Goal: Task Accomplishment & Management: Manage account settings

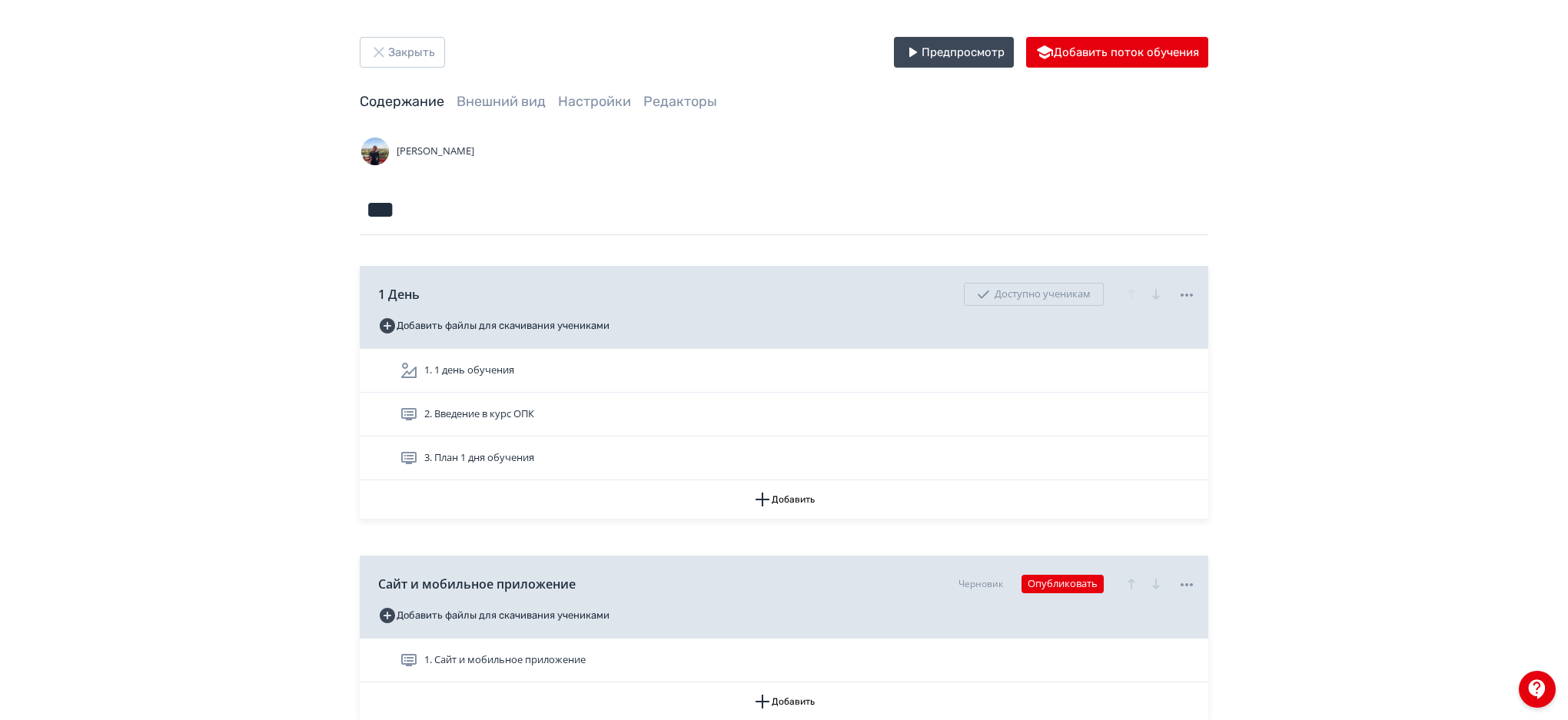
scroll to position [4391, 0]
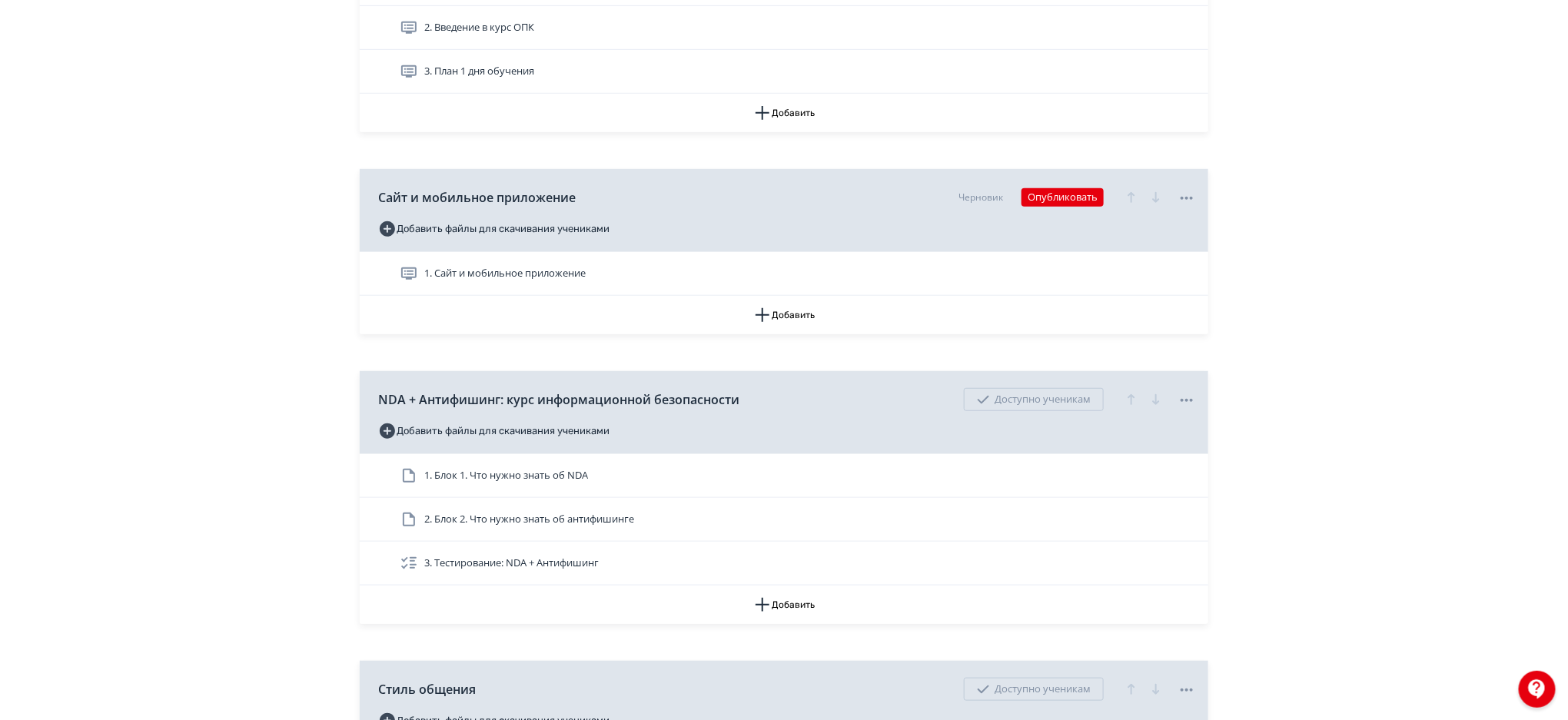
scroll to position [407, 0]
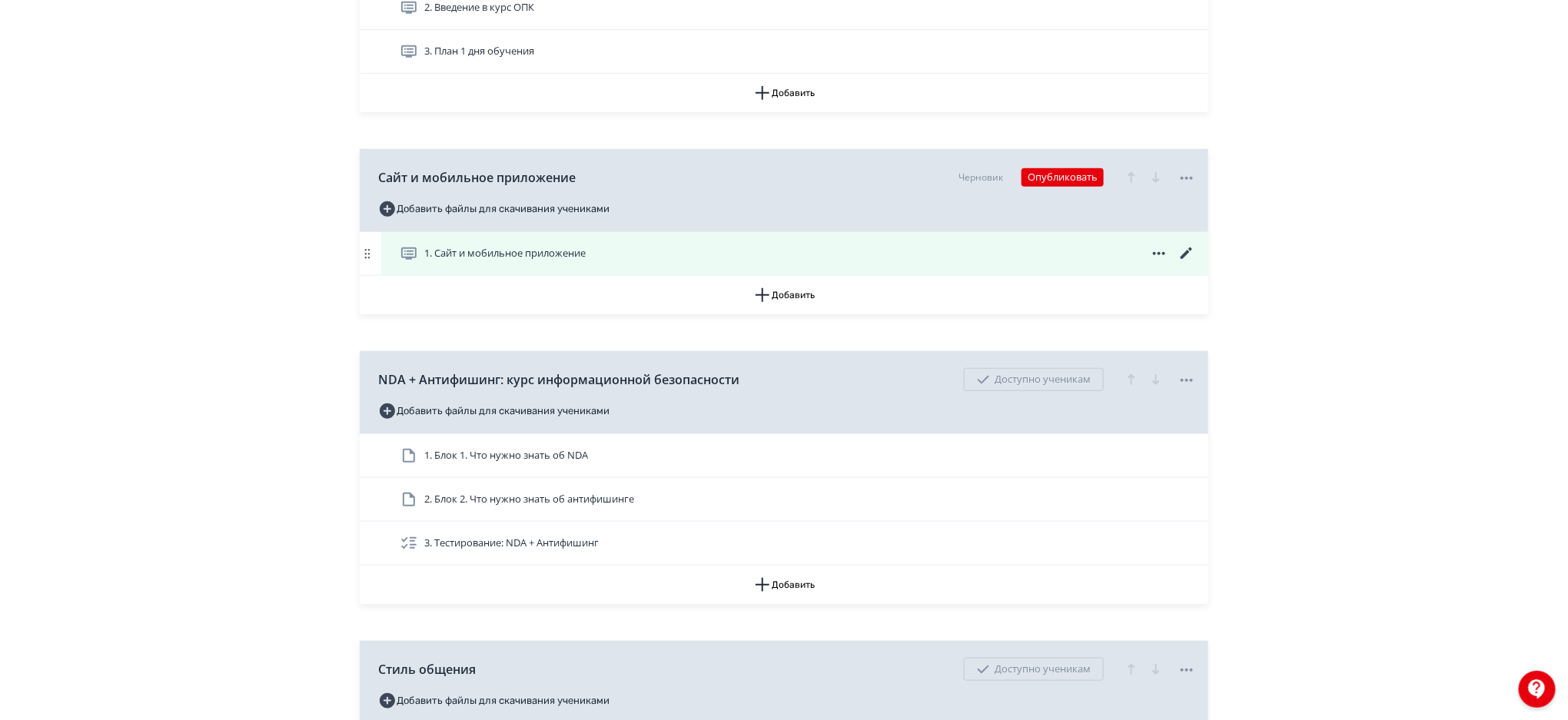
click at [1184, 251] on icon at bounding box center [1186, 254] width 19 height 19
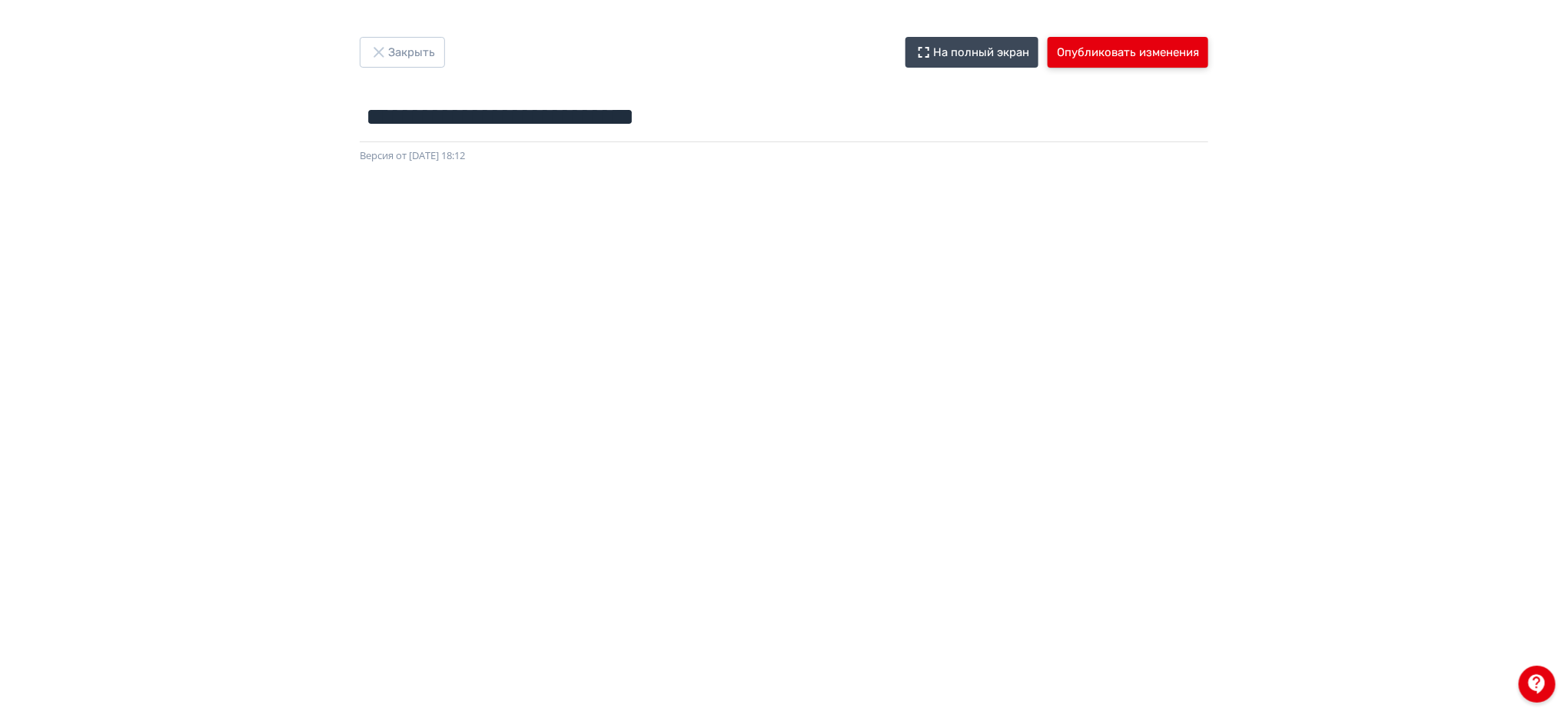
click at [1190, 42] on button "Опубликовать изменения" at bounding box center [1128, 52] width 160 height 31
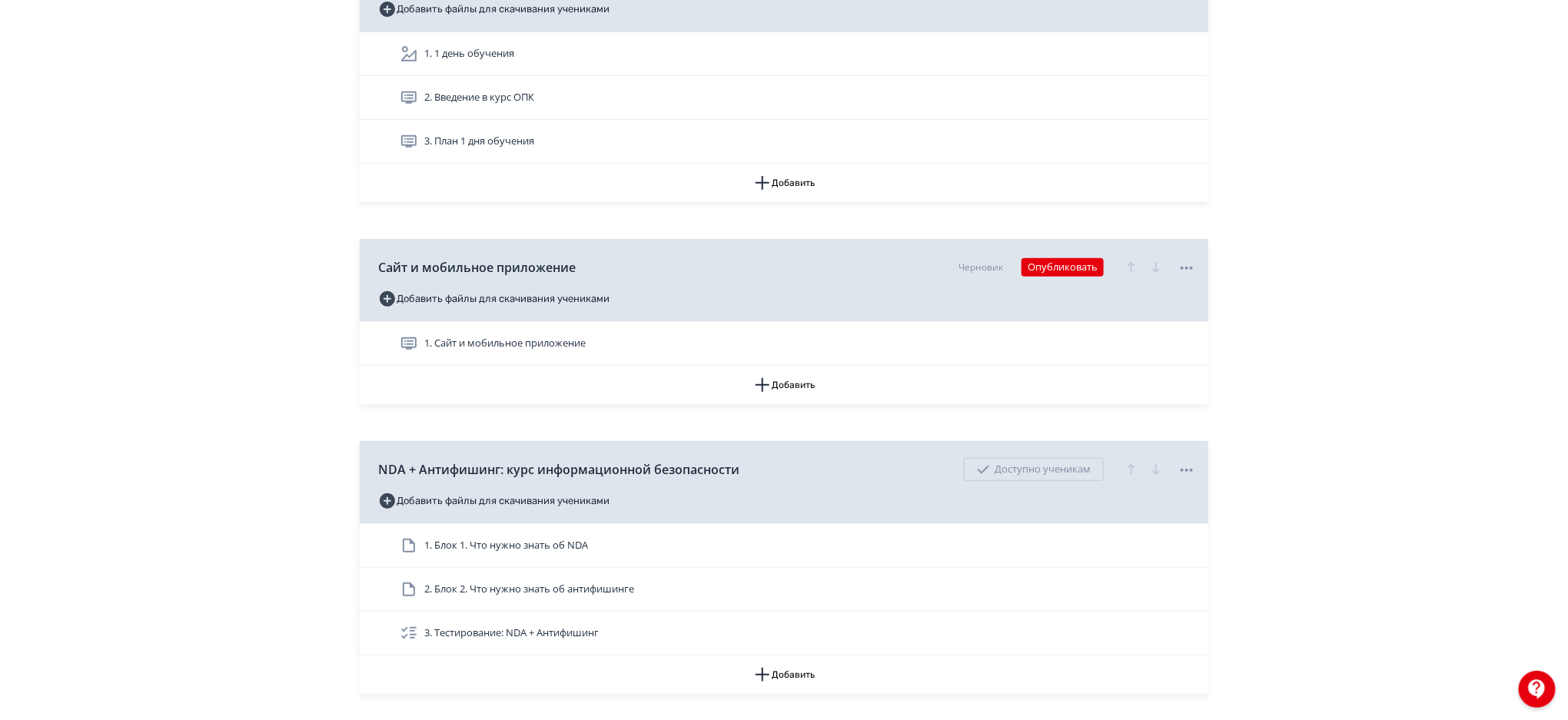
scroll to position [336, 0]
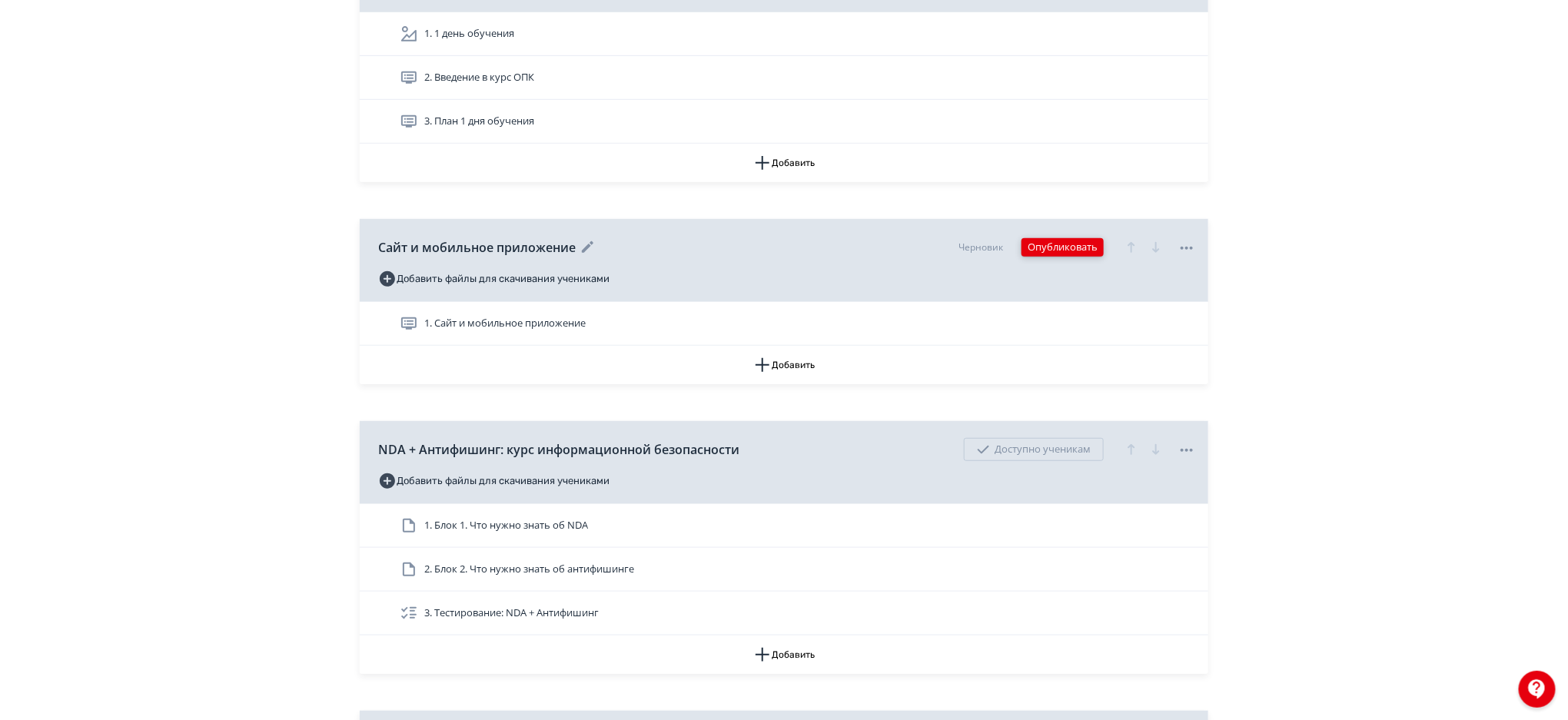
click at [1072, 249] on button "Опубликовать" at bounding box center [1063, 247] width 82 height 19
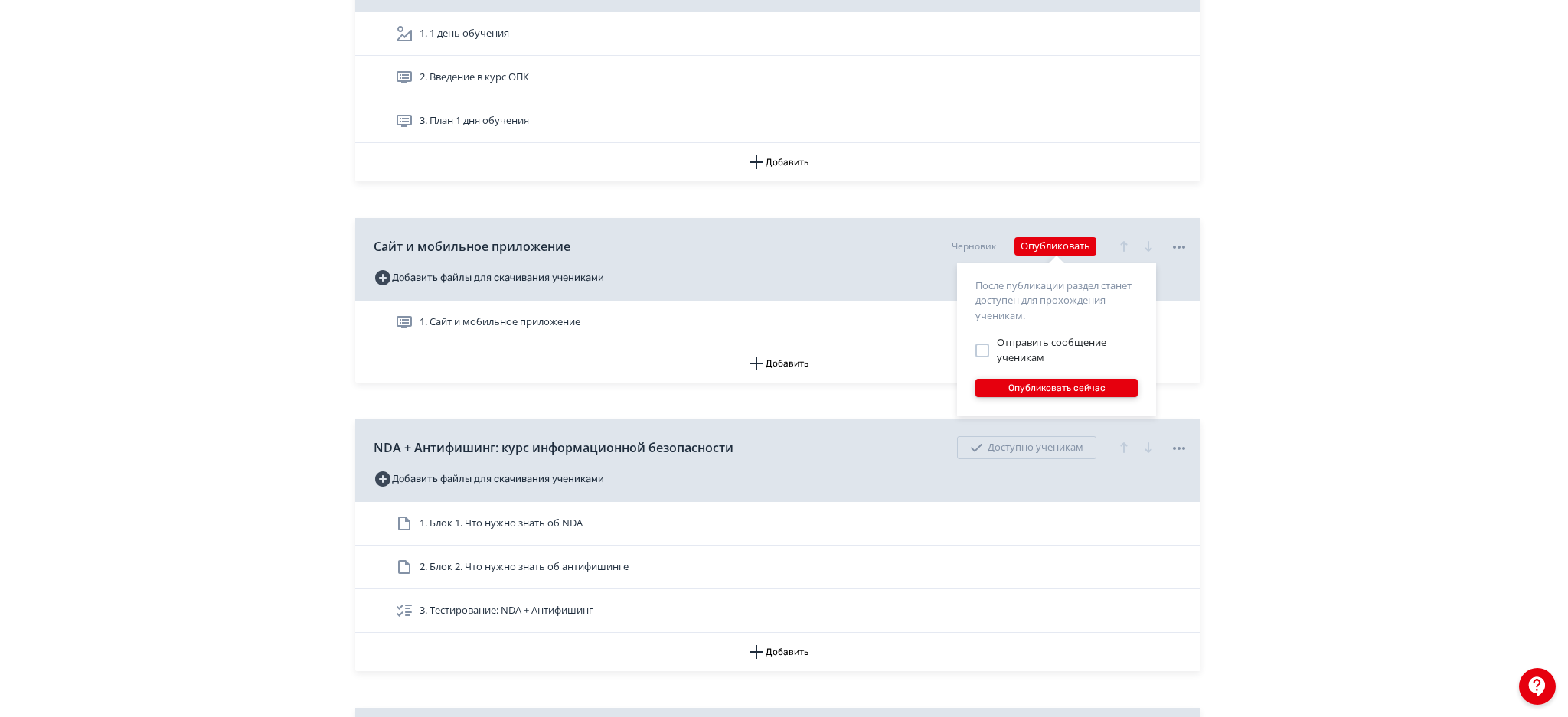
click at [1091, 387] on button "Опубликовать сейчас" at bounding box center [1056, 387] width 162 height 19
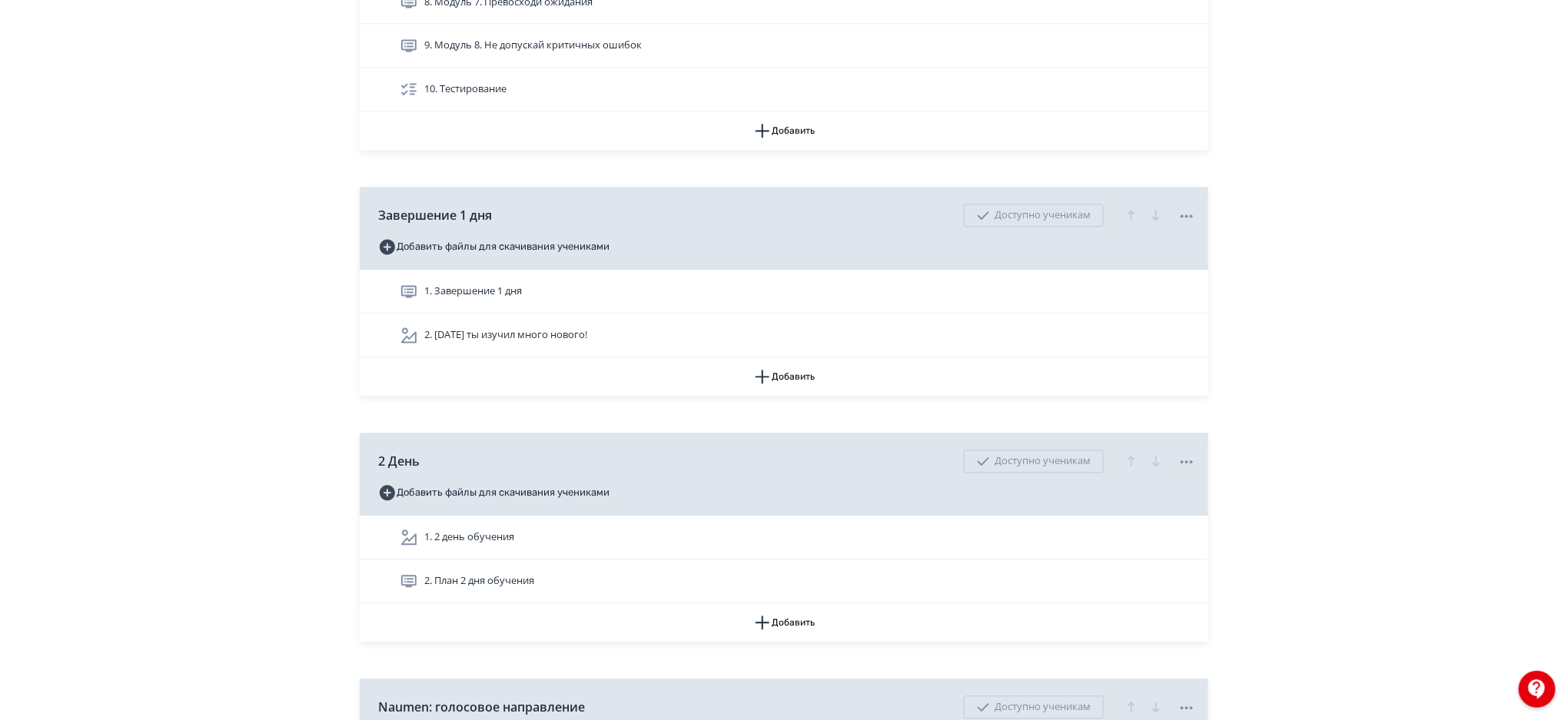
scroll to position [1485, 0]
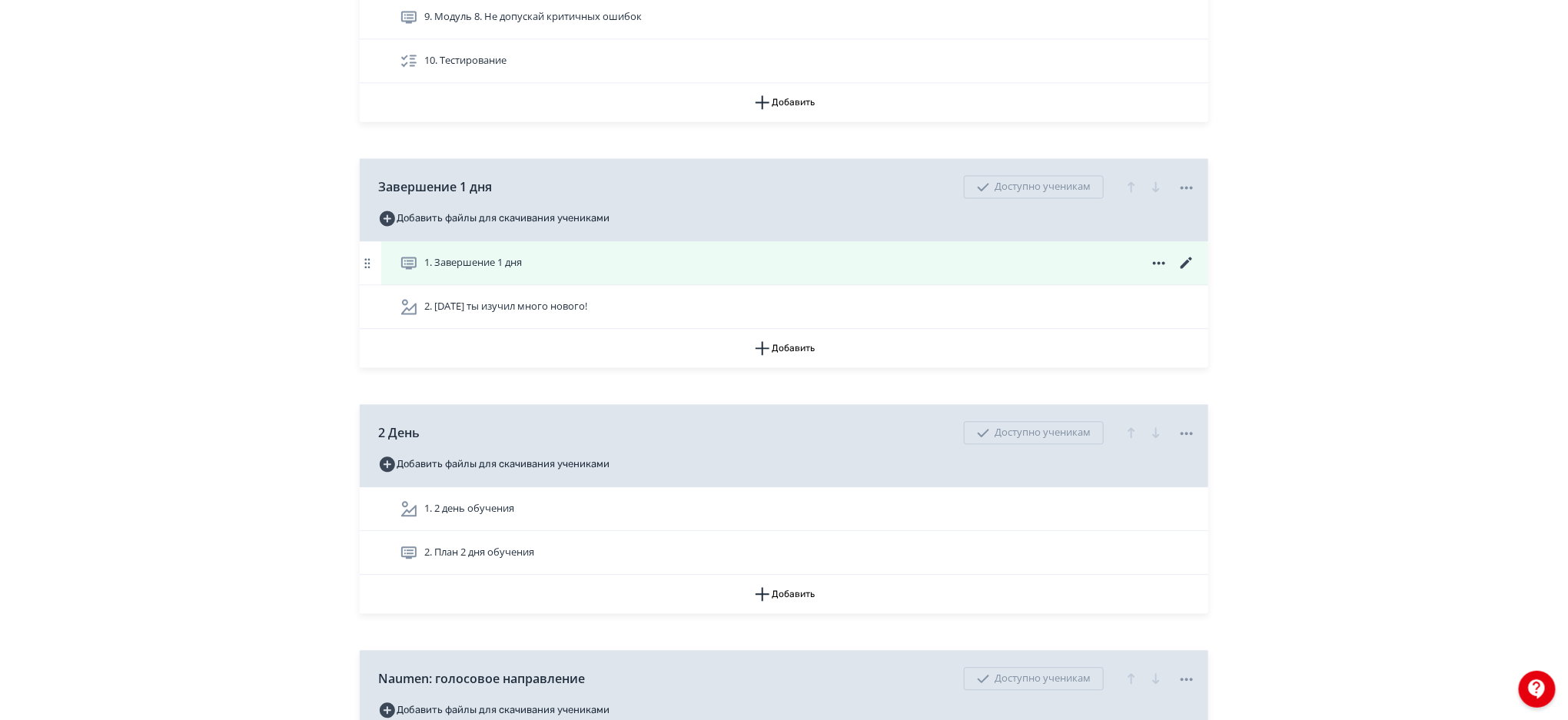
click at [1184, 262] on icon at bounding box center [1185, 262] width 12 height 12
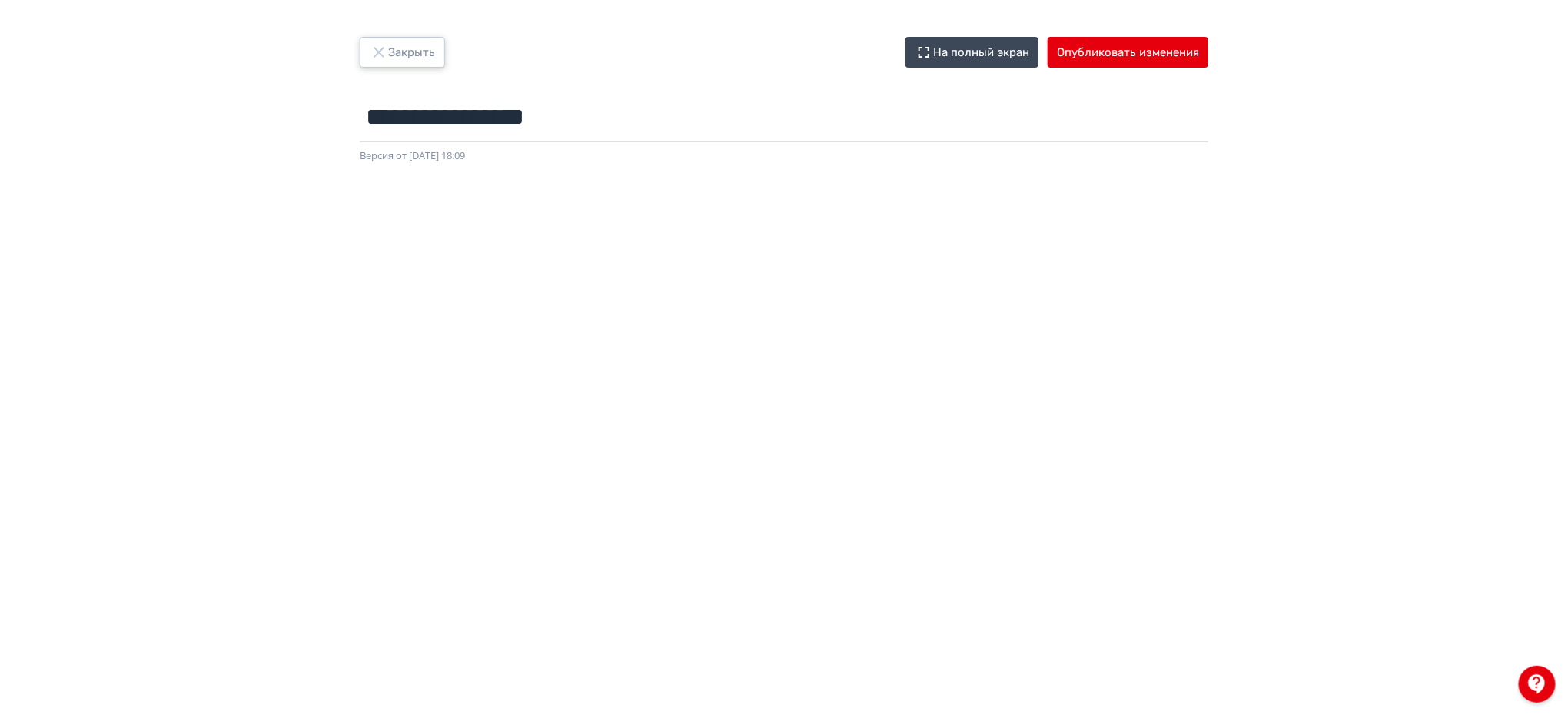
click at [419, 43] on button "Закрыть" at bounding box center [402, 52] width 85 height 31
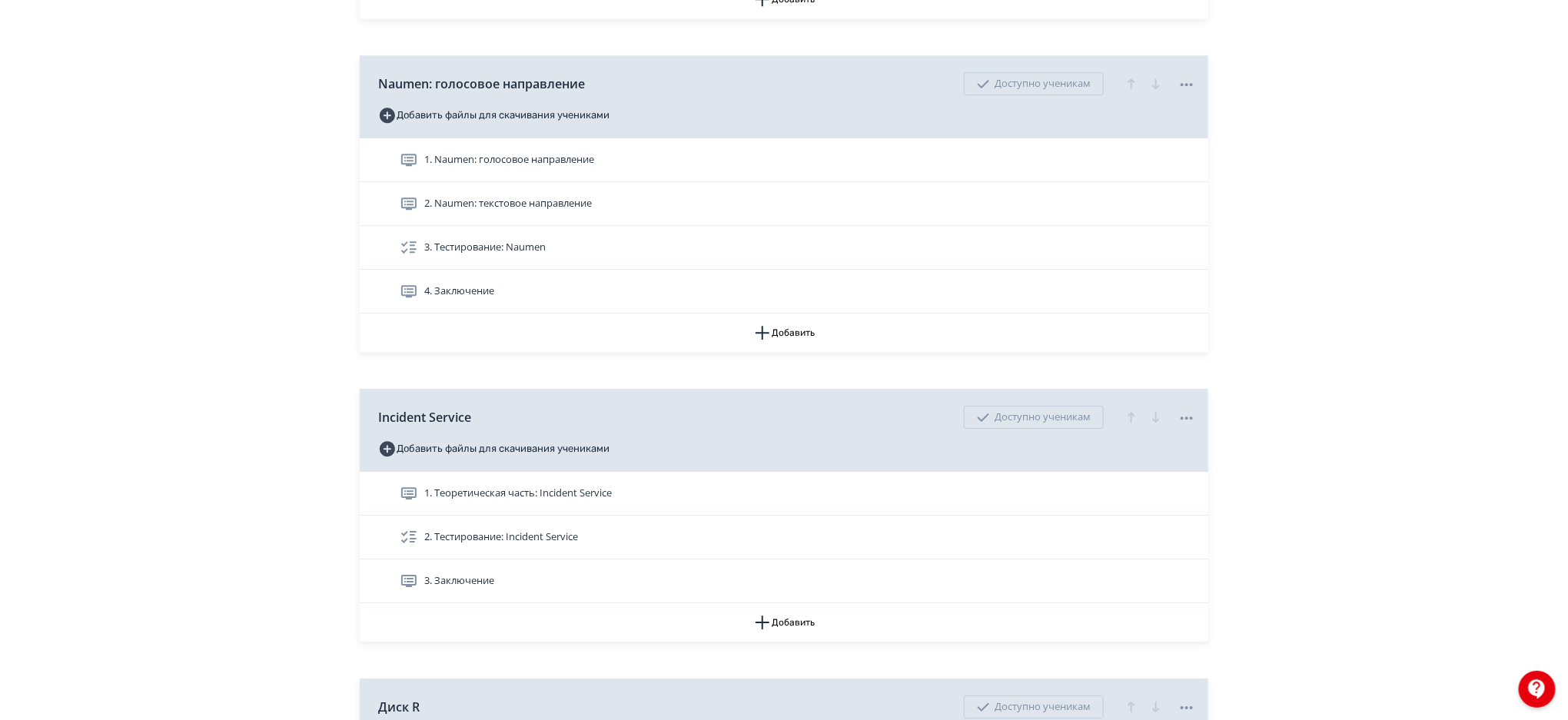
scroll to position [2100, 0]
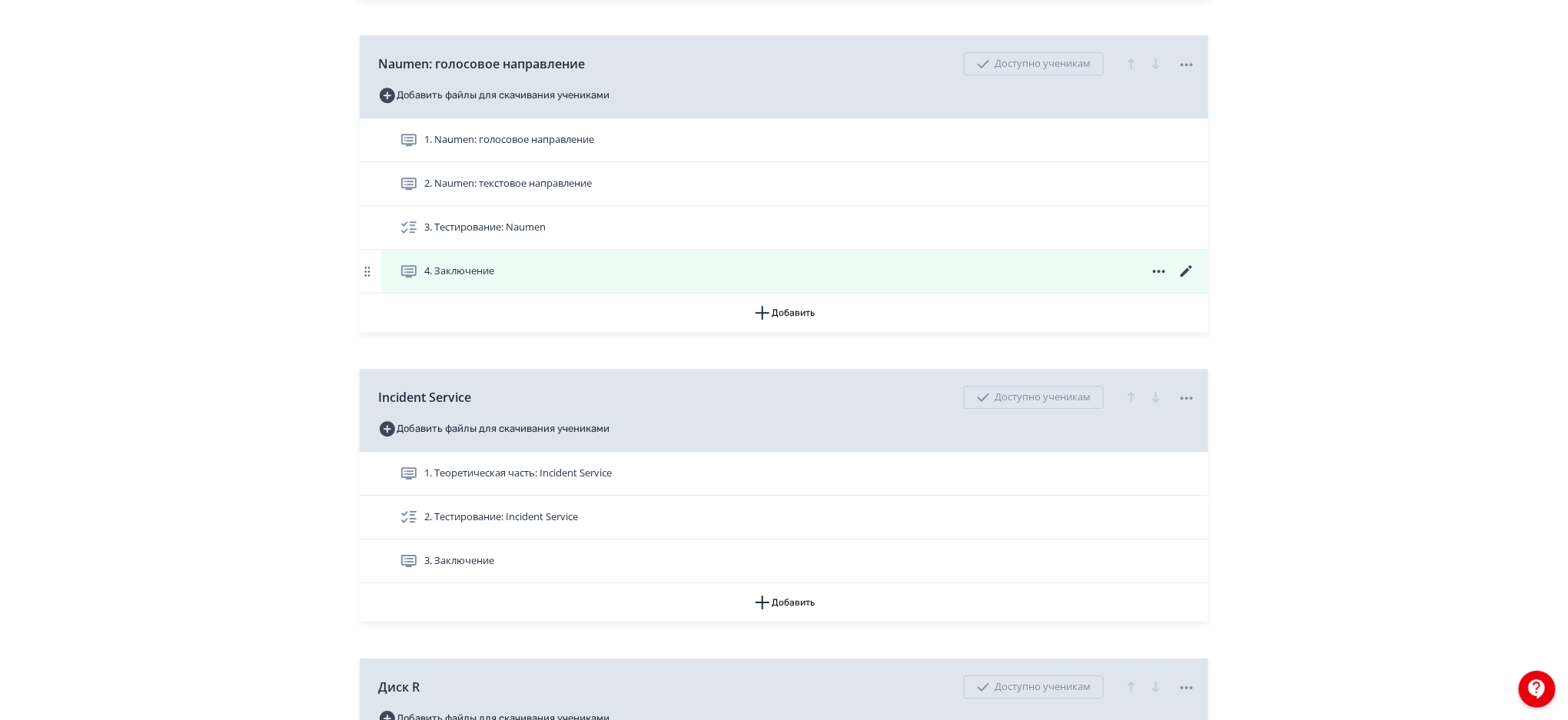
click at [1181, 272] on icon at bounding box center [1186, 271] width 19 height 19
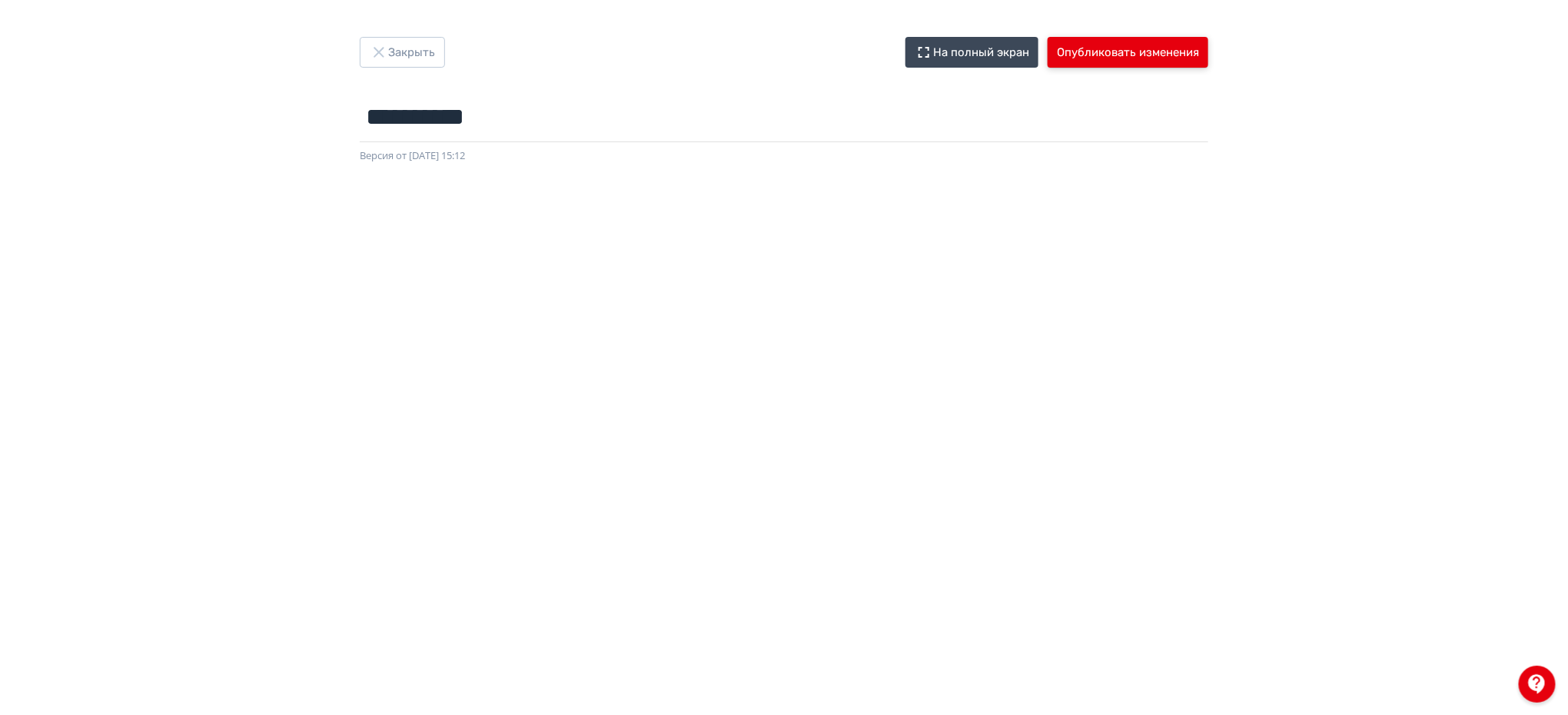
click at [1099, 56] on button "Опубликовать изменения" at bounding box center [1128, 52] width 160 height 31
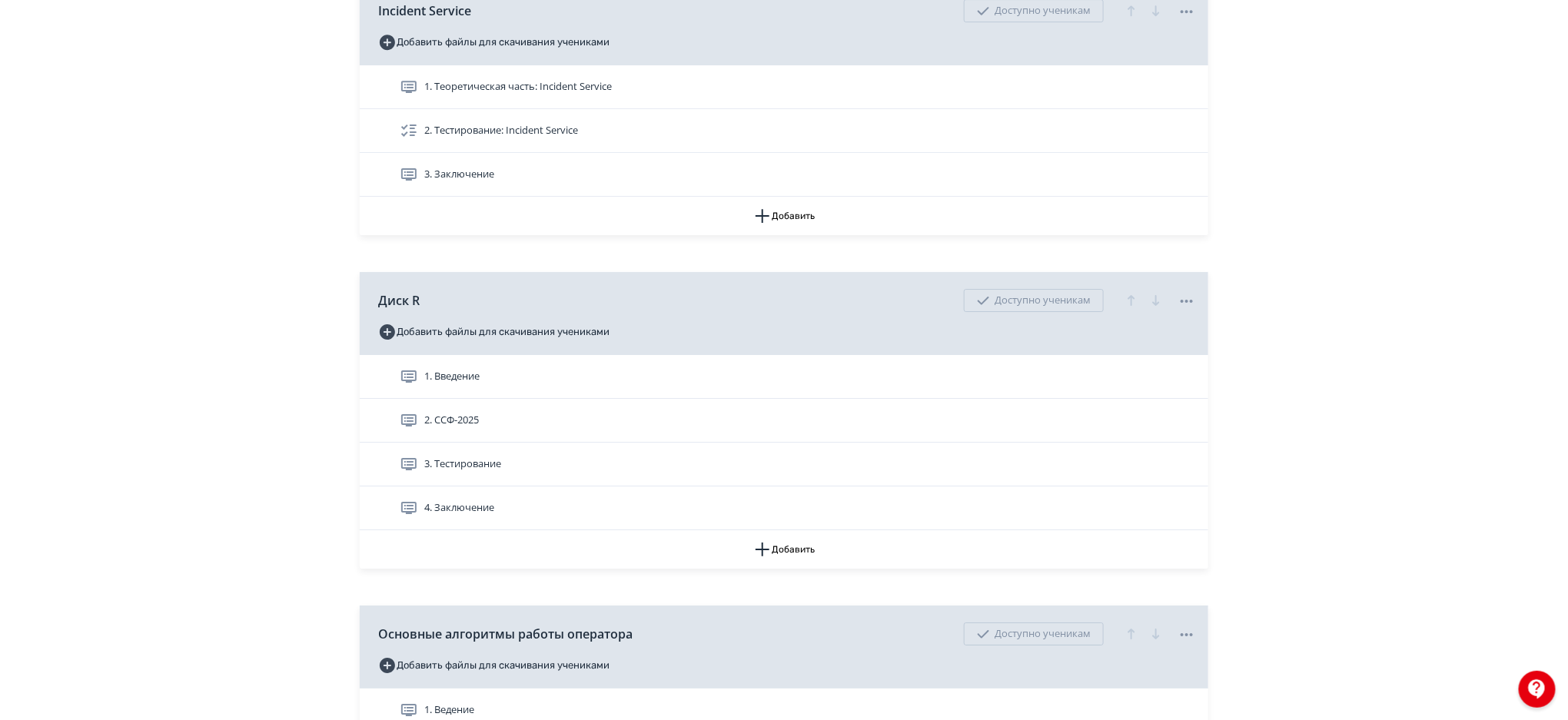
scroll to position [2498, 0]
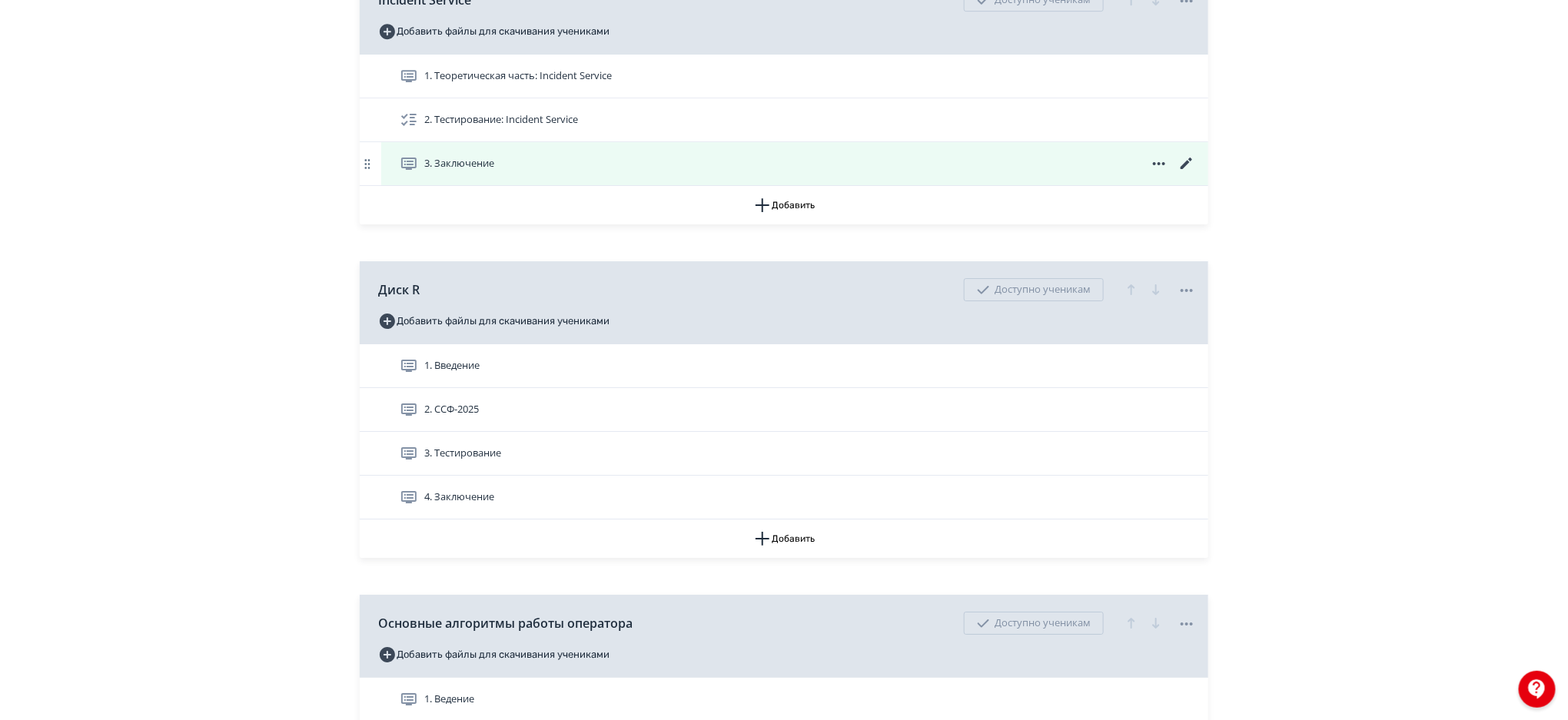
click at [1188, 165] on icon at bounding box center [1186, 164] width 19 height 19
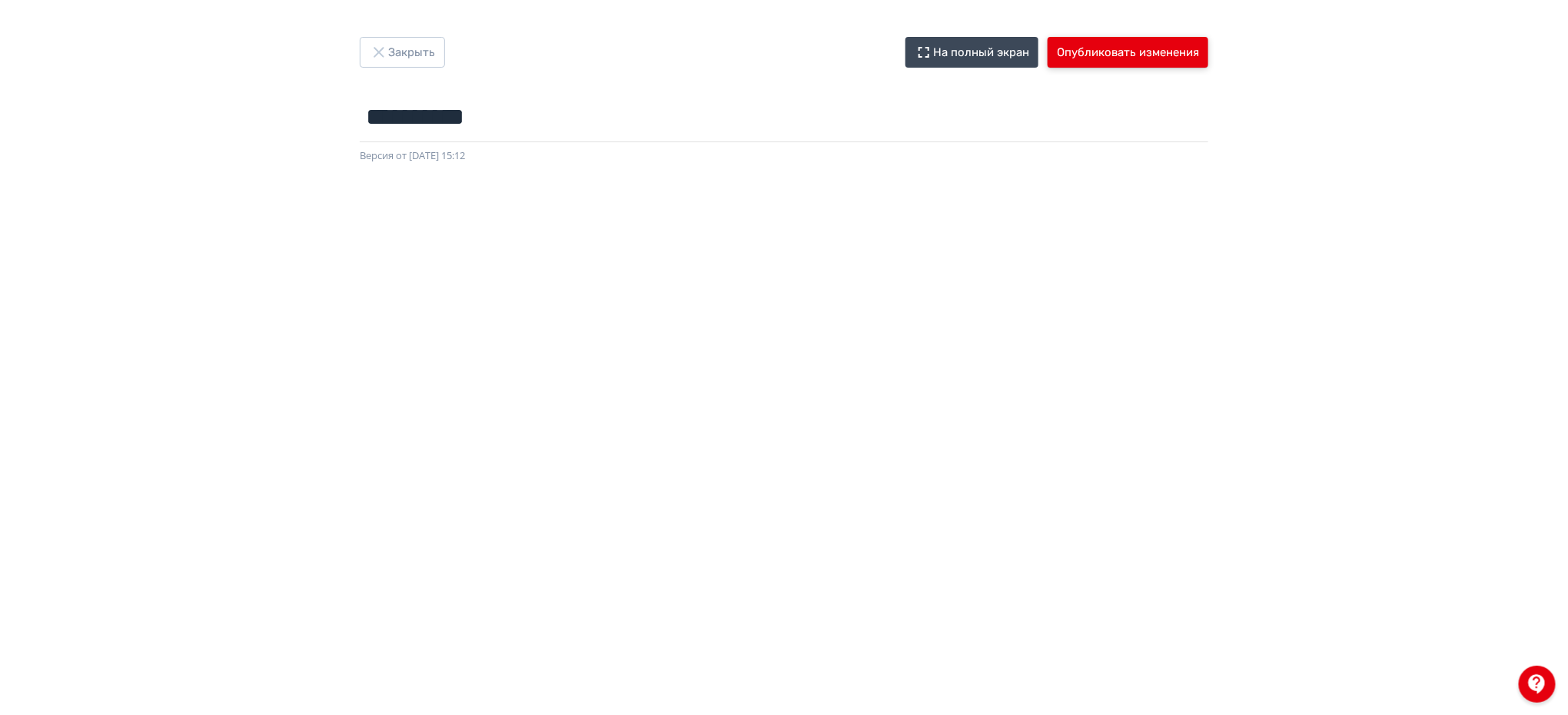
click at [1185, 61] on button "Опубликовать изменения" at bounding box center [1128, 52] width 160 height 31
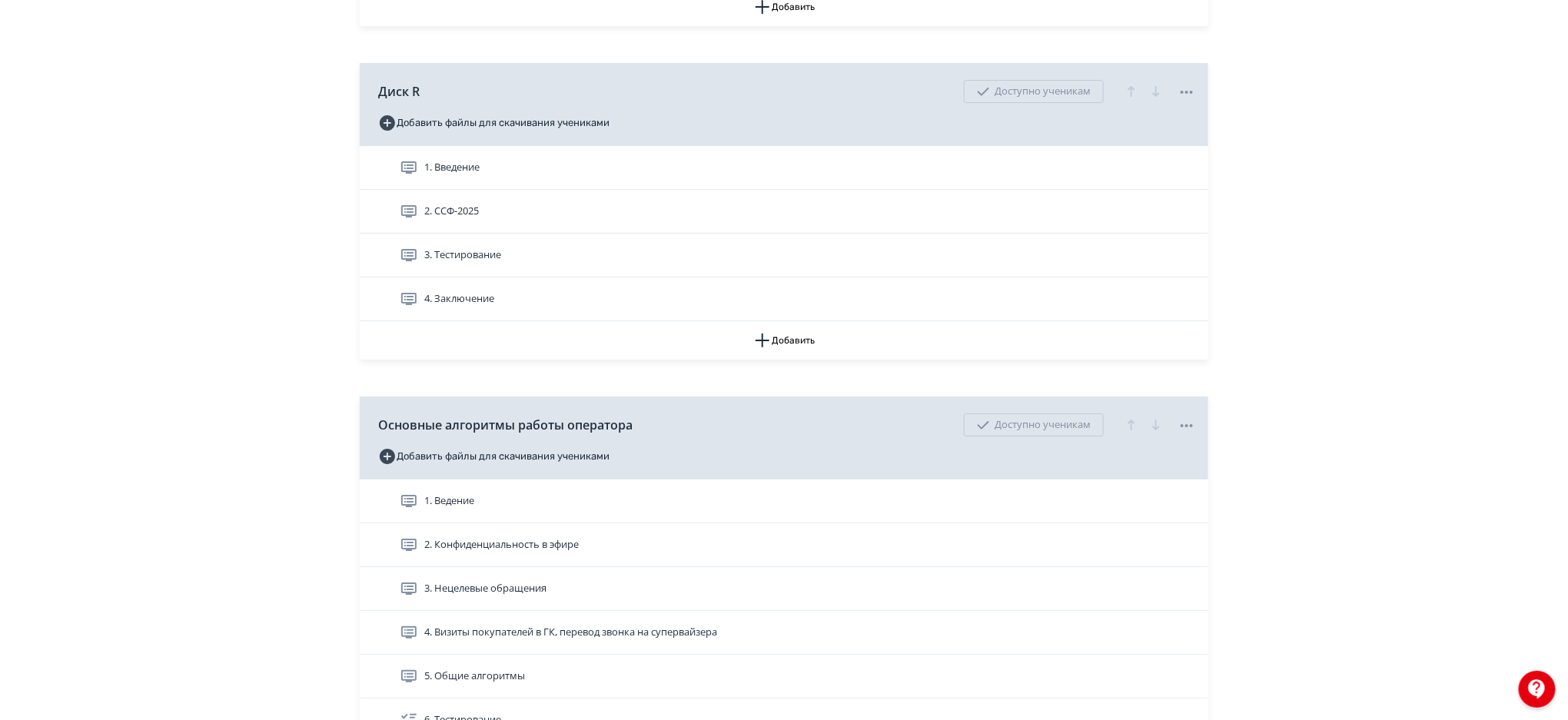
scroll to position [2706, 0]
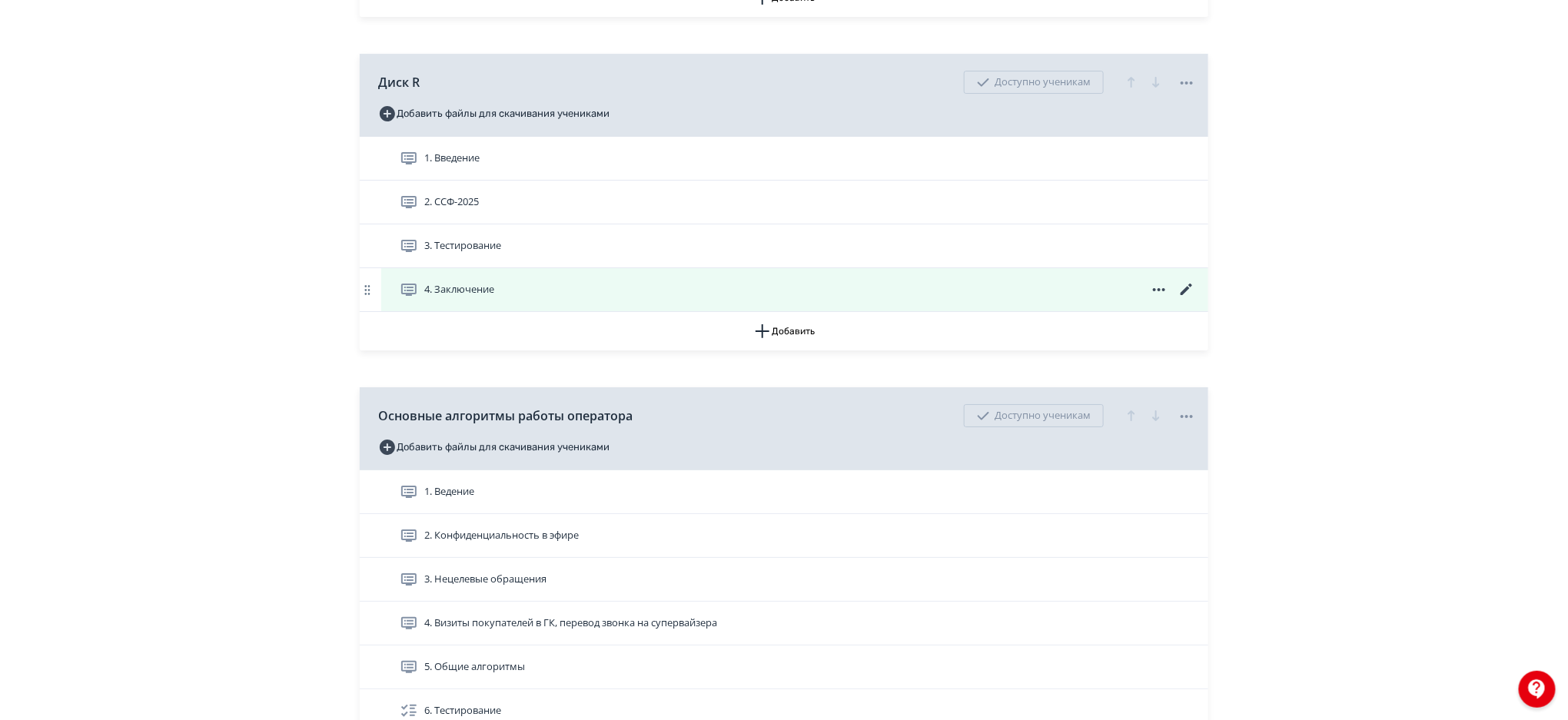
click at [1183, 293] on icon at bounding box center [1185, 289] width 12 height 12
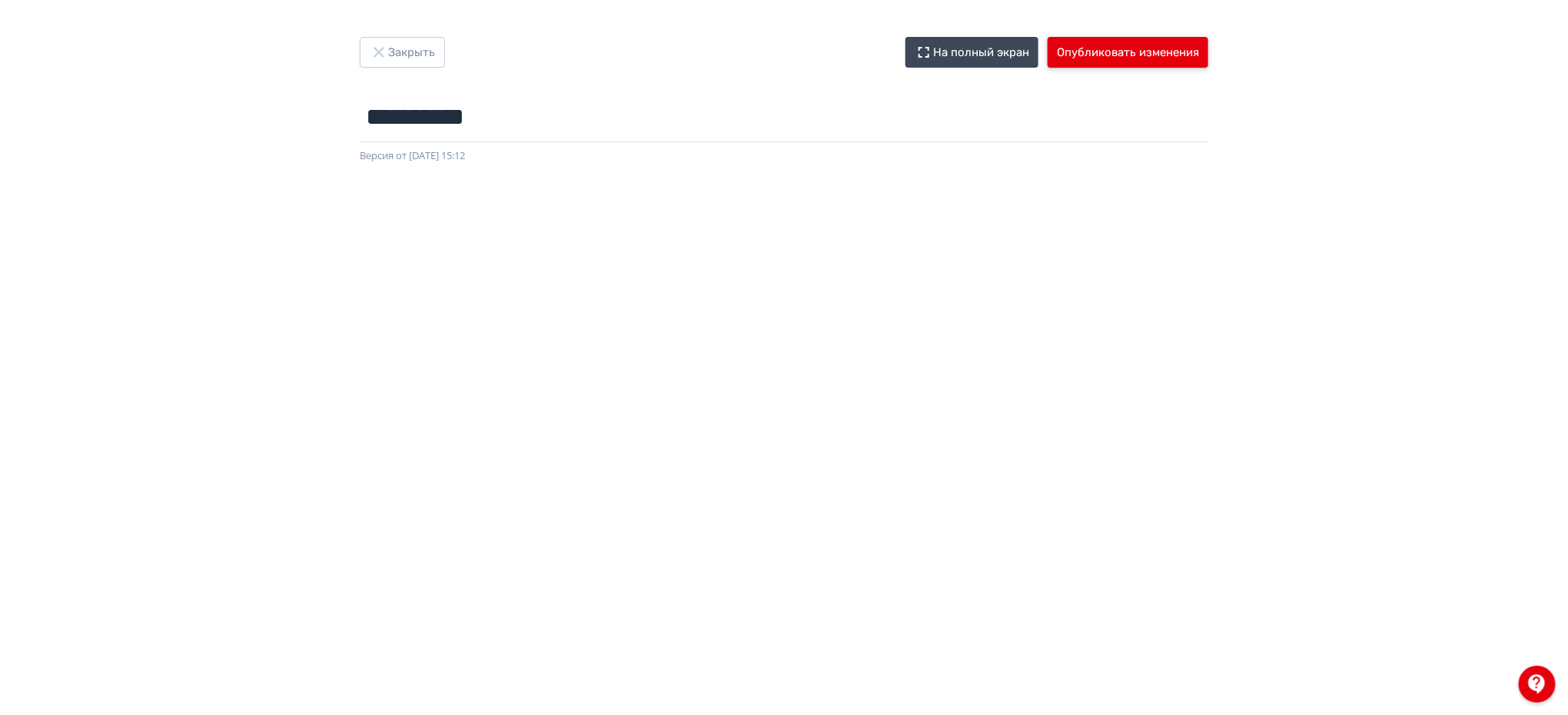
click at [1181, 56] on button "Опубликовать изменения" at bounding box center [1128, 52] width 160 height 31
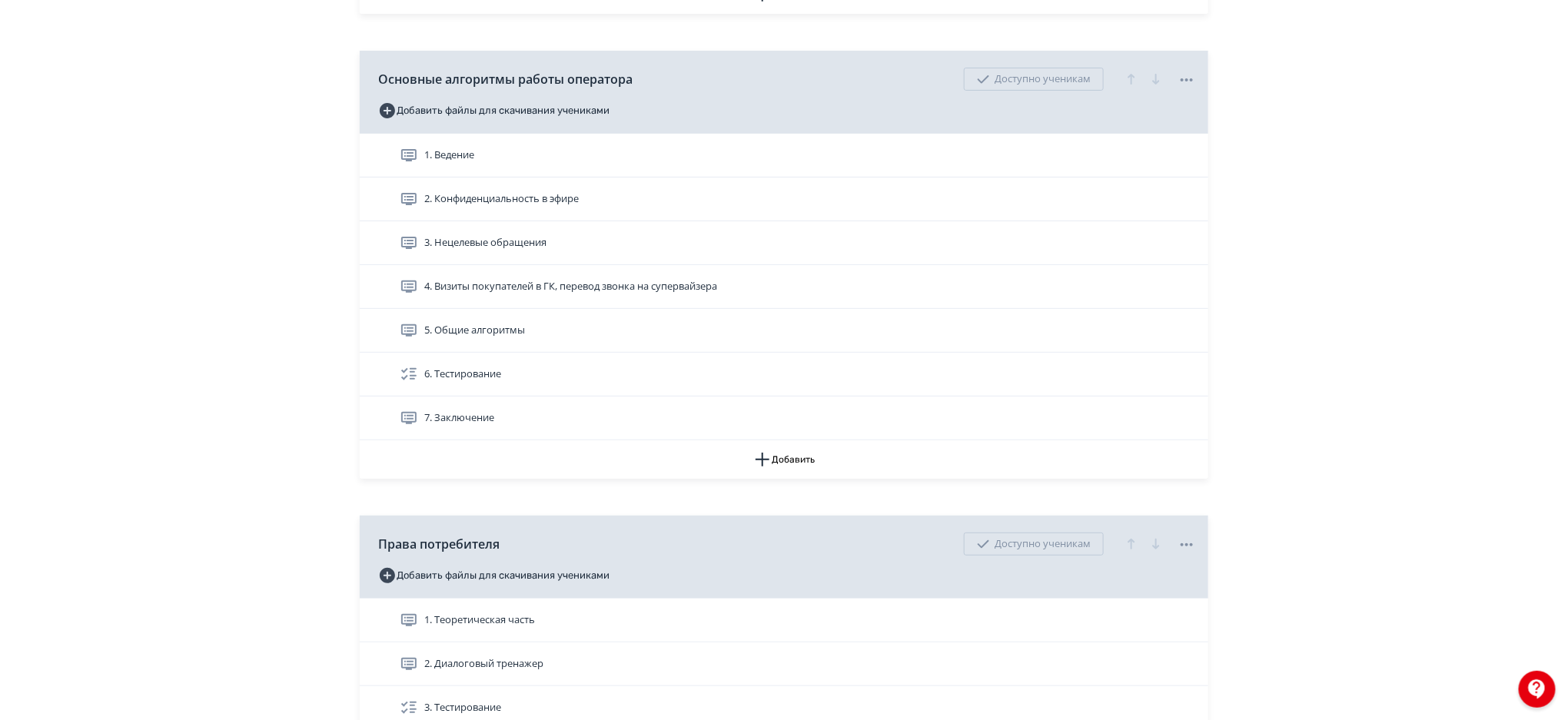
scroll to position [3052, 0]
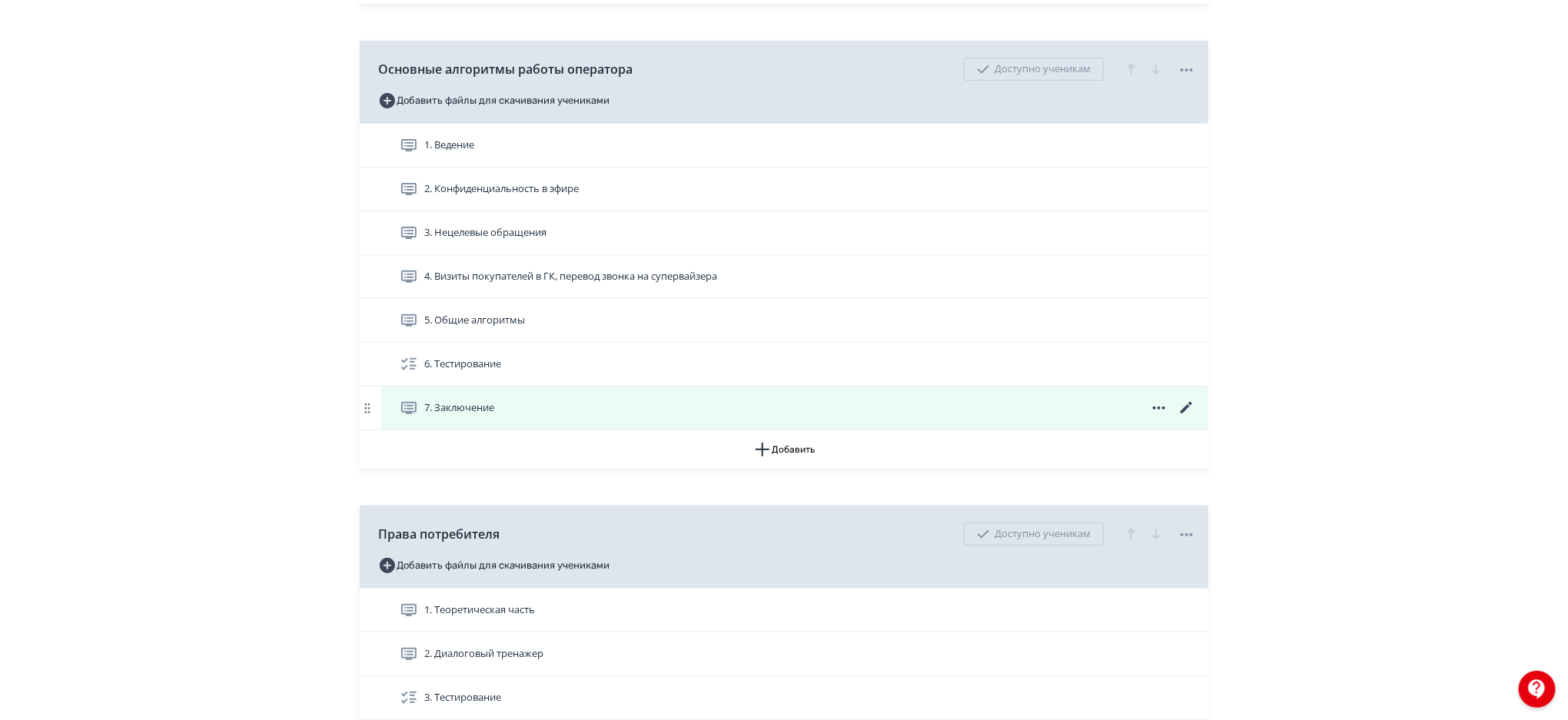
click at [1186, 412] on icon at bounding box center [1186, 408] width 19 height 19
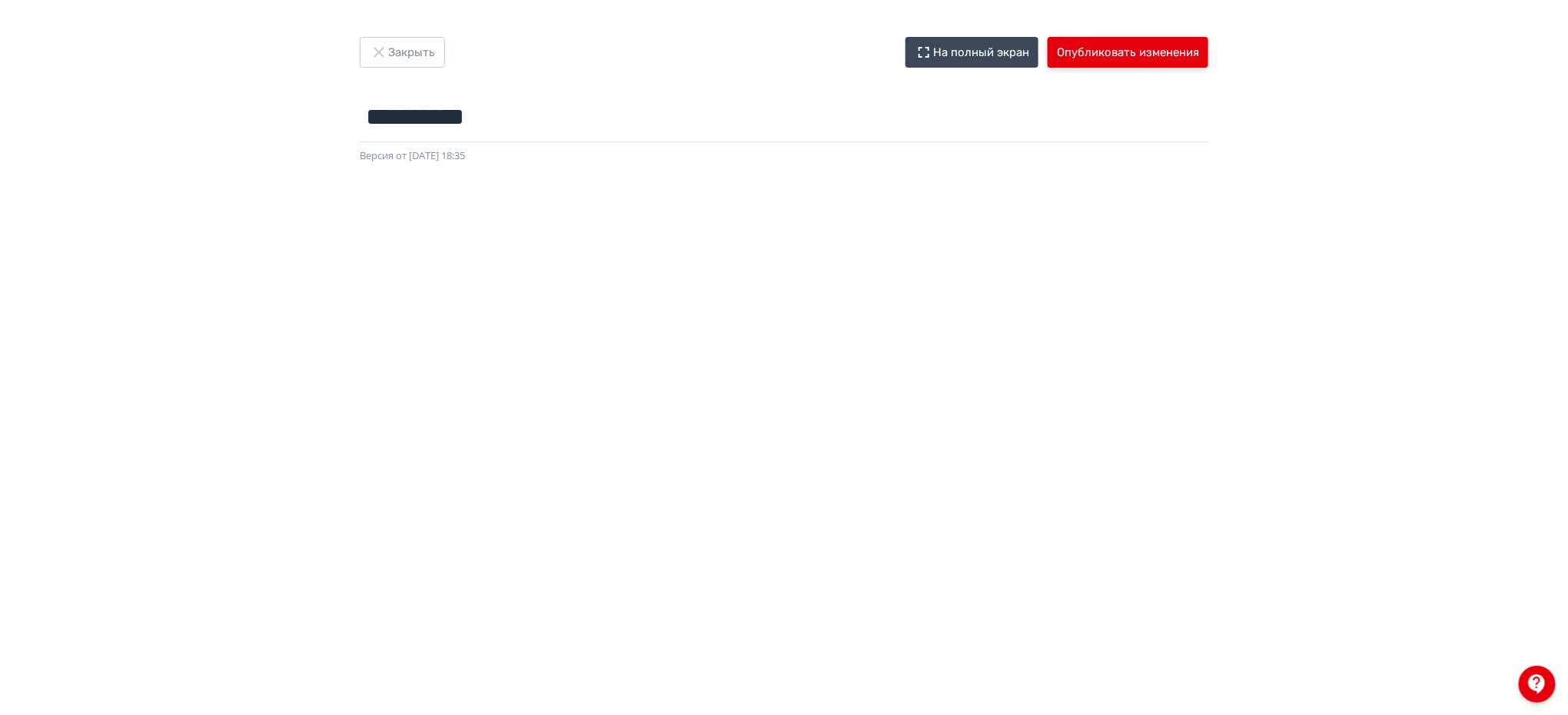
click at [1078, 45] on button "Опубликовать изменения" at bounding box center [1128, 52] width 160 height 31
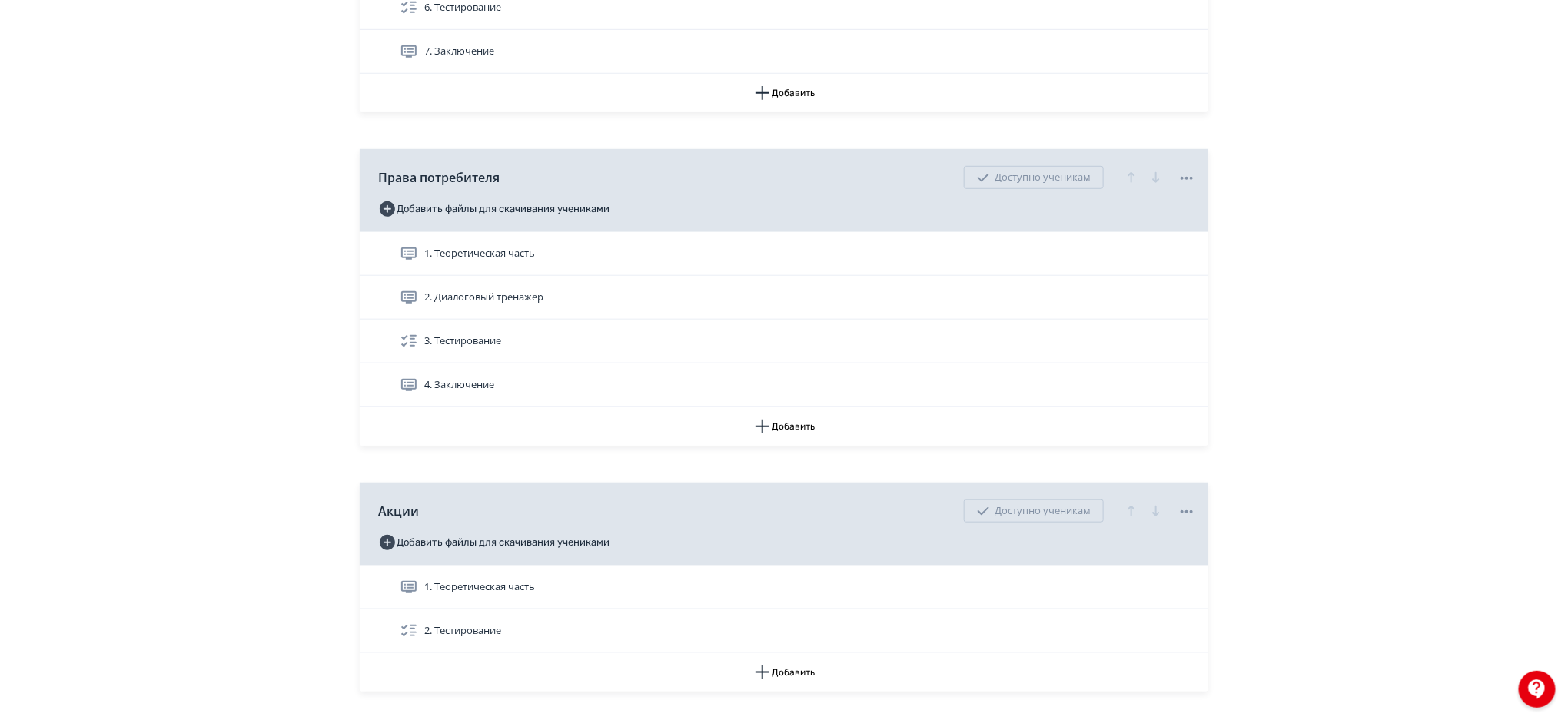
scroll to position [3419, 0]
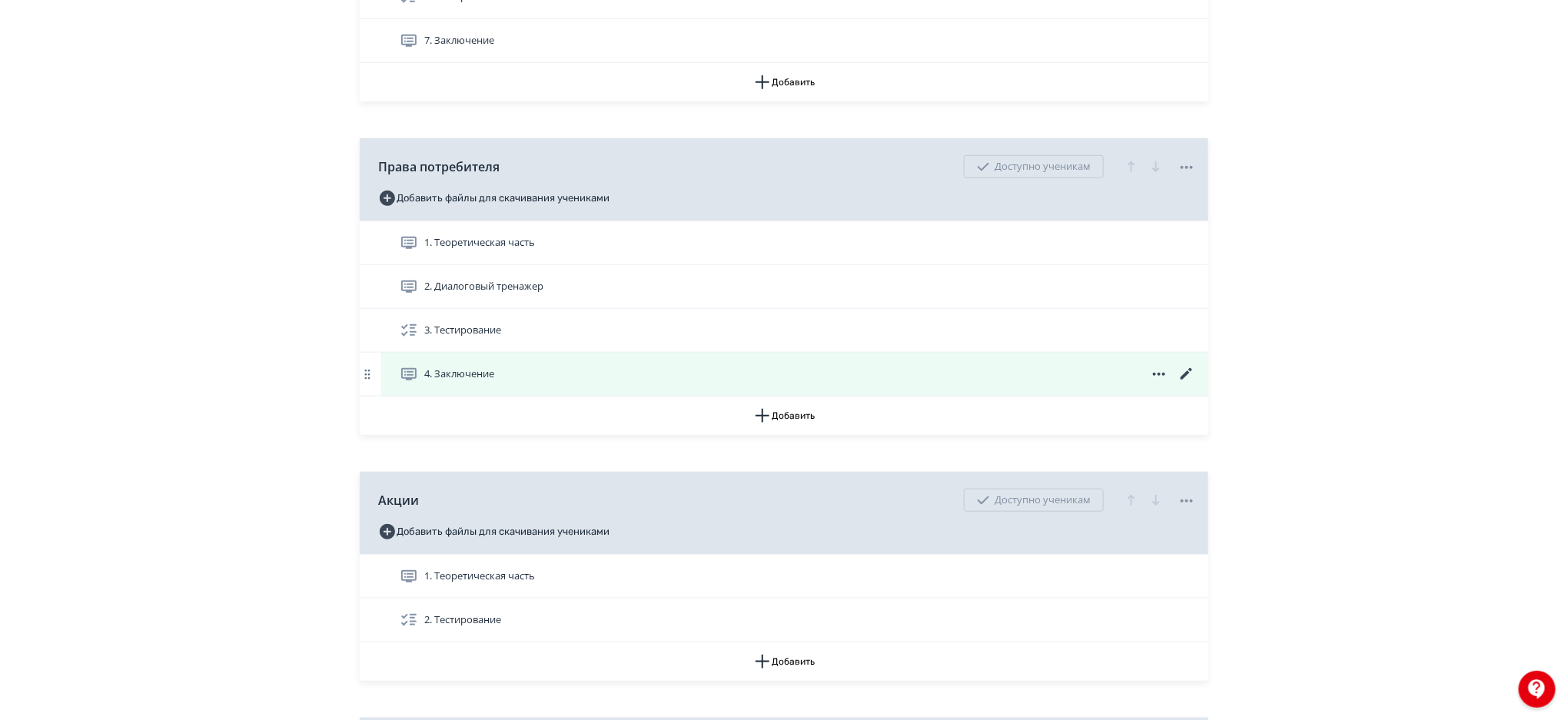
click at [1185, 373] on icon at bounding box center [1186, 374] width 19 height 19
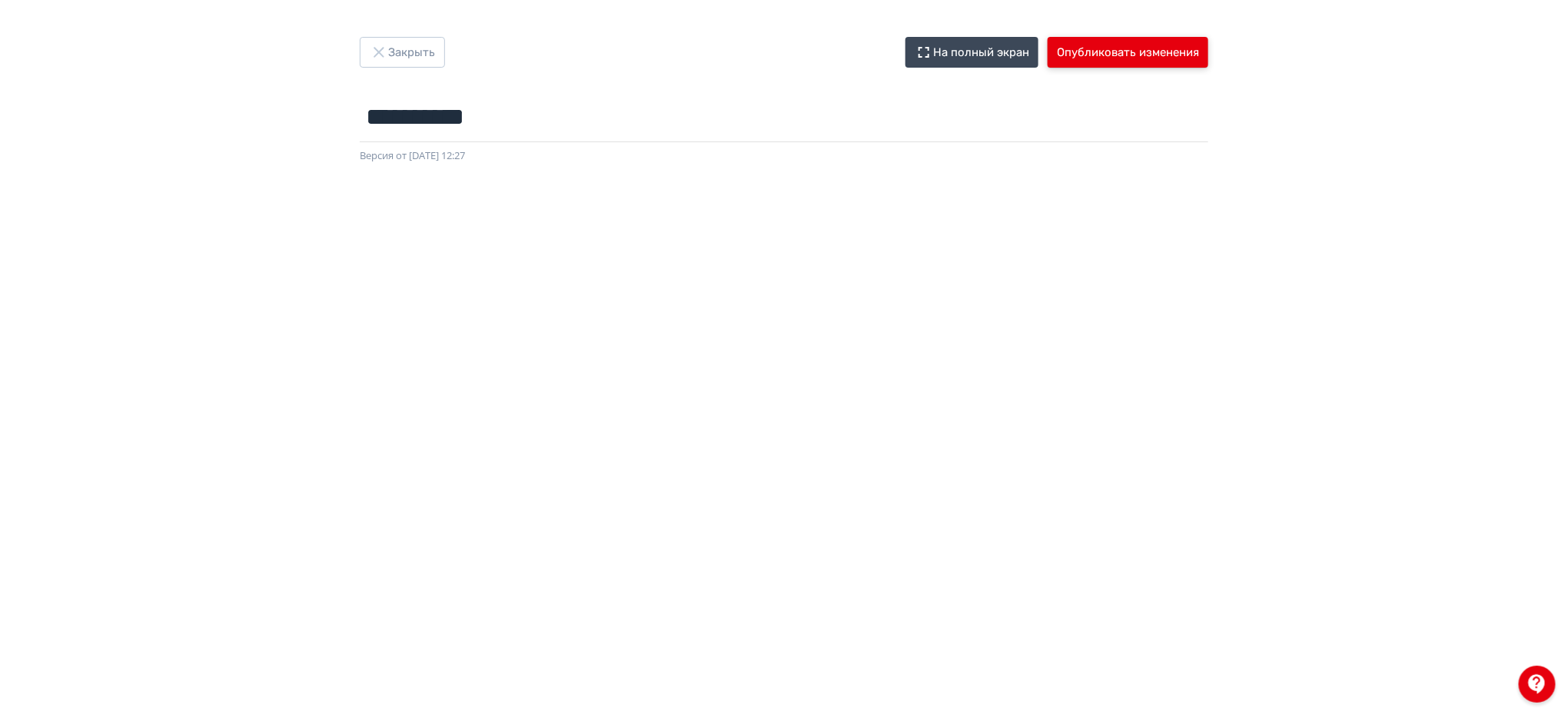
click at [1118, 59] on button "Опубликовать изменения" at bounding box center [1128, 52] width 160 height 31
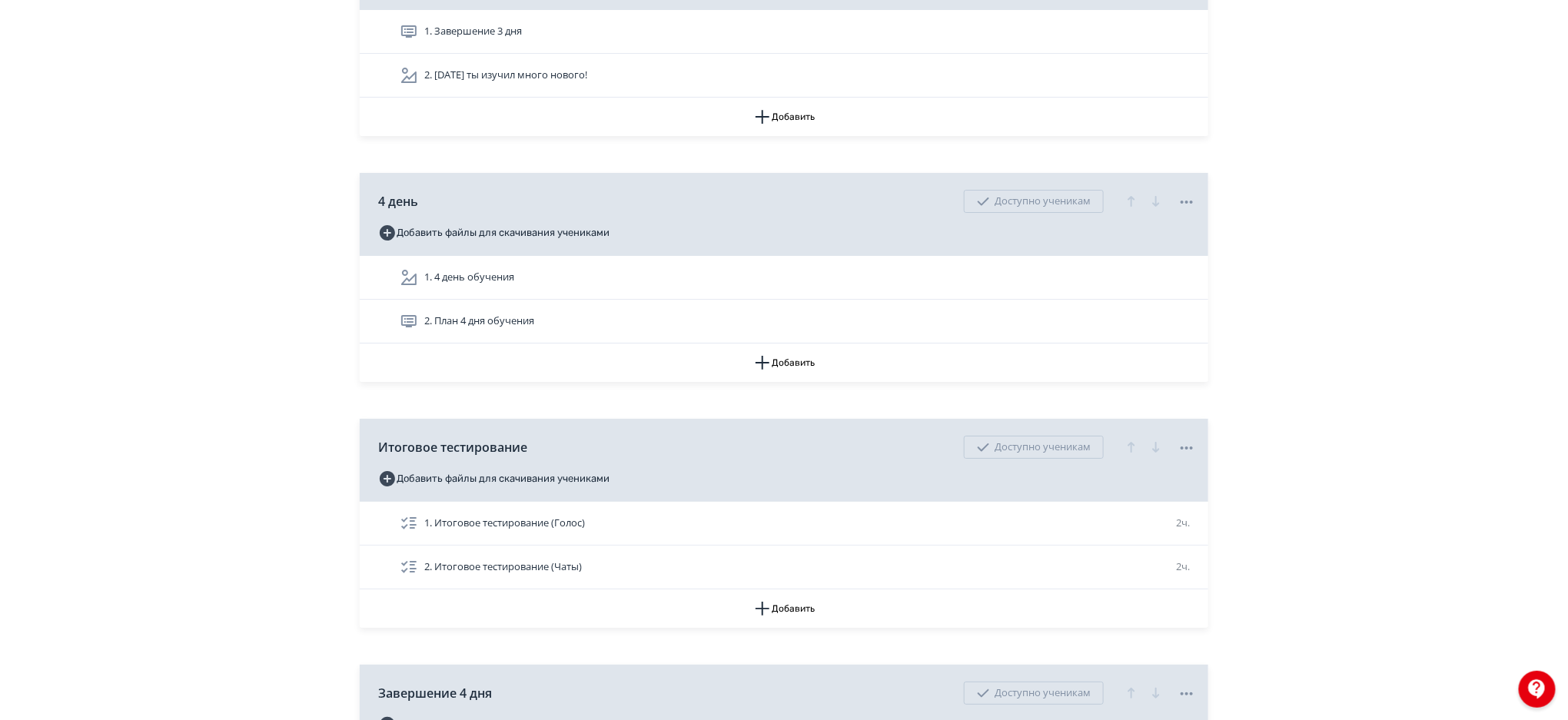
scroll to position [5638, 0]
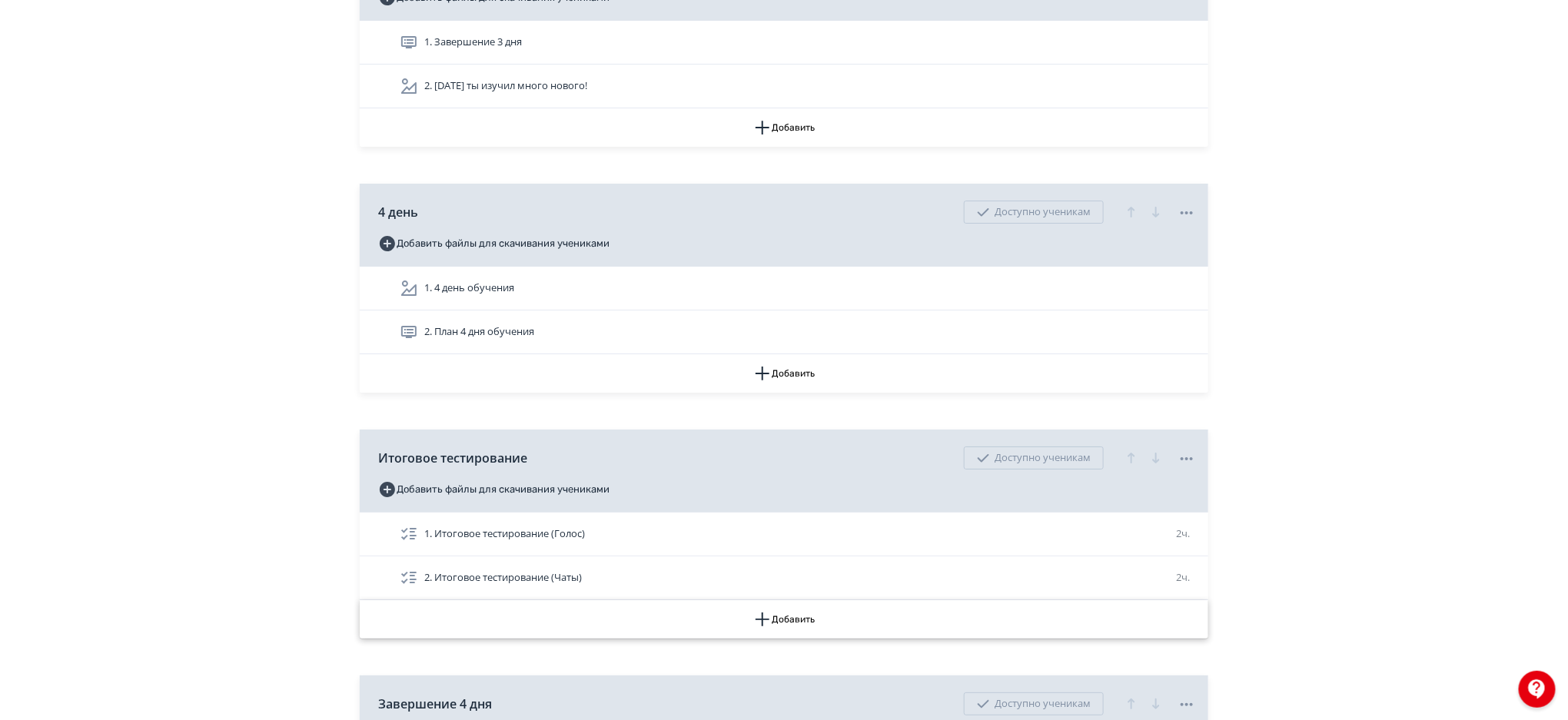
click at [820, 630] on button "Добавить" at bounding box center [783, 619] width 848 height 38
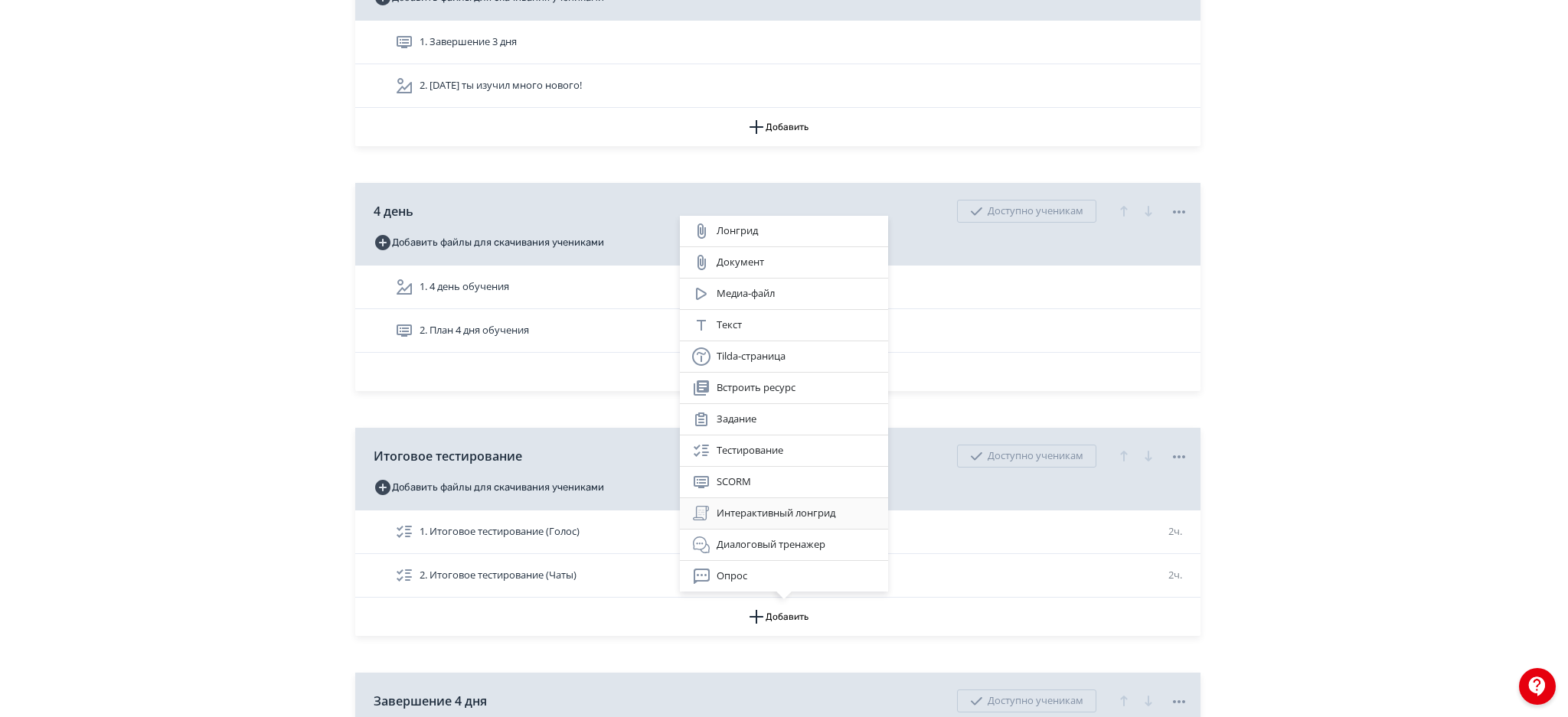
click at [808, 513] on div "Интерактивный лонгрид" at bounding box center [784, 513] width 183 height 19
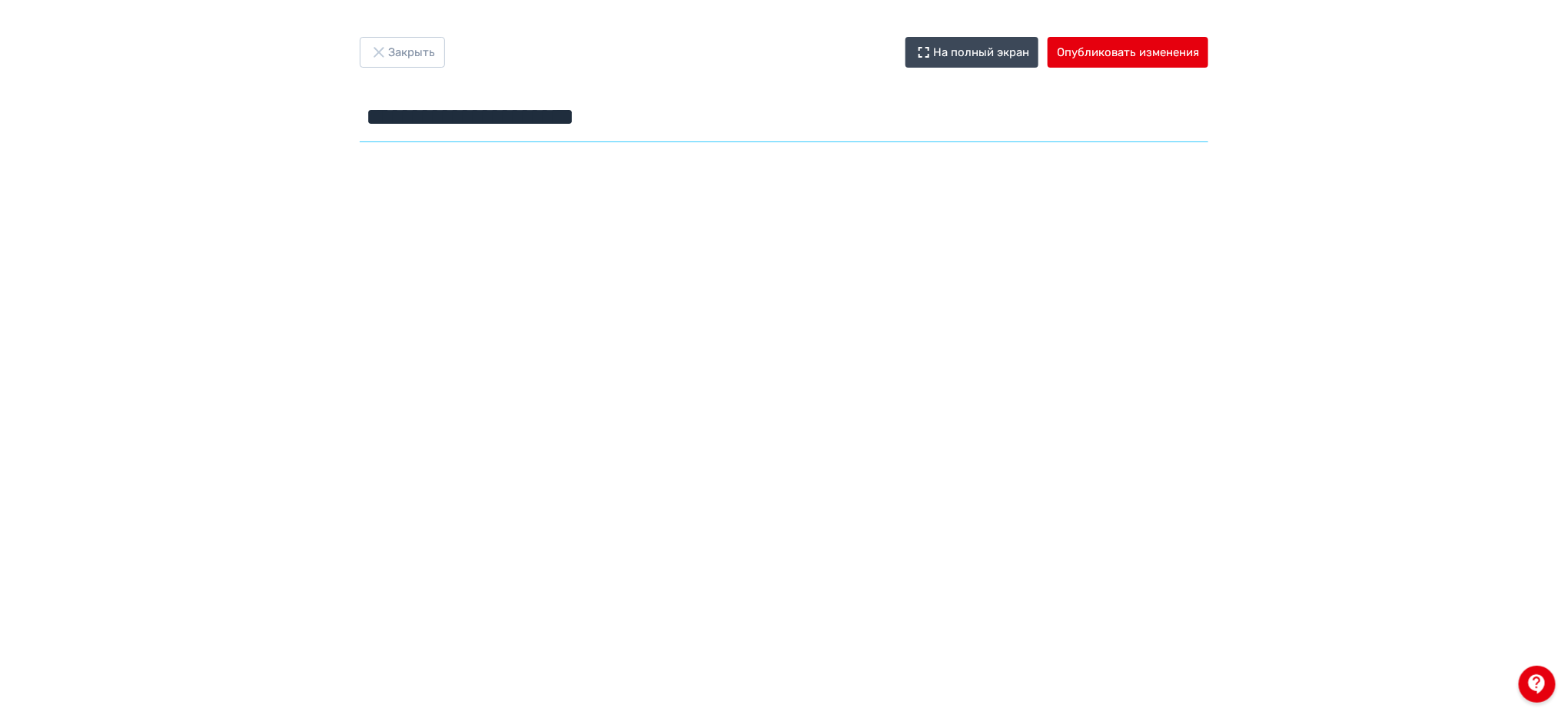
drag, startPoint x: 733, startPoint y: 118, endPoint x: 360, endPoint y: 99, distance: 373.5
click at [360, 99] on input "**********" at bounding box center [783, 118] width 848 height 50
drag, startPoint x: 537, startPoint y: 114, endPoint x: 353, endPoint y: 103, distance: 184.3
click at [353, 103] on div "**********" at bounding box center [784, 92] width 922 height 111
click at [373, 110] on input "**********" at bounding box center [783, 118] width 848 height 50
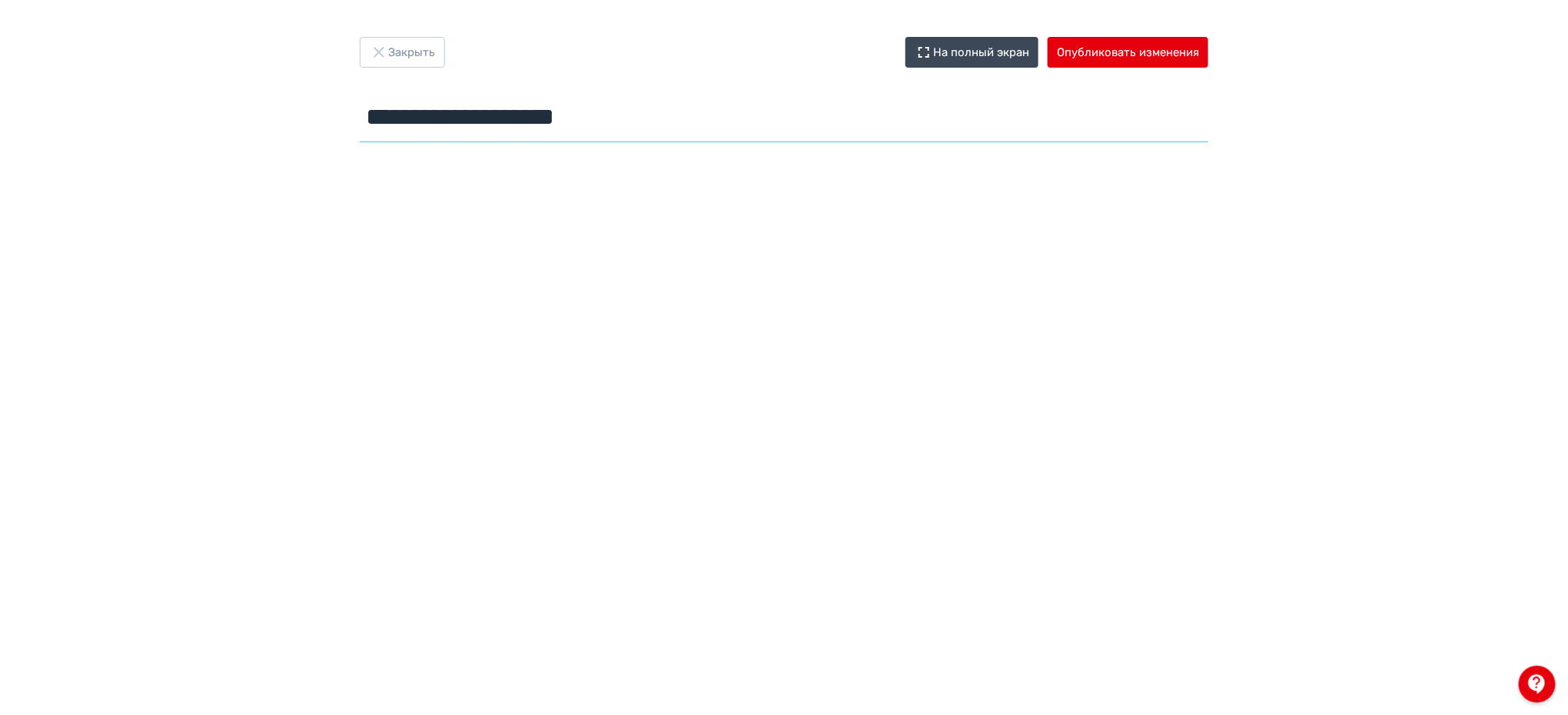
click at [373, 110] on input "**********" at bounding box center [783, 118] width 848 height 50
type input "**********"
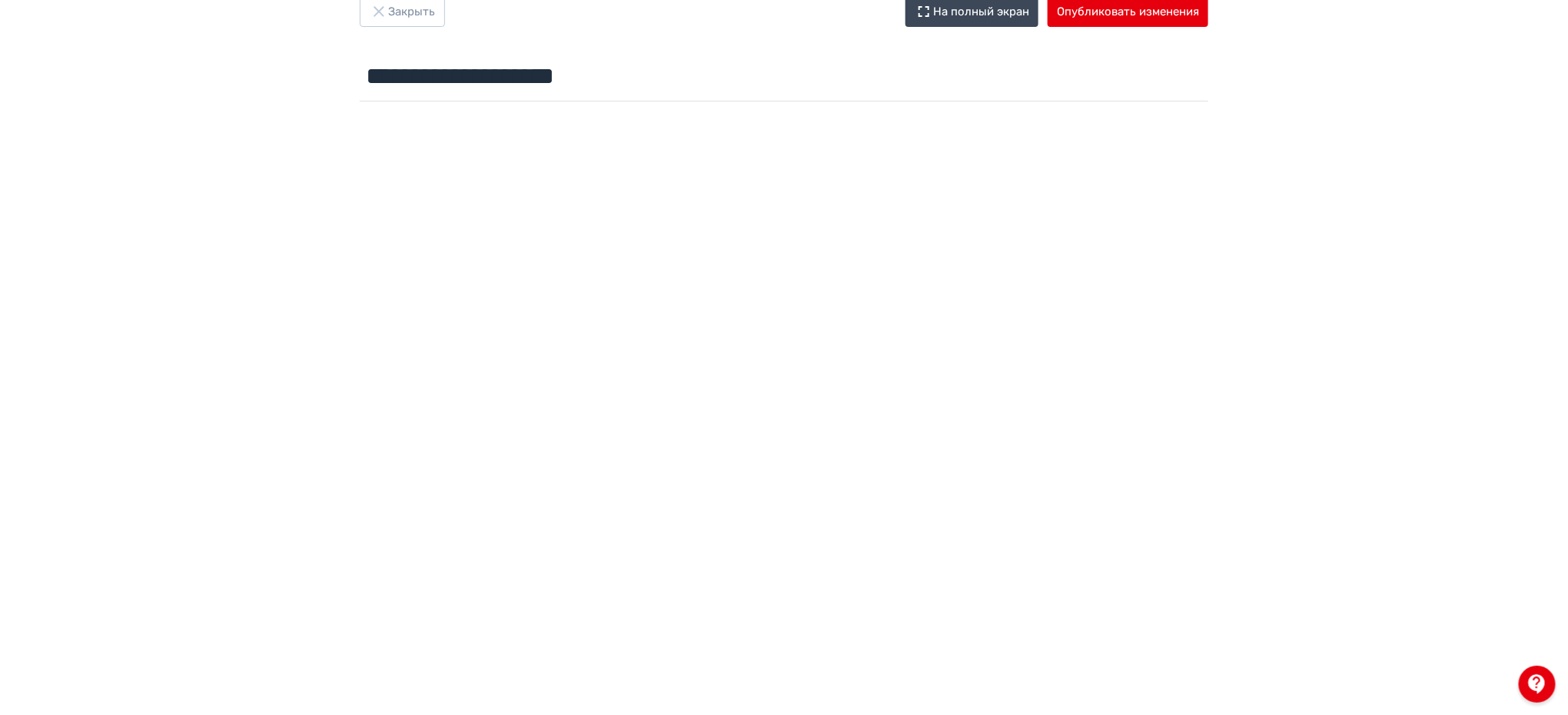
scroll to position [0, 3]
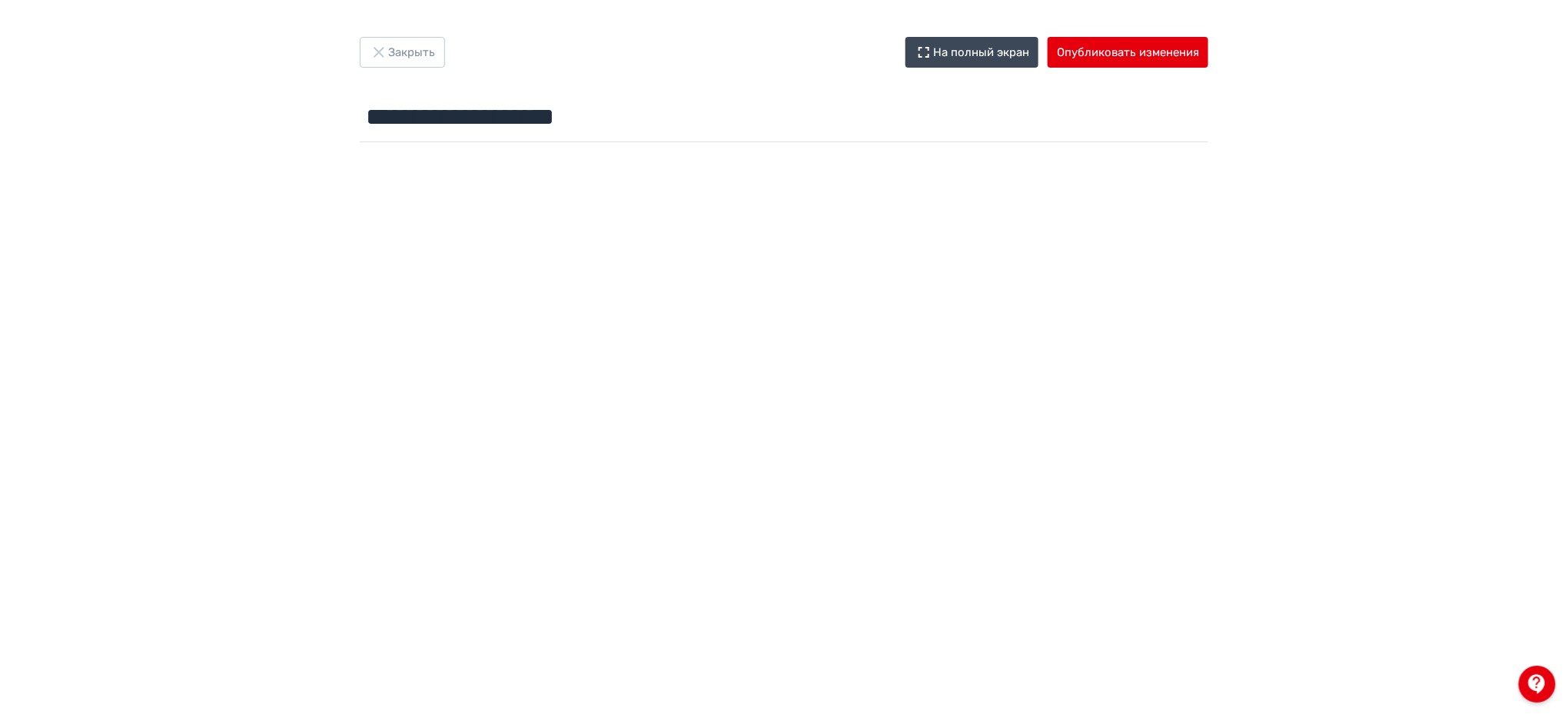
click at [1121, 70] on div "**********" at bounding box center [784, 92] width 922 height 111
click at [1148, 49] on button "Опубликовать изменения" at bounding box center [1128, 52] width 160 height 31
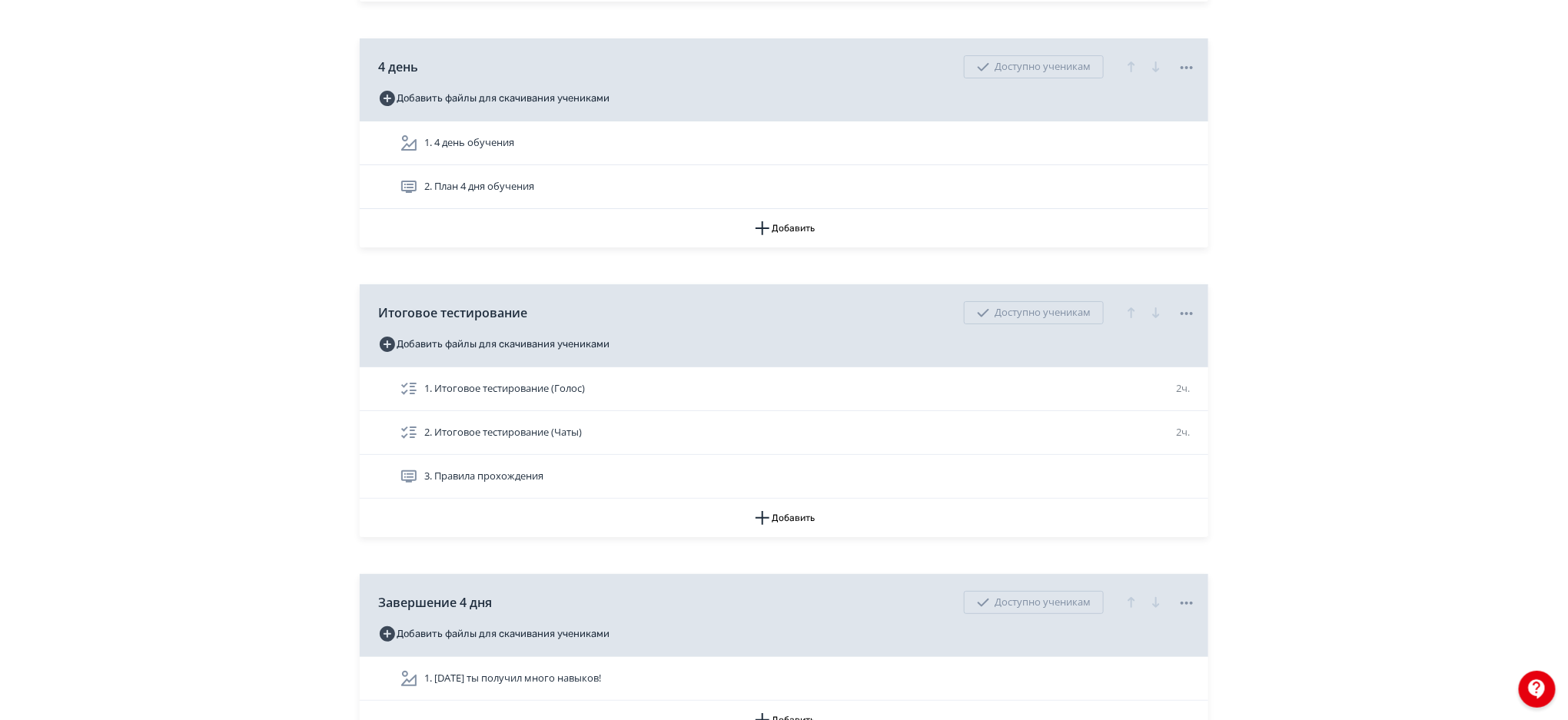
scroll to position [5833, 0]
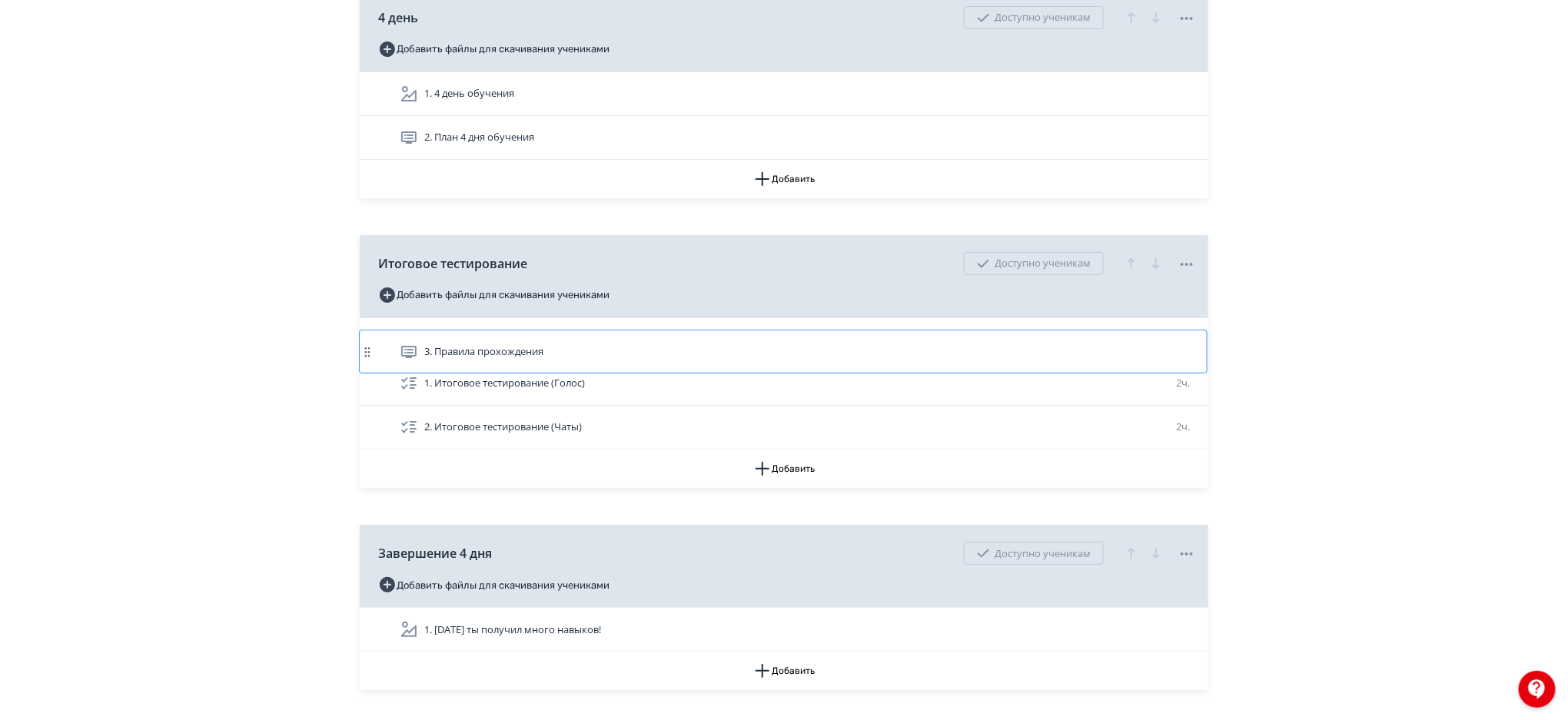
drag, startPoint x: 368, startPoint y: 425, endPoint x: 364, endPoint y: 337, distance: 88.1
click at [364, 337] on div "1. Итоговое тестирование (Голос) 2ч. 2. Итоговое тестирование (Чаты) 2ч. 3. Пра…" at bounding box center [783, 384] width 848 height 132
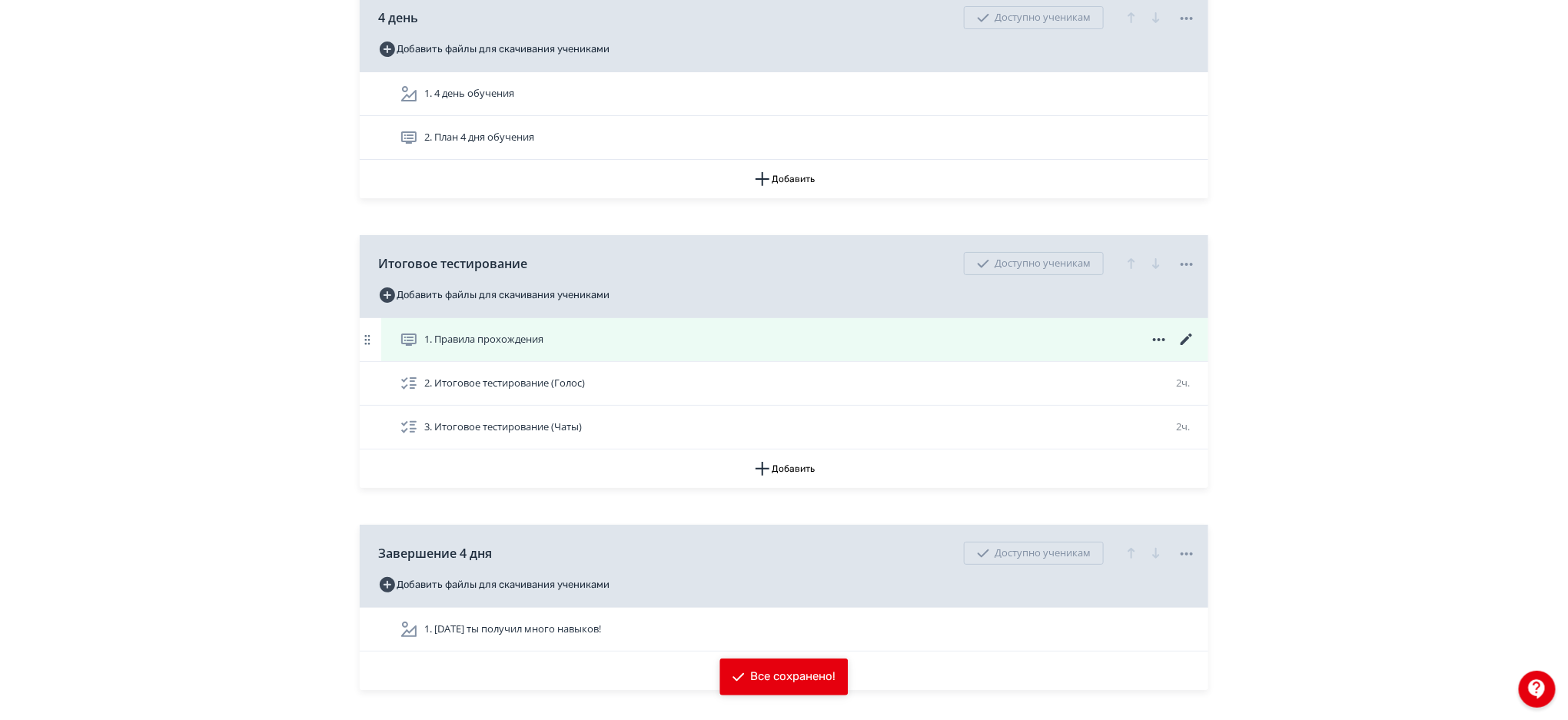
click at [733, 331] on div "1. Правила прохождения" at bounding box center [797, 339] width 796 height 19
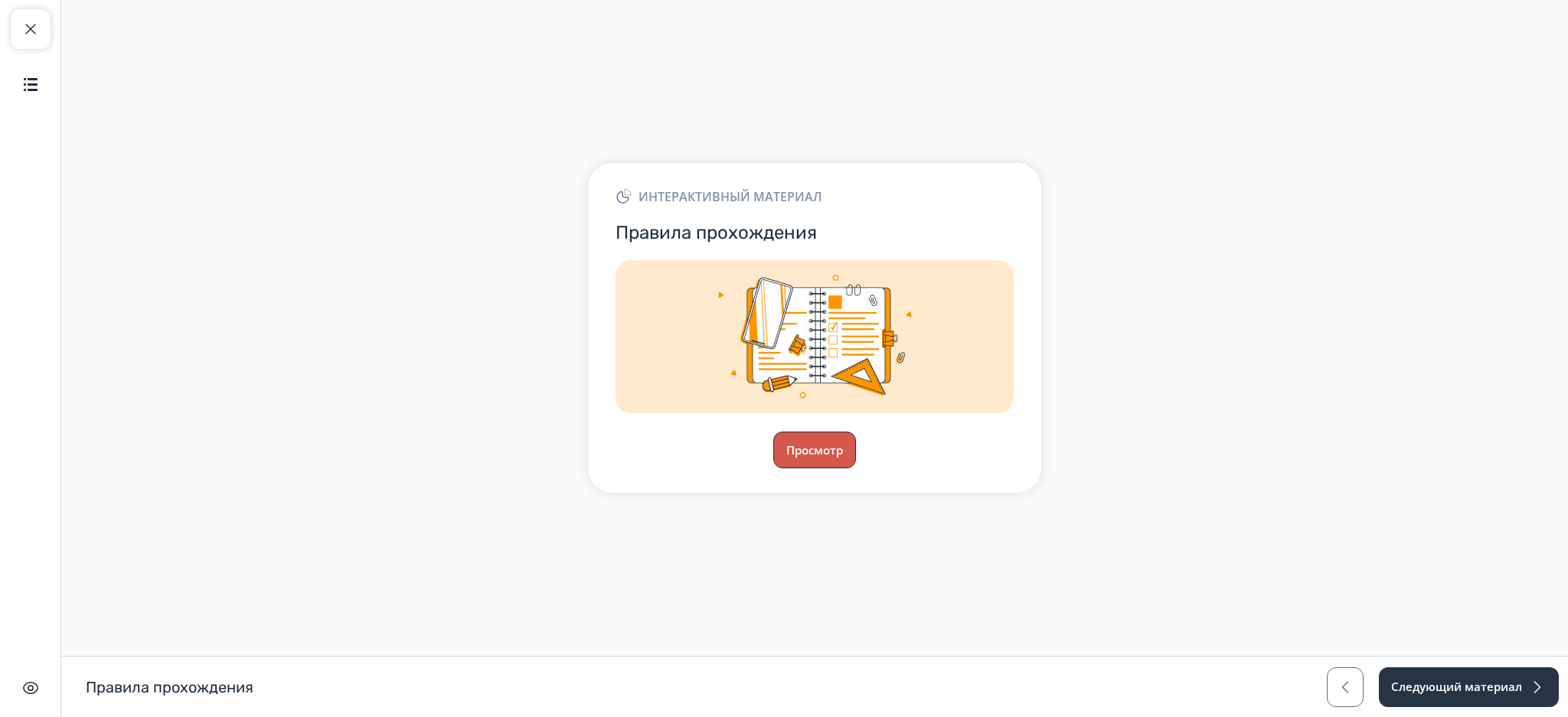
click at [825, 449] on button "Просмотр" at bounding box center [814, 449] width 82 height 36
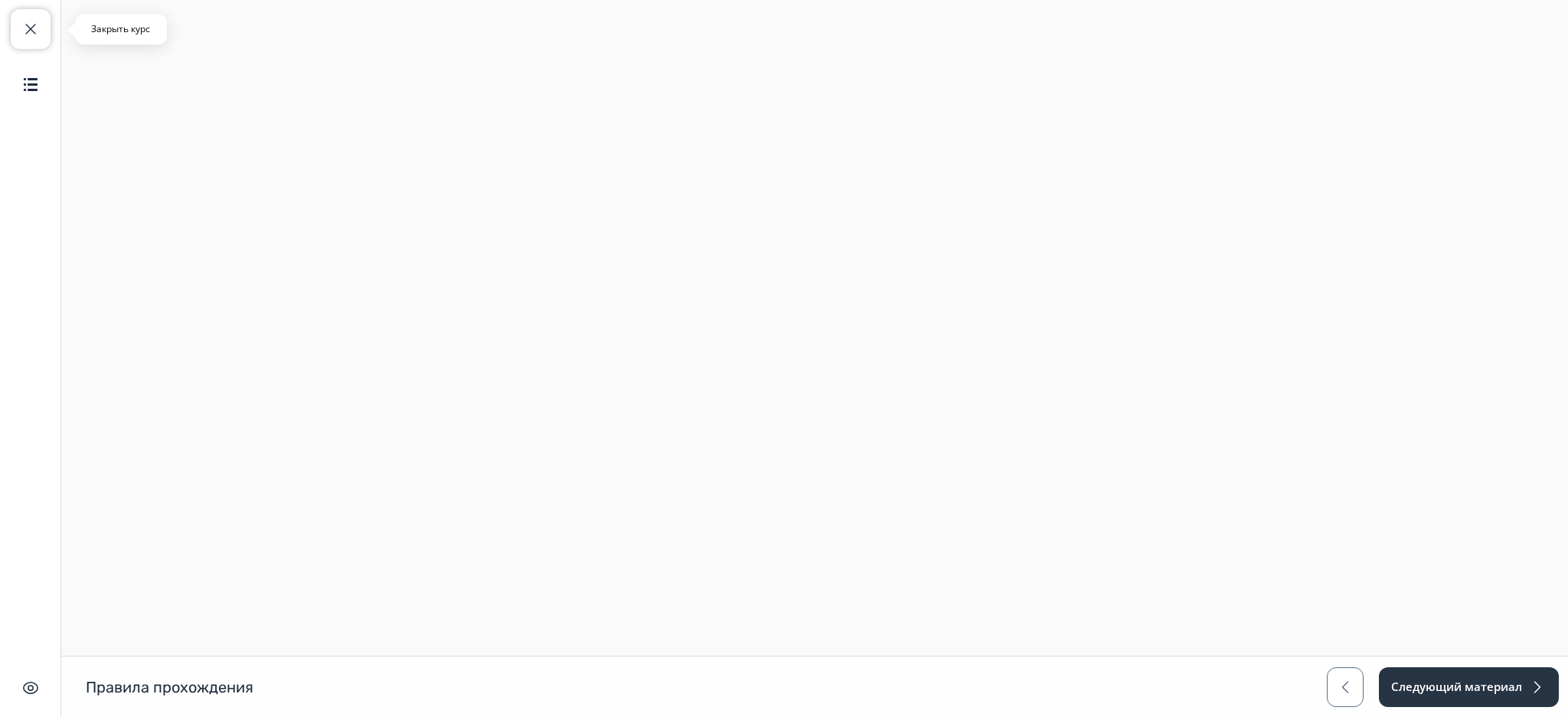
click at [26, 24] on span "button" at bounding box center [30, 28] width 19 height 19
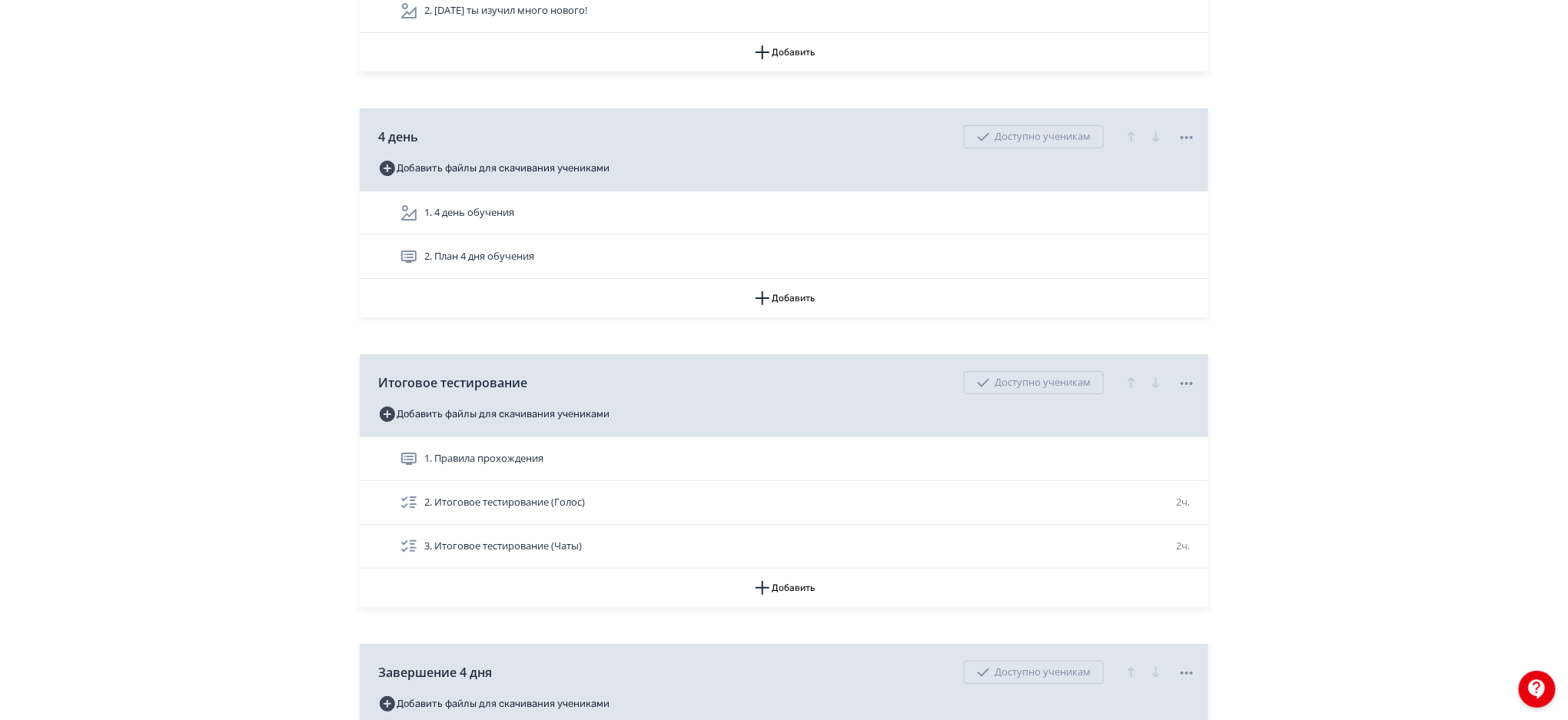
scroll to position [5603, 0]
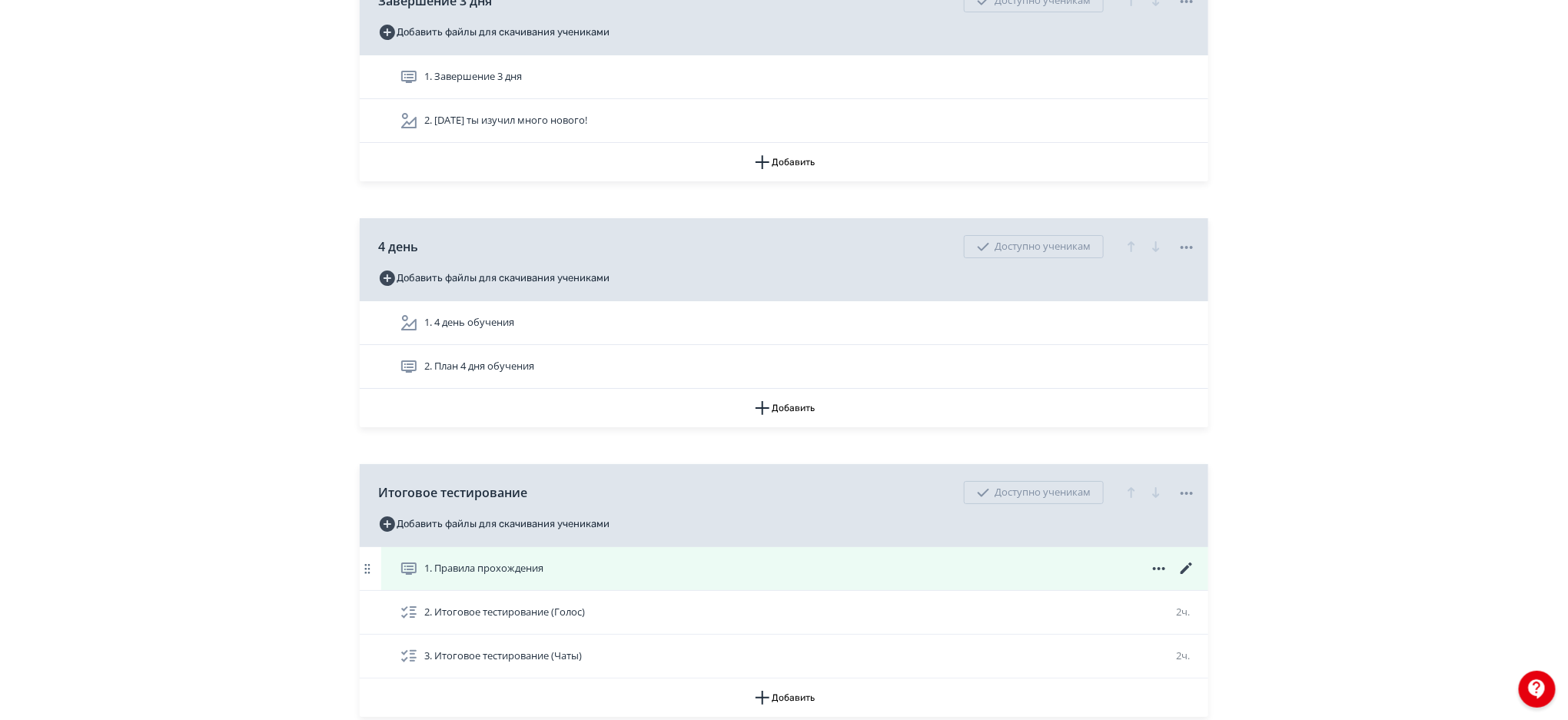
click at [1186, 566] on icon at bounding box center [1186, 569] width 19 height 19
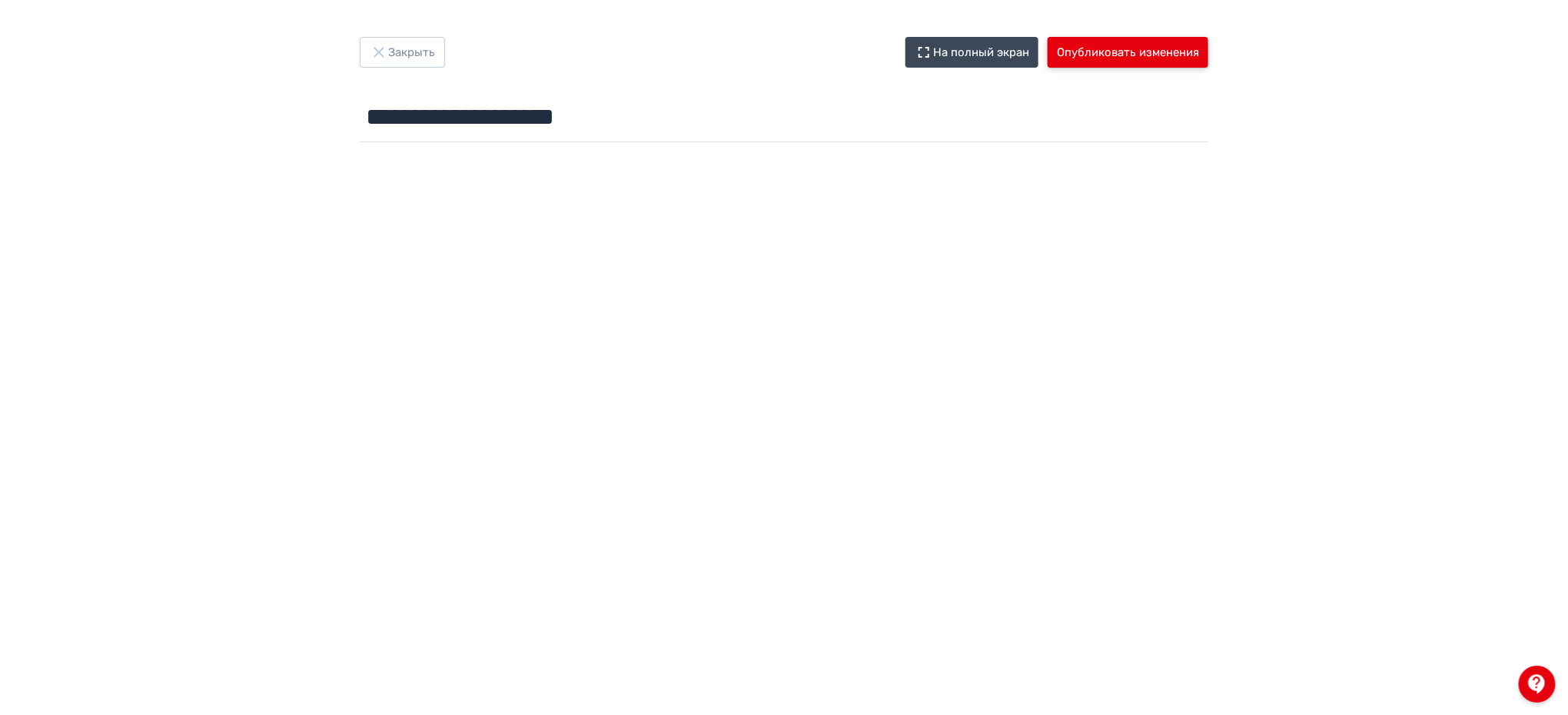
click at [1160, 46] on button "Опубликовать изменения" at bounding box center [1128, 52] width 160 height 31
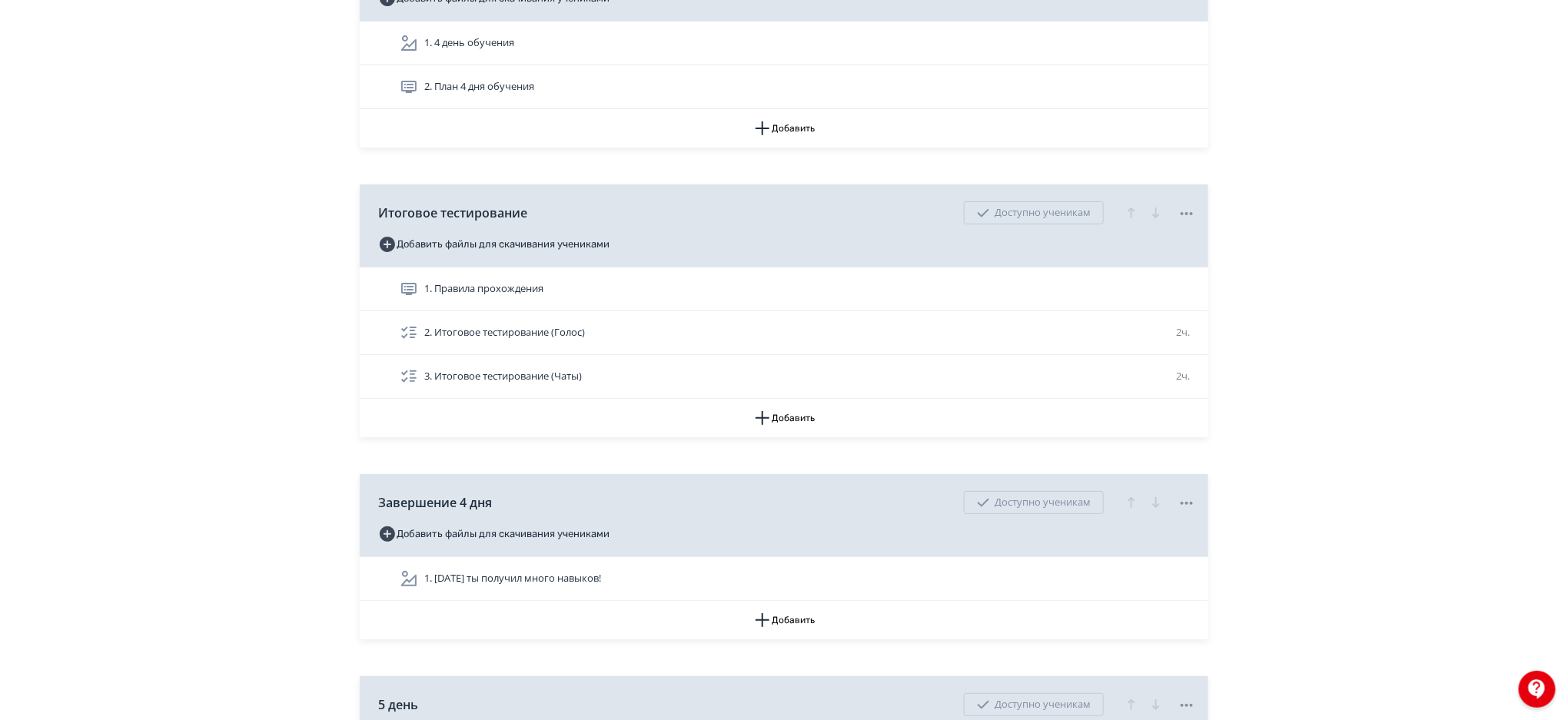
scroll to position [5902, 0]
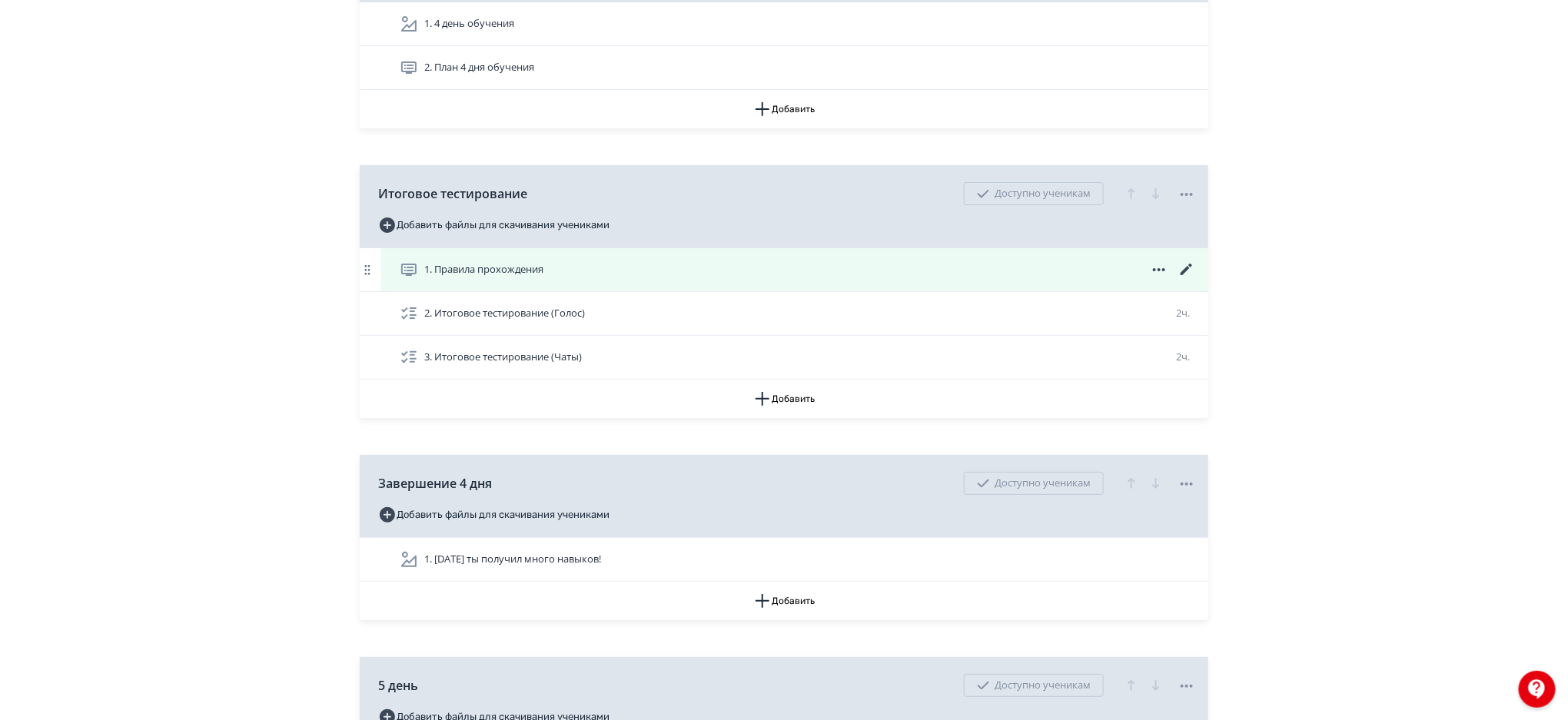
click at [977, 255] on div "1. Правила прохождения" at bounding box center [794, 270] width 827 height 43
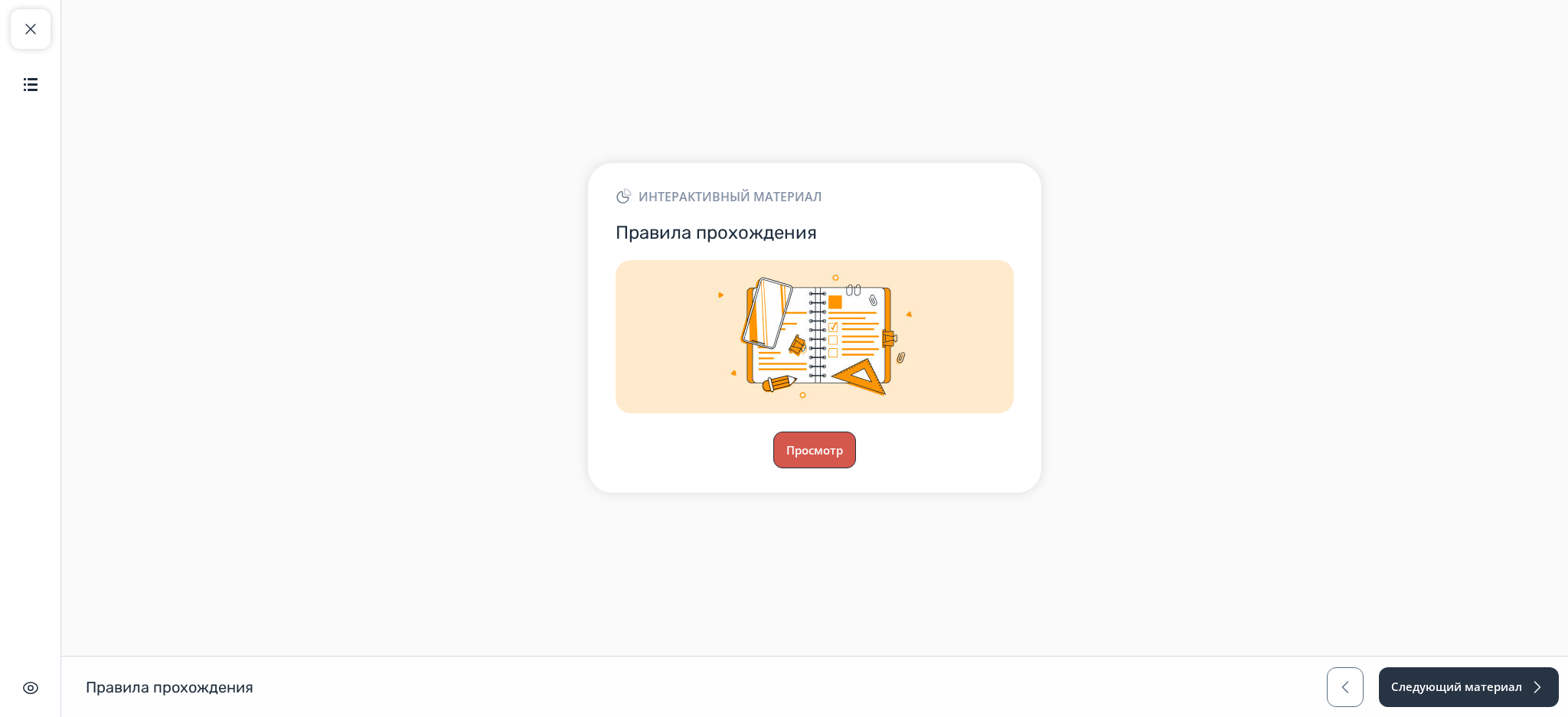
click at [839, 451] on button "Просмотр" at bounding box center [814, 449] width 82 height 36
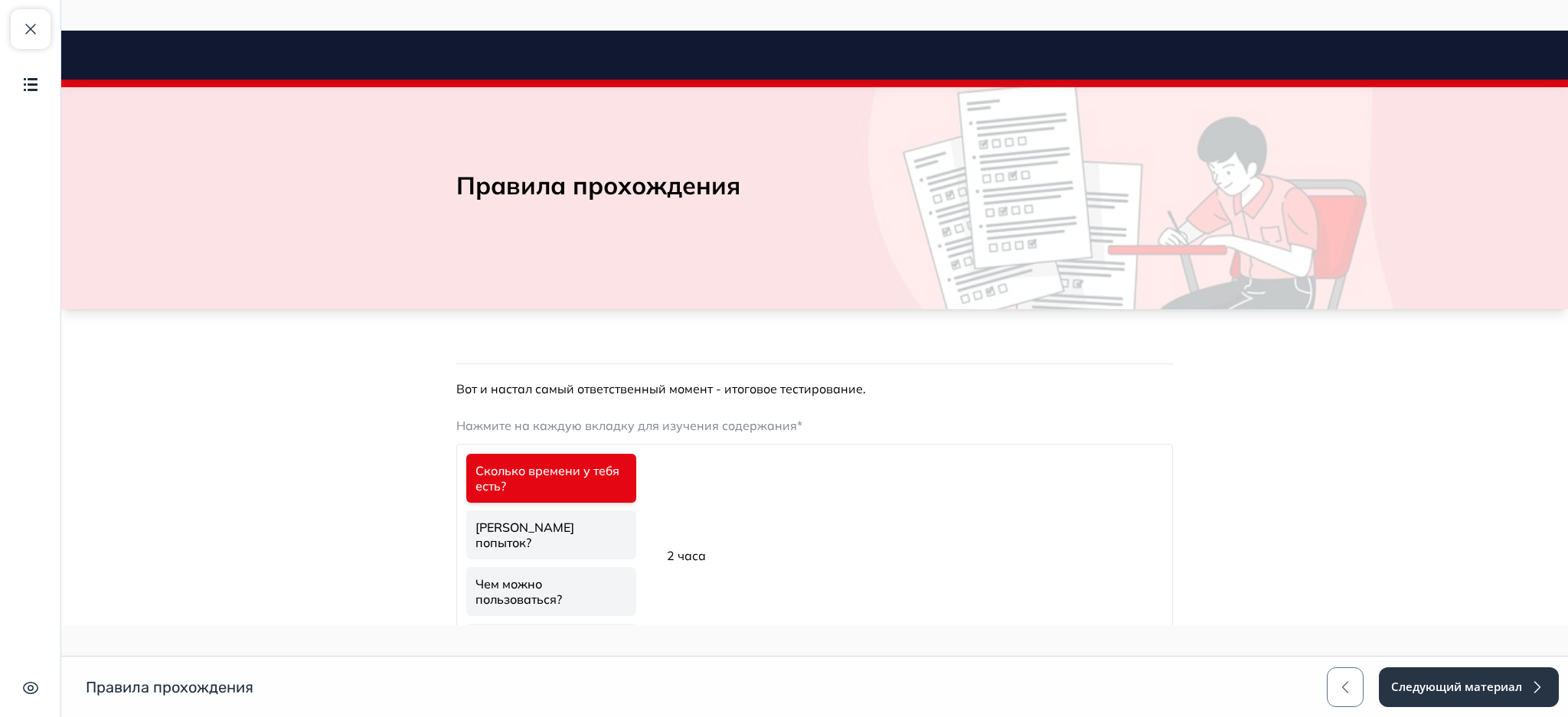
scroll to position [136, 0]
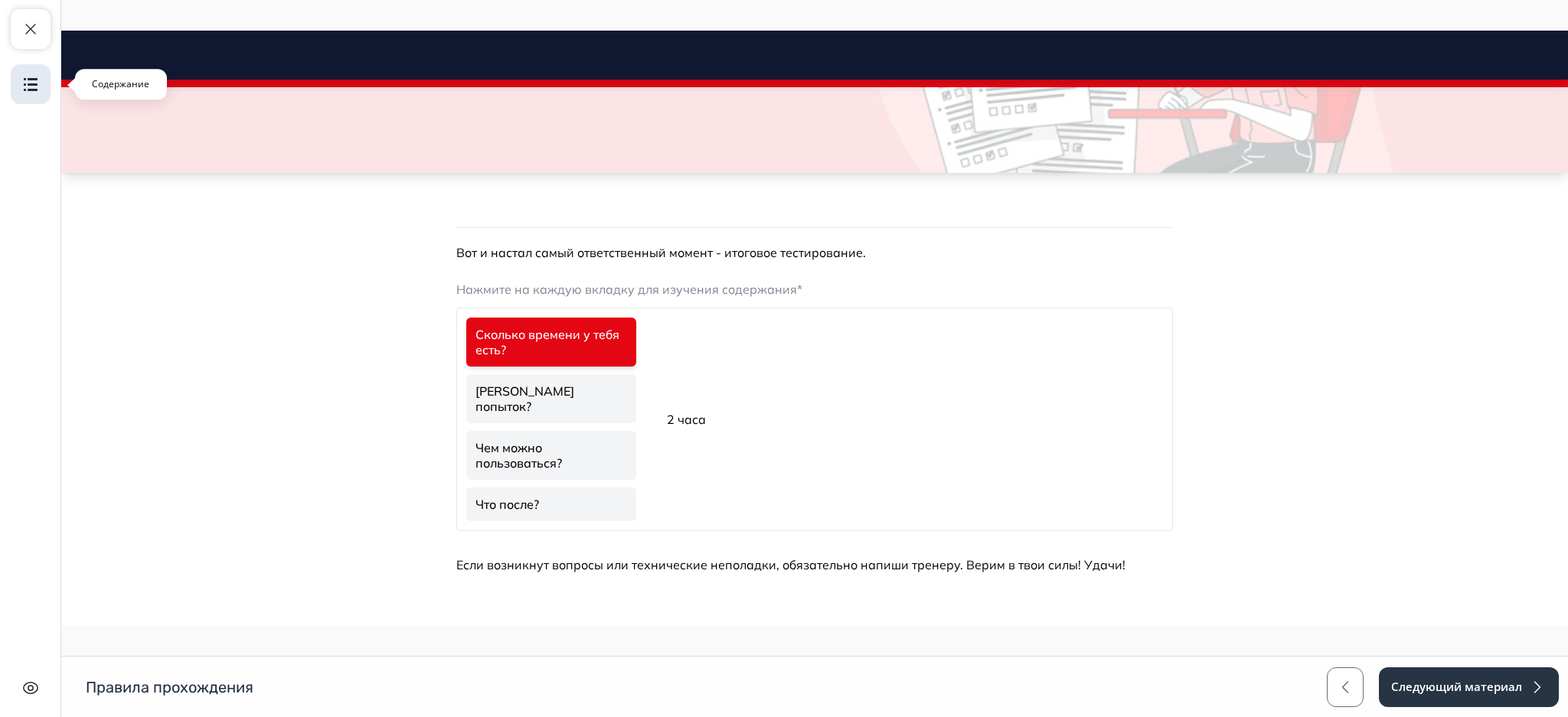
click at [27, 91] on img "button" at bounding box center [30, 84] width 19 height 19
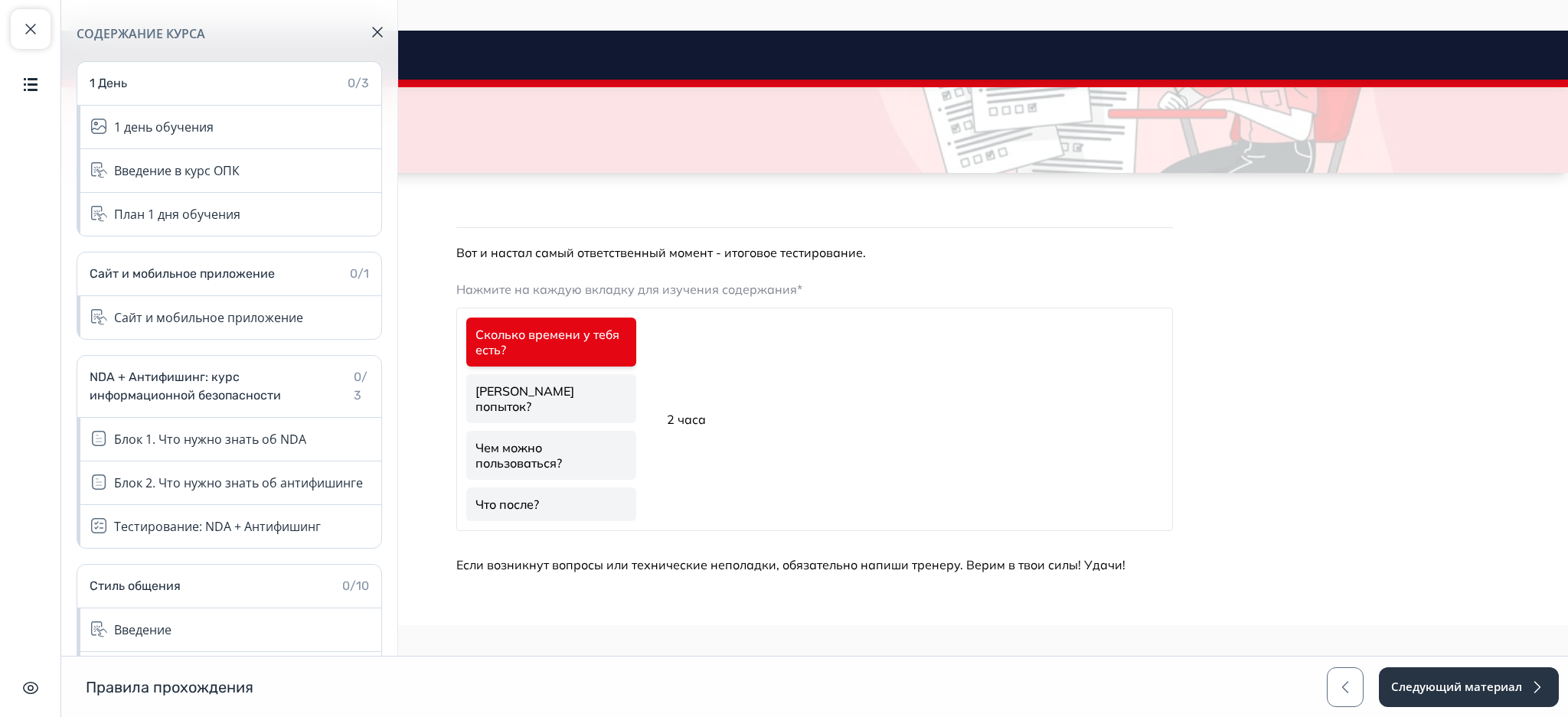
click at [394, 104] on div "Содержание курса 1 День 0/3 1 день обучения Введение в курс ОПК План 1 дня обуч…" at bounding box center [230, 328] width 337 height 656
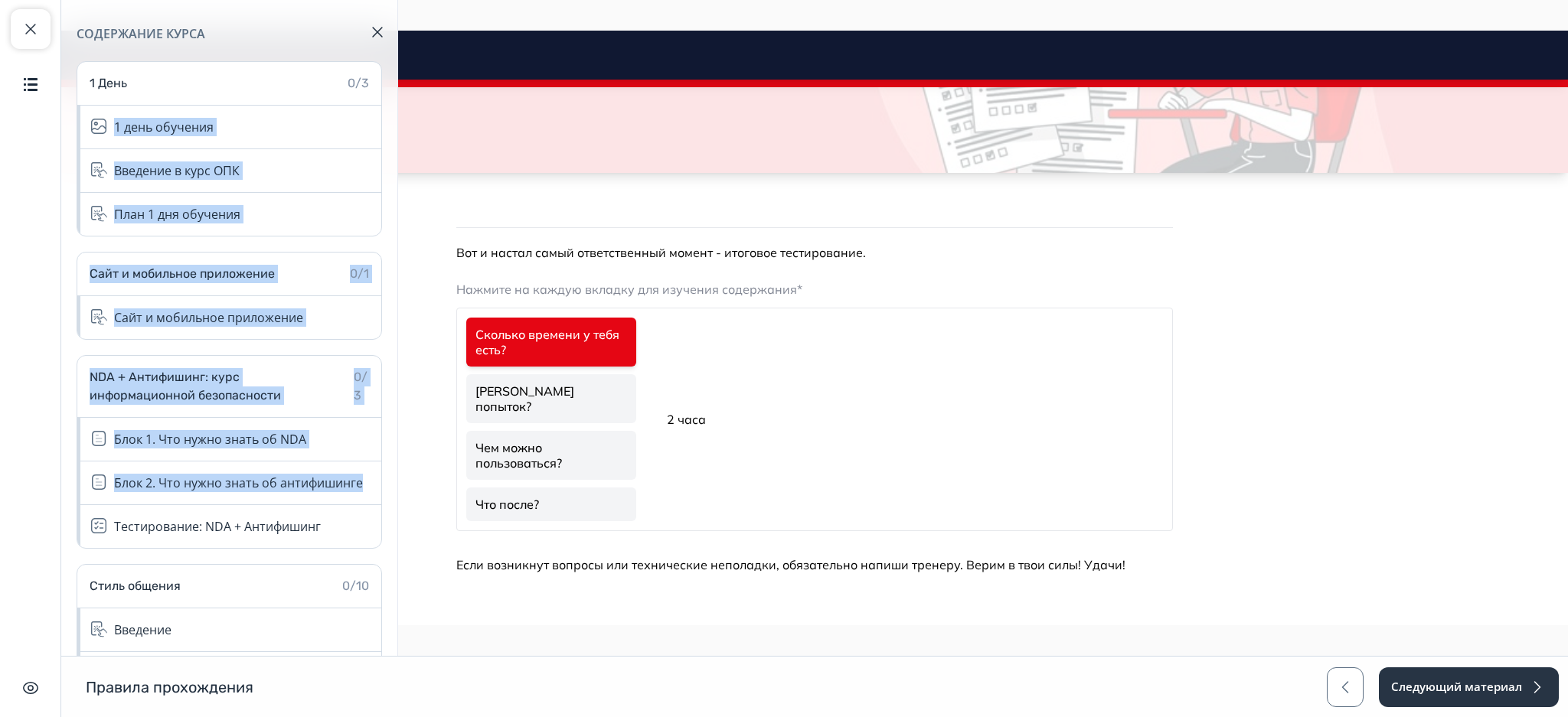
drag, startPoint x: 393, startPoint y: 72, endPoint x: 396, endPoint y: 471, distance: 399.0
click at [396, 471] on div "Содержание курса 1 День 0/3 1 день обучения Введение в курс ОПК План 1 дня обуч…" at bounding box center [230, 328] width 337 height 656
click at [386, 453] on div "Содержание курса 1 День 0/3 1 день обучения Введение в курс ОПК План 1 дня обуч…" at bounding box center [230, 328] width 337 height 656
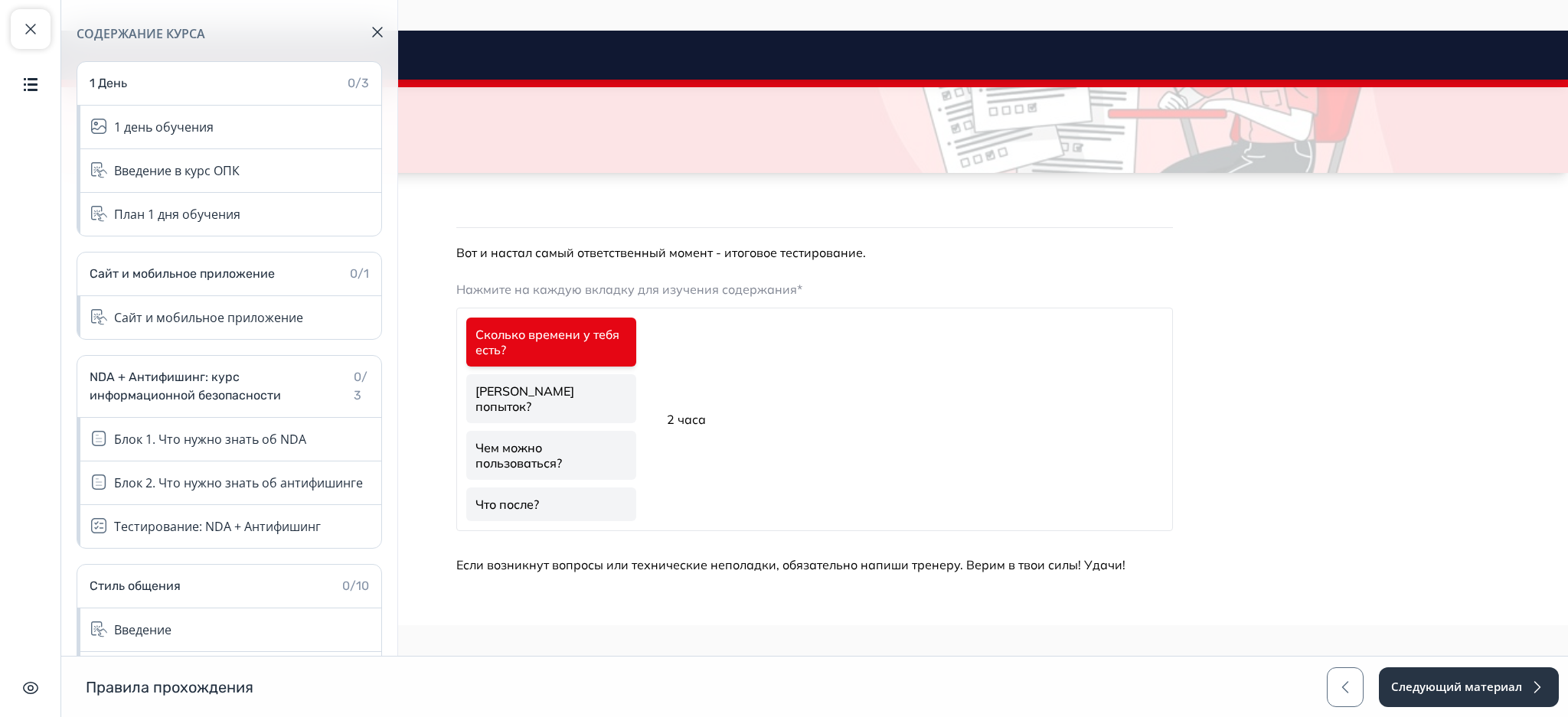
click at [386, 453] on div "Содержание курса 1 День 0/3 1 день обучения Введение в курс ОПК План 1 дня обуч…" at bounding box center [230, 328] width 337 height 656
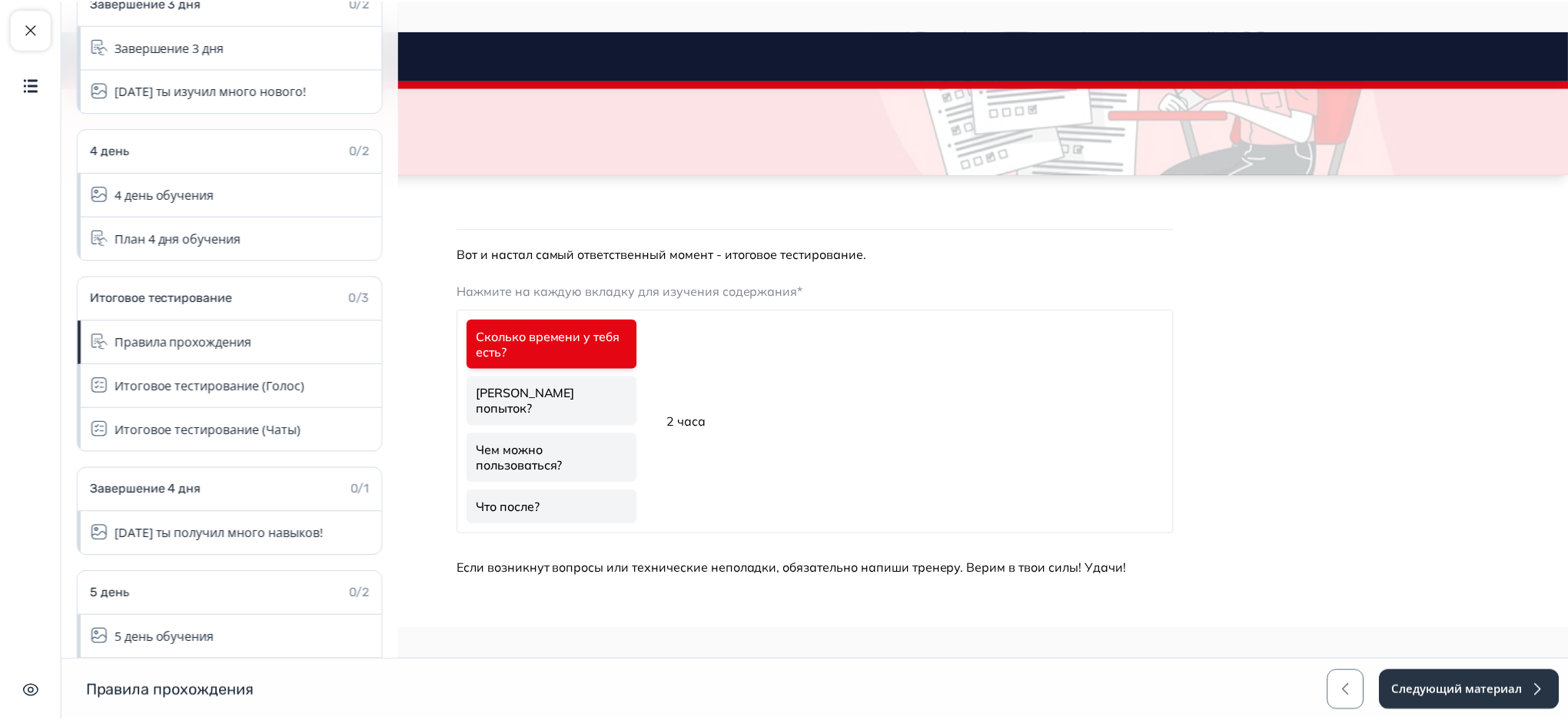
scroll to position [3976, 0]
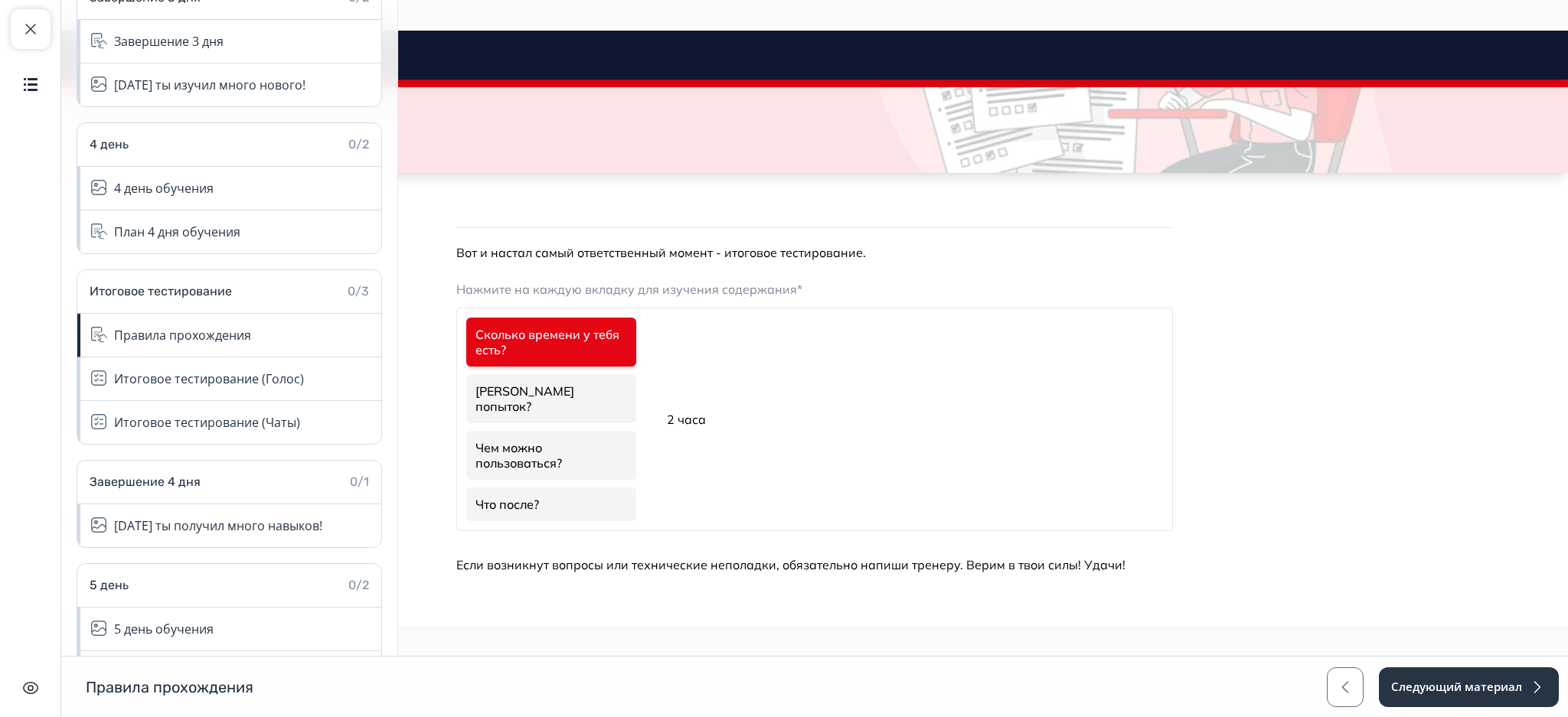
click at [928, 269] on div "Вот и настал самый ответственный момент - итоговое тестирование. Нажмите на каж…" at bounding box center [815, 409] width 716 height 331
click at [571, 389] on link "Сколько попыток?" at bounding box center [551, 398] width 170 height 49
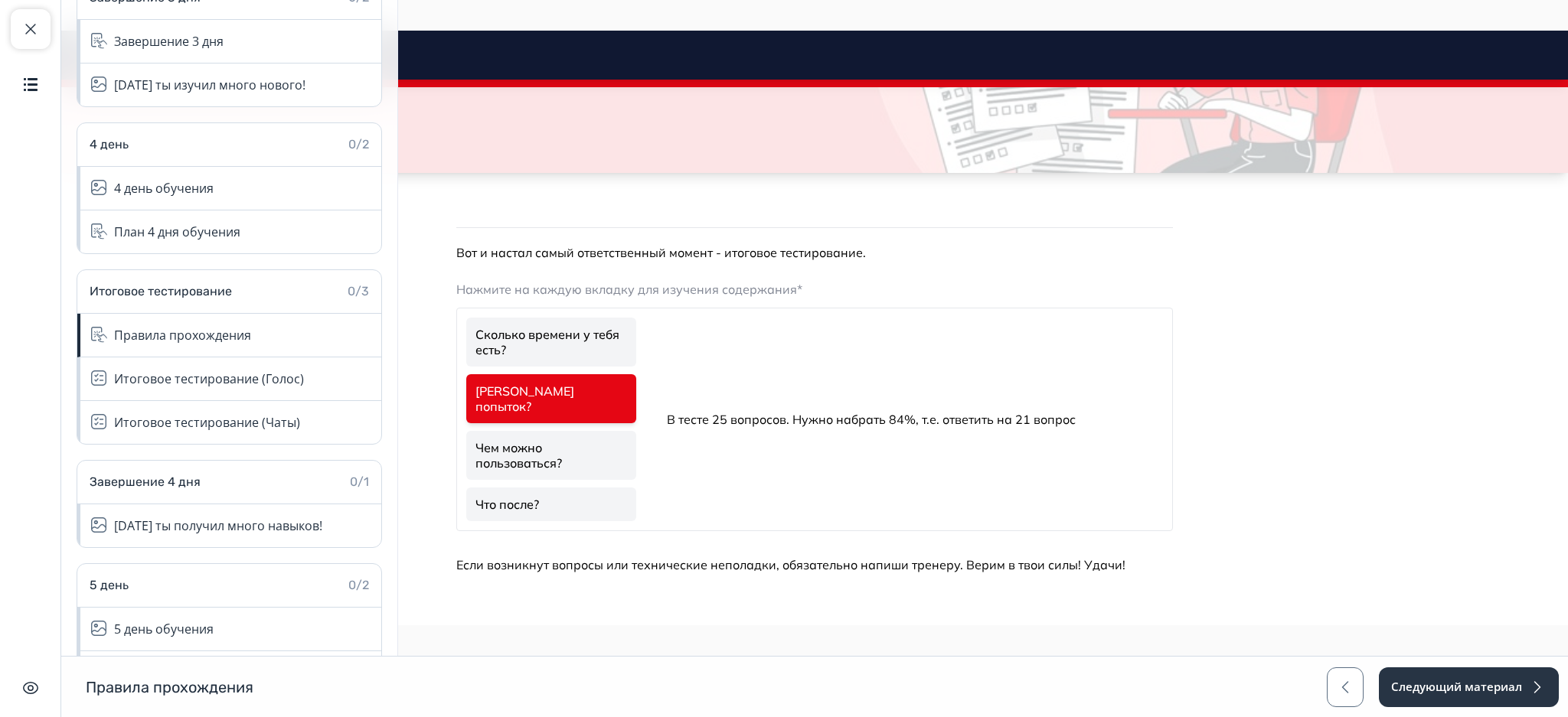
click at [514, 435] on link "Чем можно пользоваться?" at bounding box center [551, 455] width 170 height 49
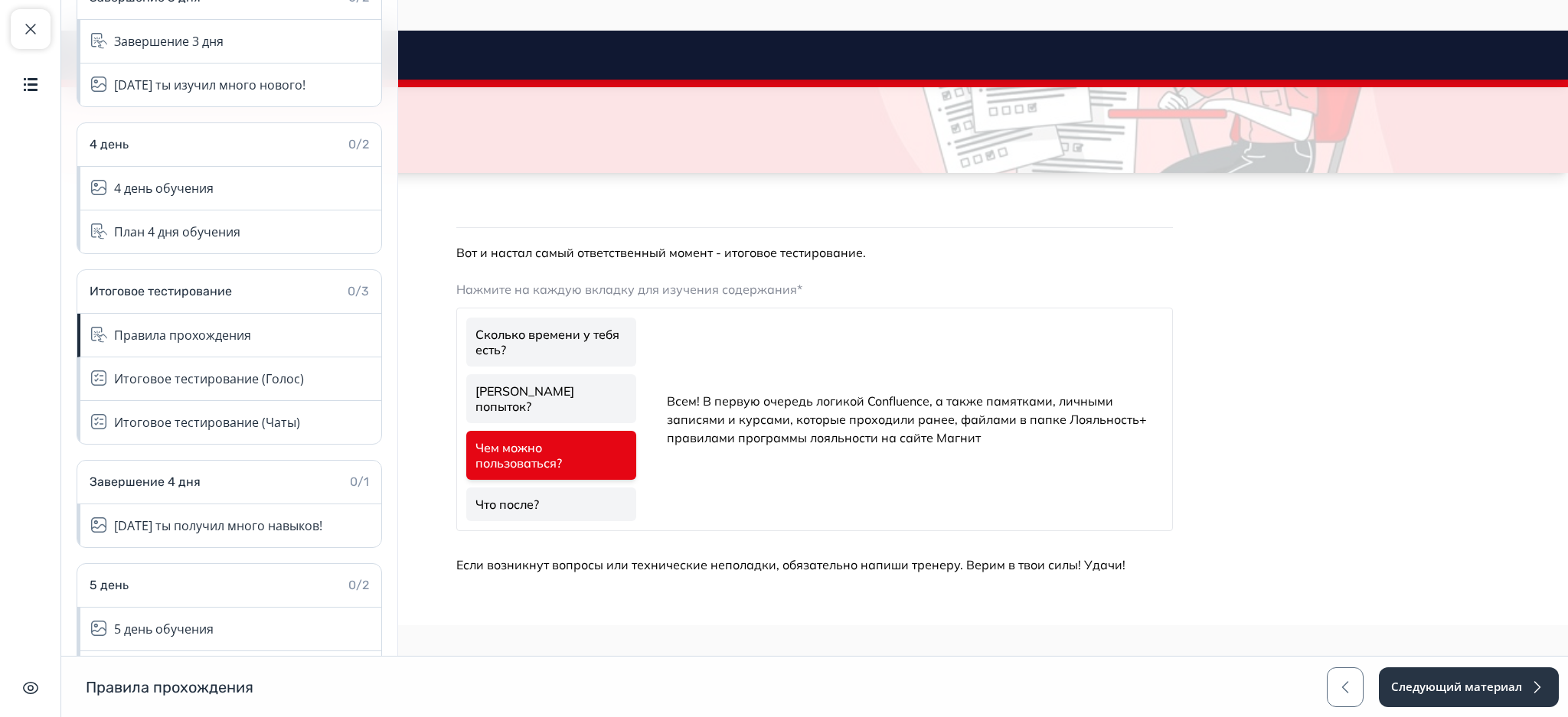
click at [568, 487] on link "Что после?" at bounding box center [551, 504] width 170 height 34
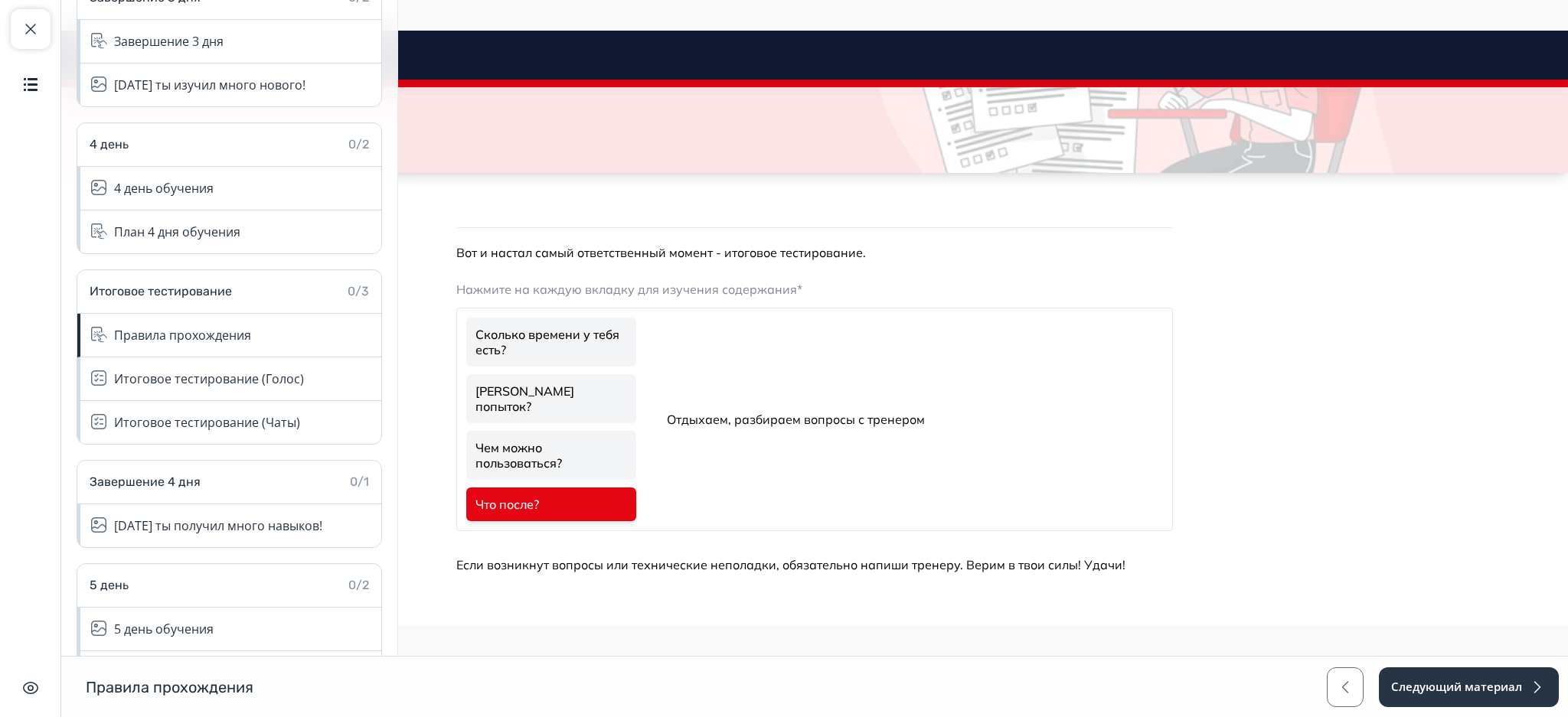
click at [571, 381] on link "Сколько попыток?" at bounding box center [551, 398] width 170 height 49
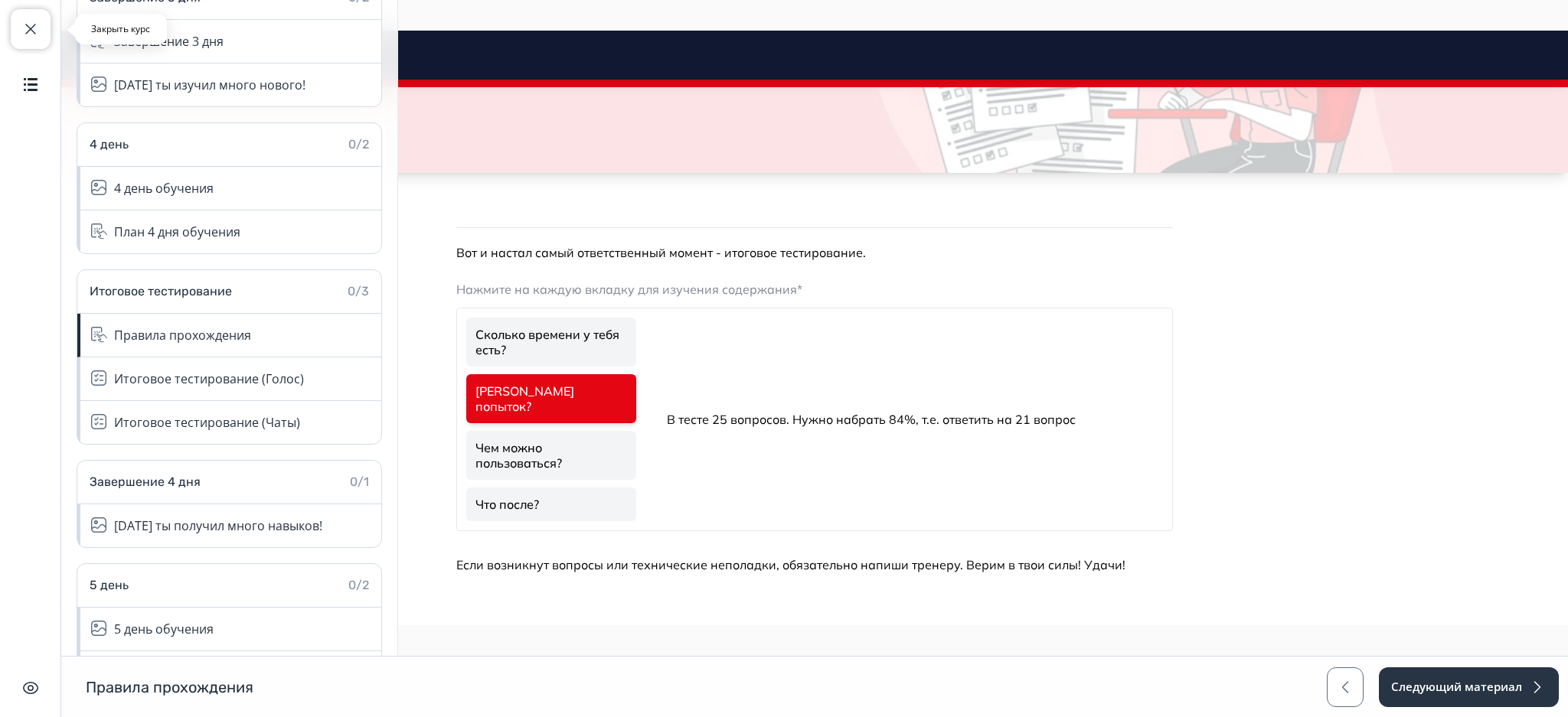
click at [25, 33] on span "button" at bounding box center [30, 28] width 19 height 19
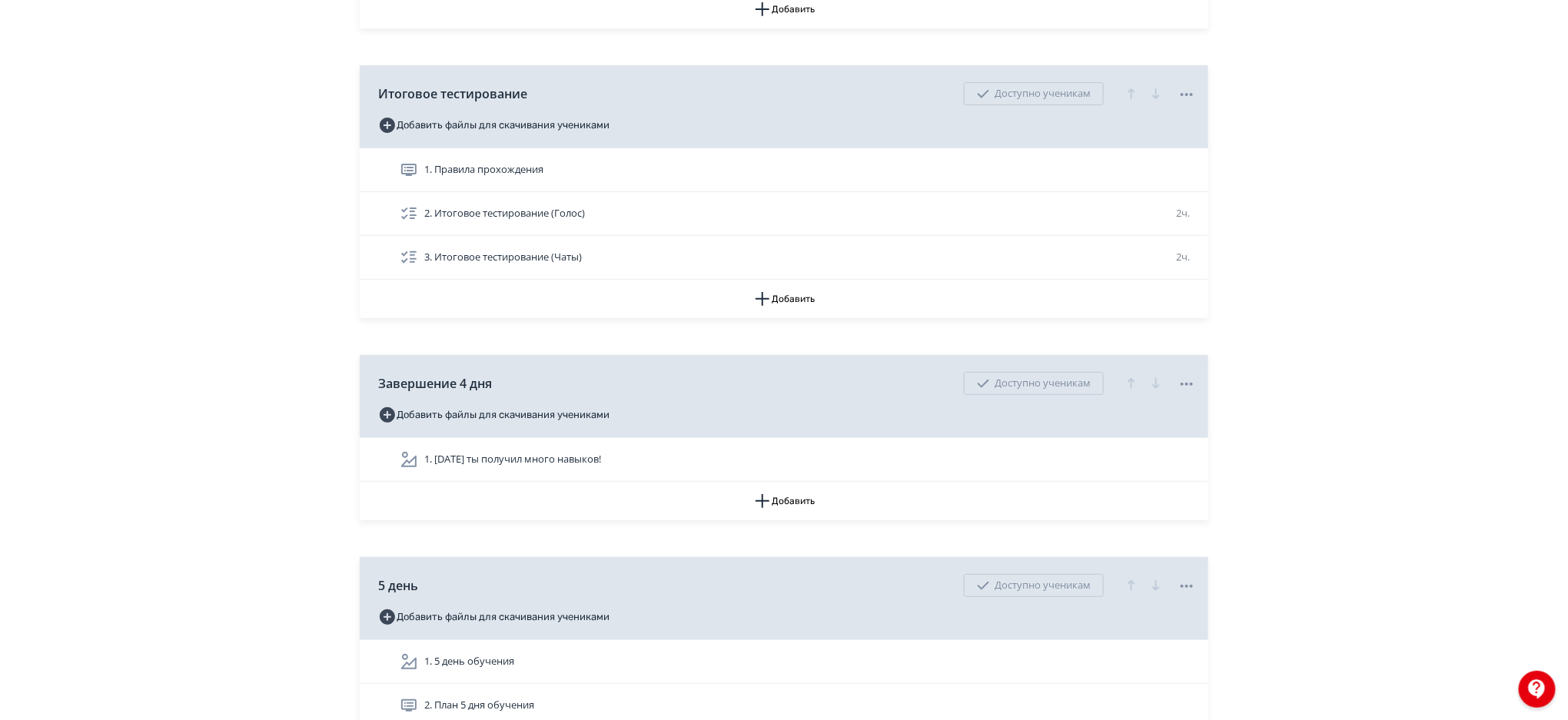
scroll to position [6012, 0]
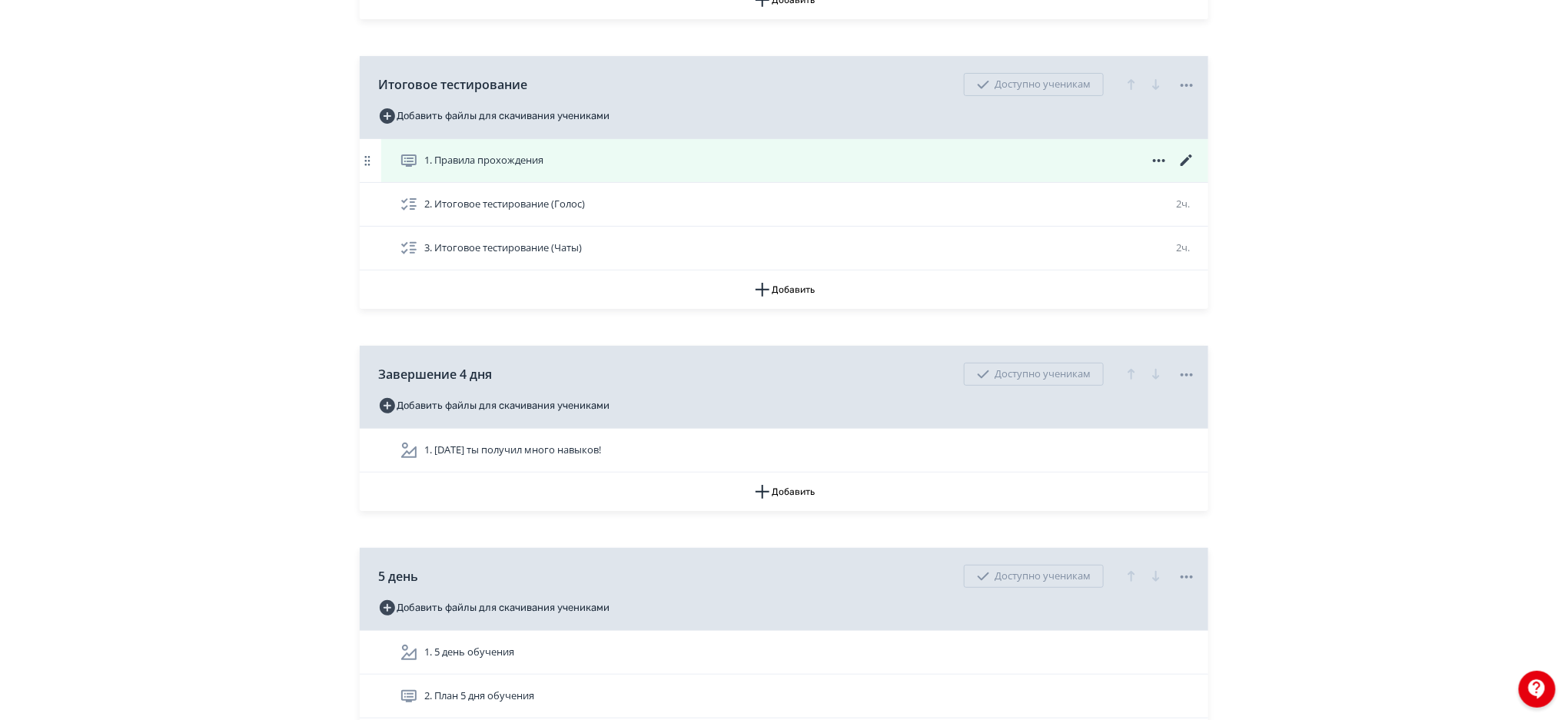
click at [1184, 158] on icon at bounding box center [1186, 160] width 19 height 19
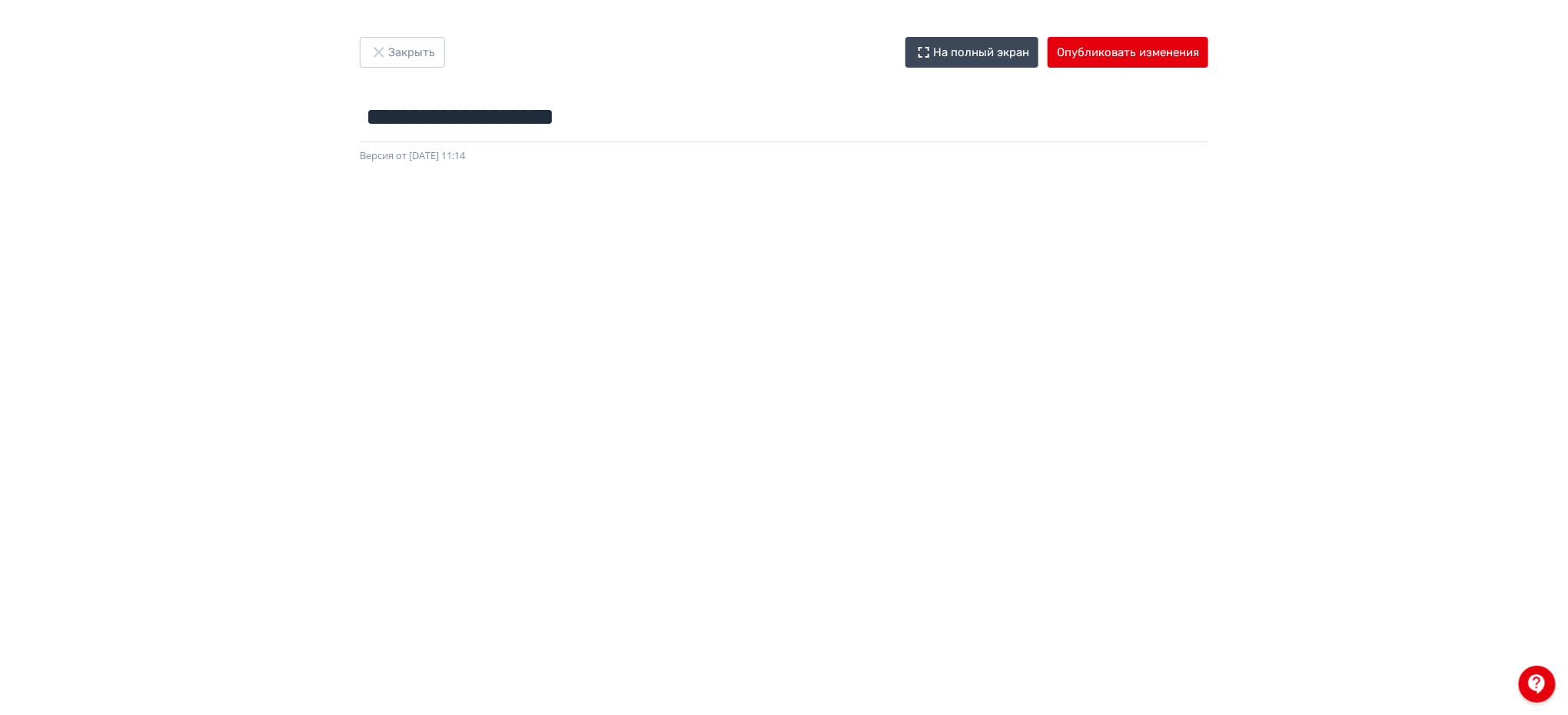
click at [1548, 256] on div at bounding box center [784, 509] width 1568 height 692
click at [1158, 54] on button "Опубликовать изменения" at bounding box center [1128, 52] width 160 height 31
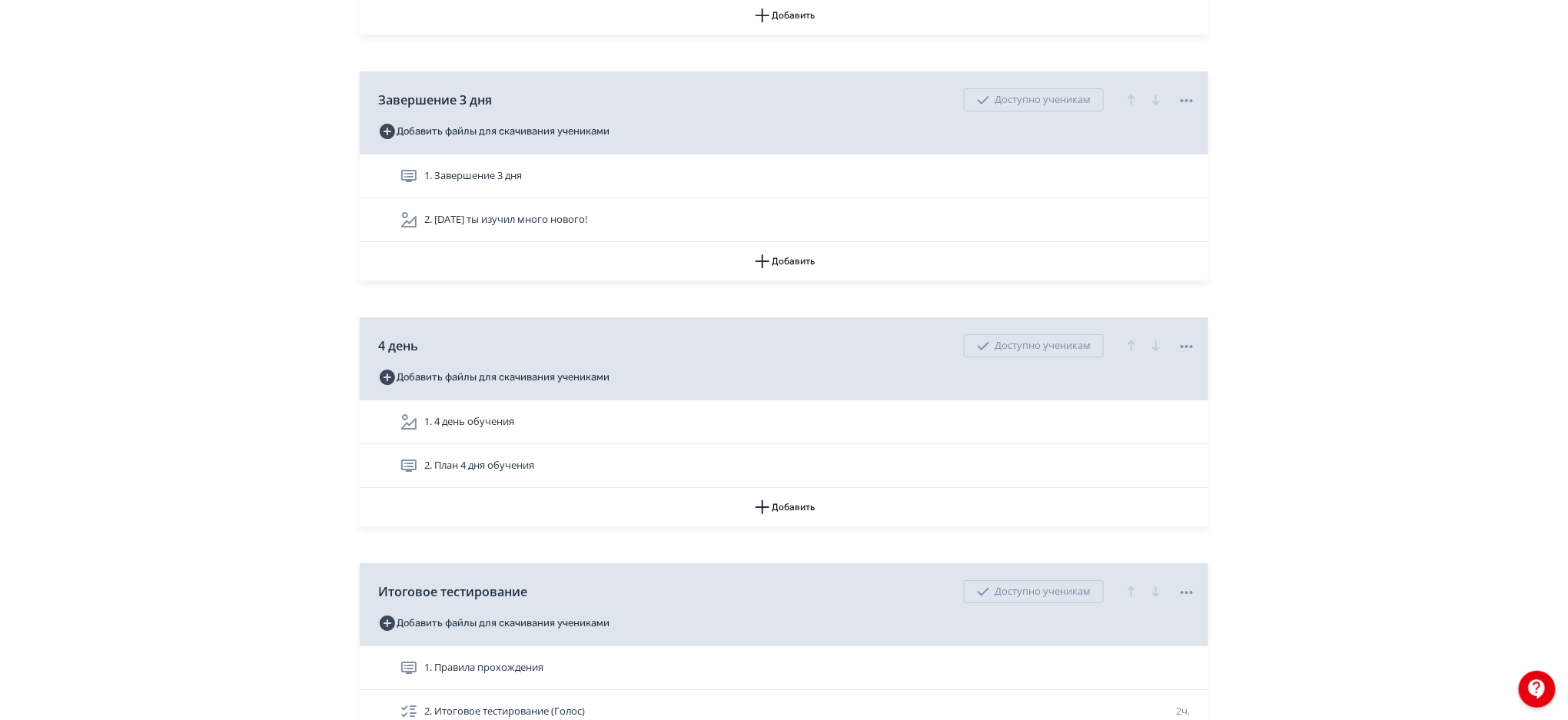
scroll to position [5525, 0]
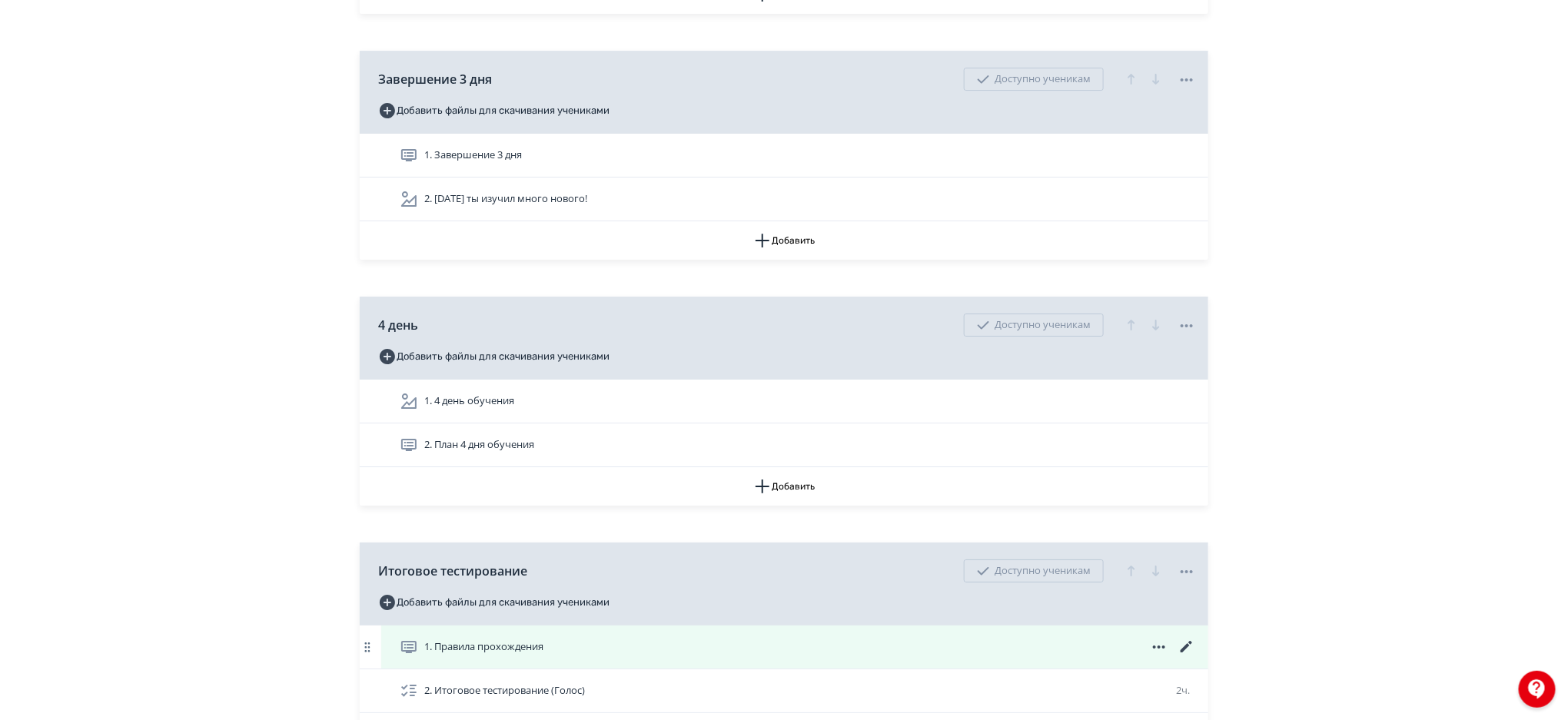
click at [757, 658] on div "1. Правила прохождения" at bounding box center [794, 647] width 827 height 43
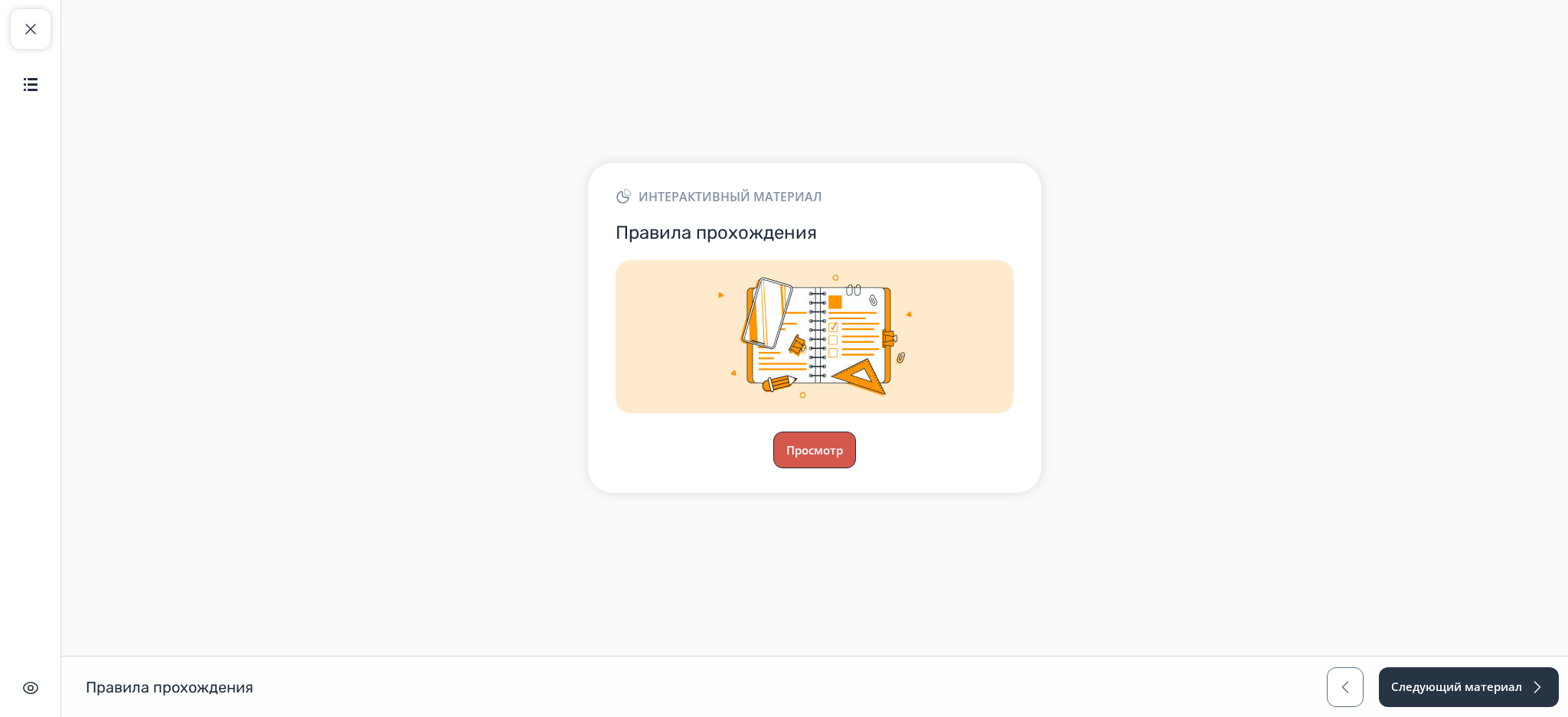
click at [801, 441] on button "Просмотр" at bounding box center [814, 449] width 82 height 36
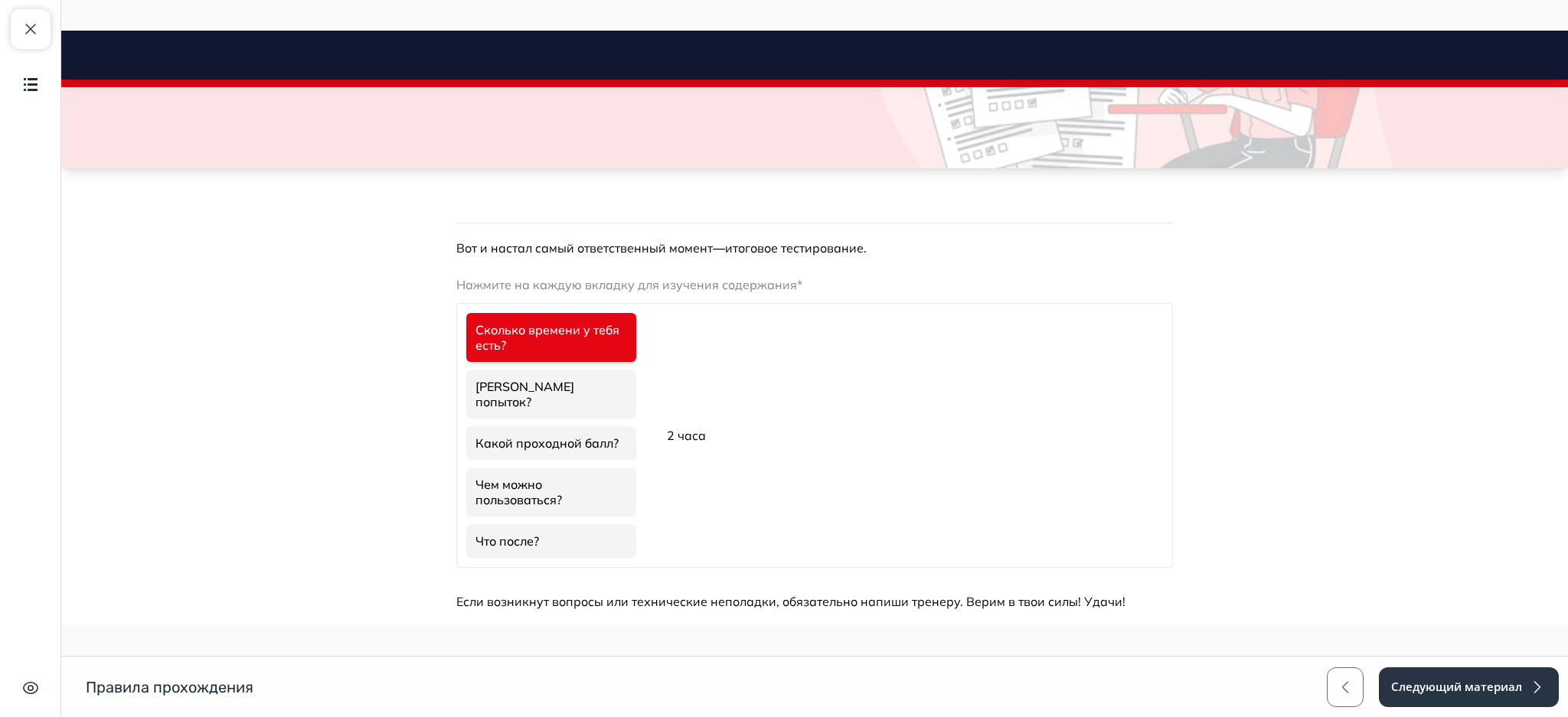
scroll to position [177, 0]
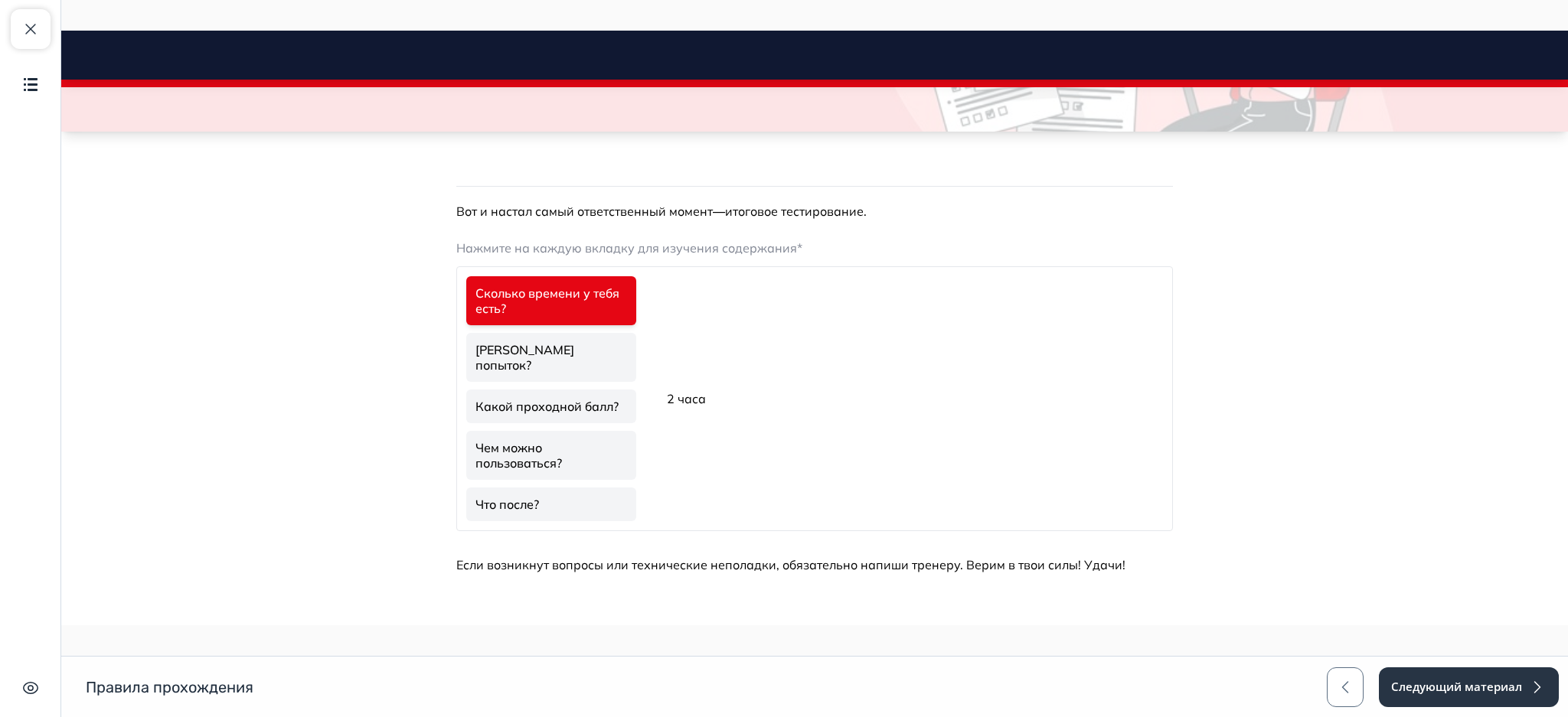
click at [542, 340] on link "Сколько попыток?" at bounding box center [551, 357] width 170 height 49
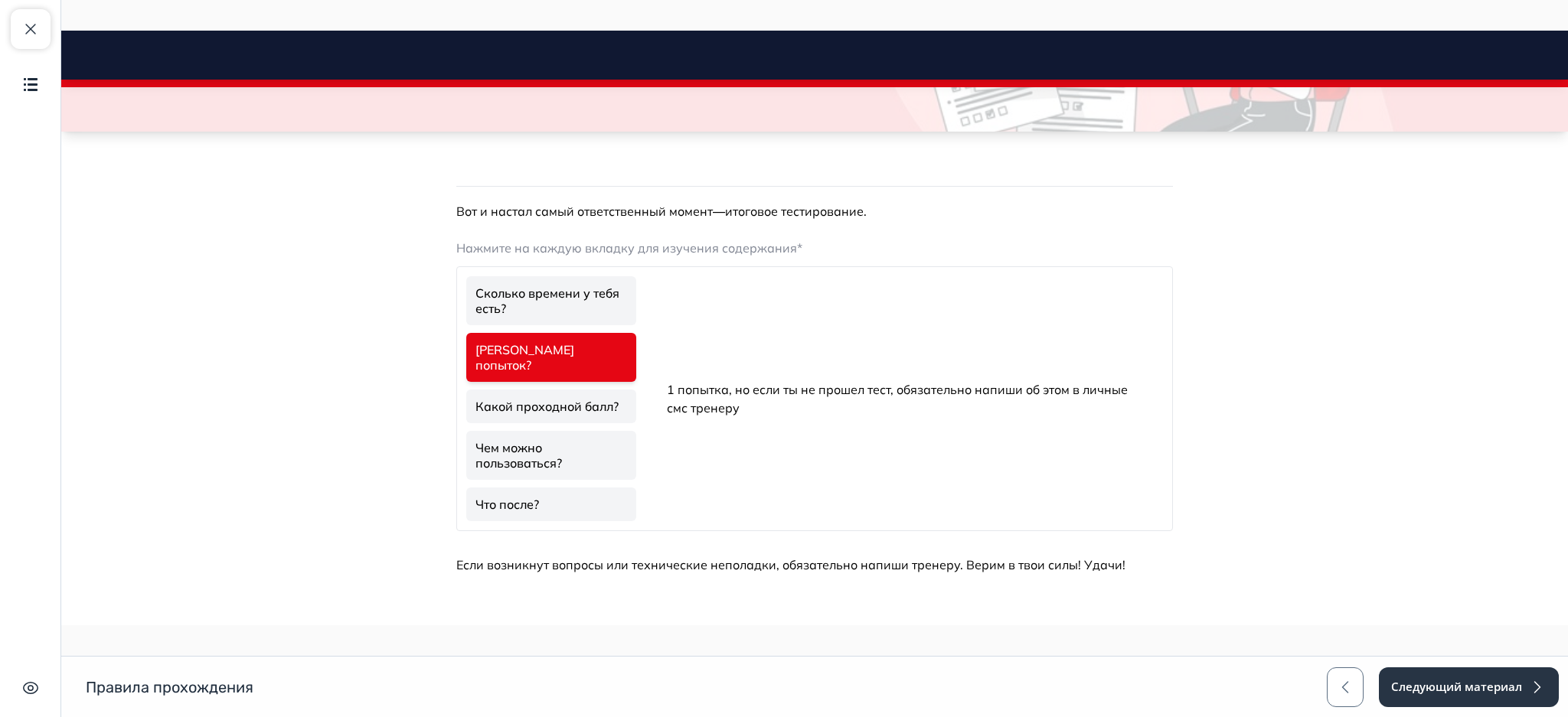
click at [552, 390] on link "Какой проходной балл?" at bounding box center [551, 407] width 170 height 34
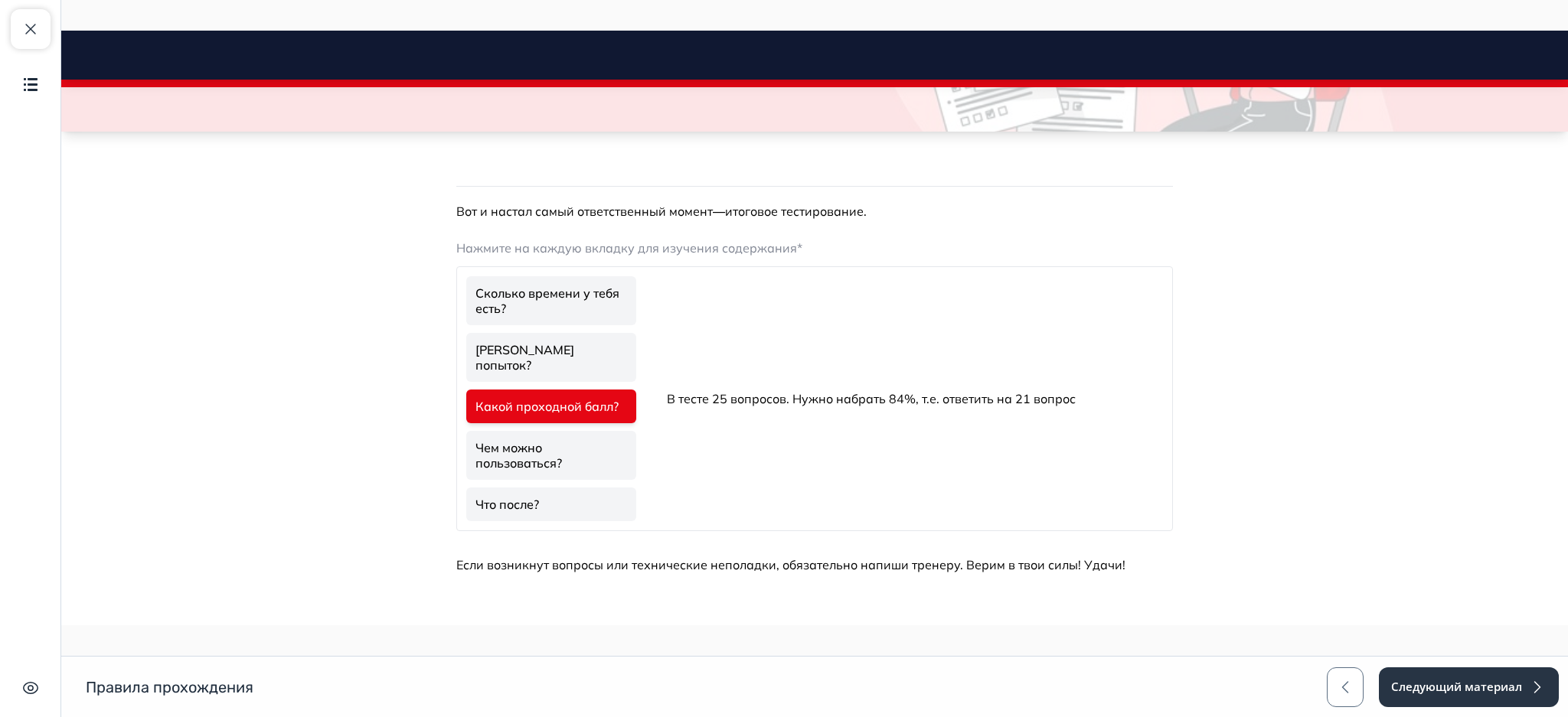
click at [572, 431] on link "Чем можно пользоваться?" at bounding box center [551, 455] width 170 height 49
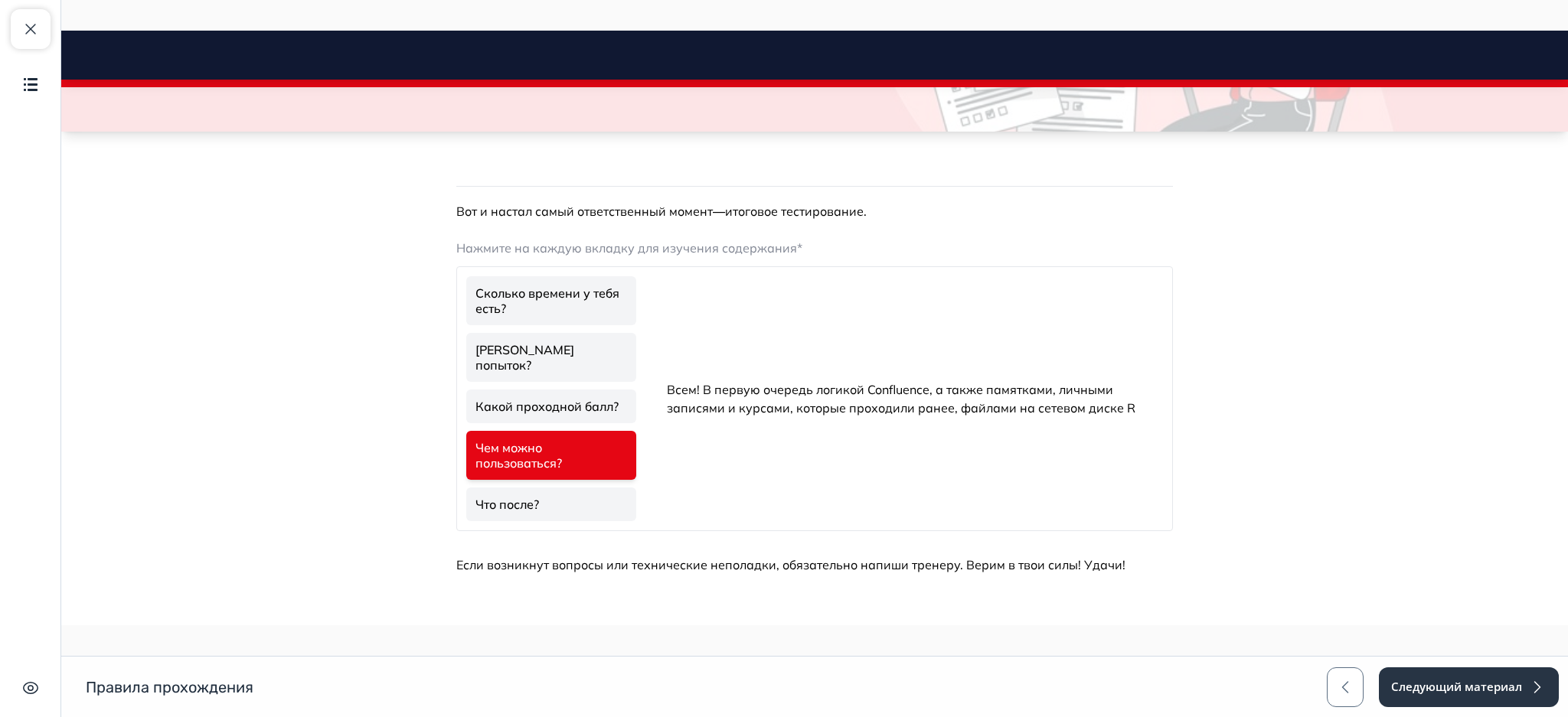
click at [542, 371] on ul "Сколько времени у тебя есть? Сколько попыток? Какой проходной балл? Чем можно п…" at bounding box center [550, 398] width 176 height 251
click at [542, 336] on link "Сколько попыток?" at bounding box center [551, 357] width 170 height 49
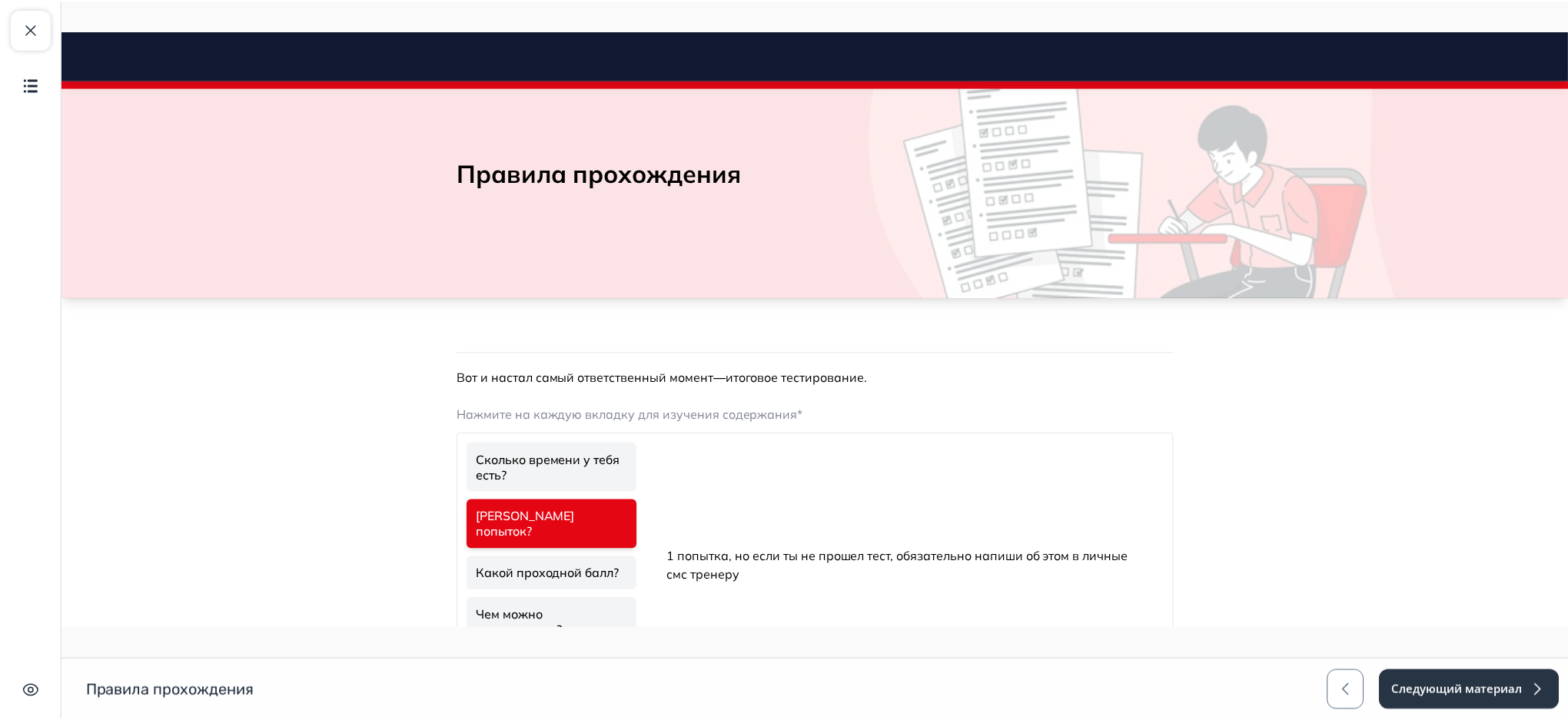
scroll to position [0, 0]
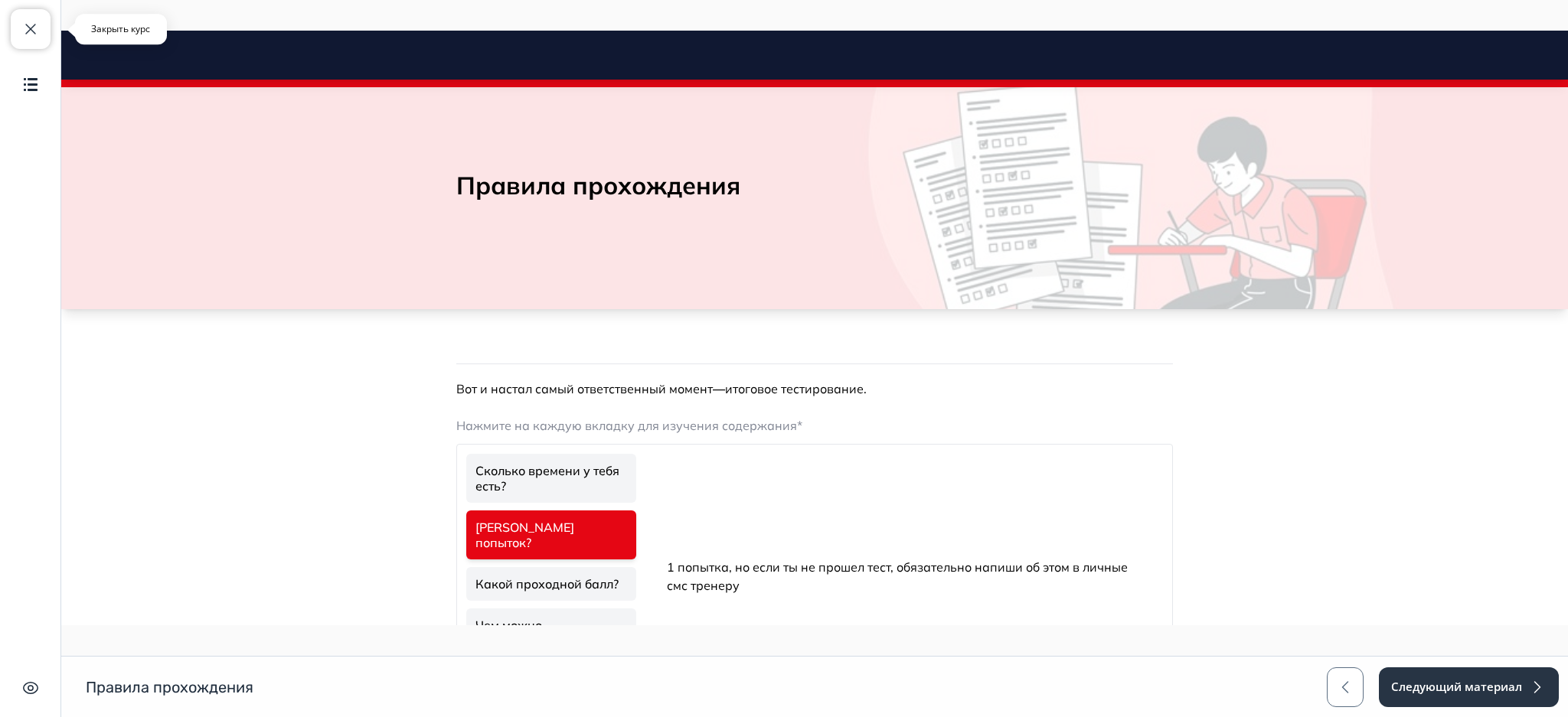
click at [29, 20] on span "button" at bounding box center [30, 28] width 19 height 19
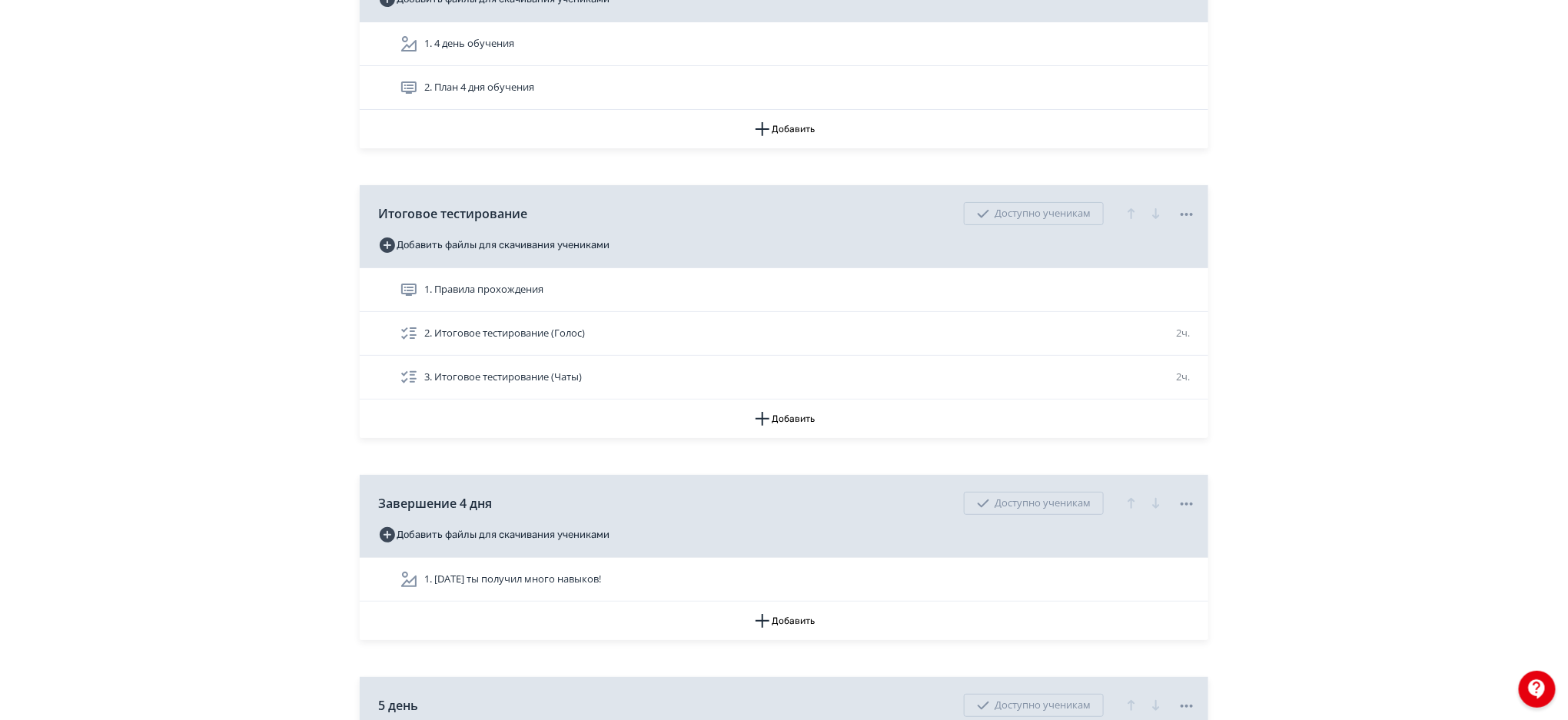
scroll to position [5903, 0]
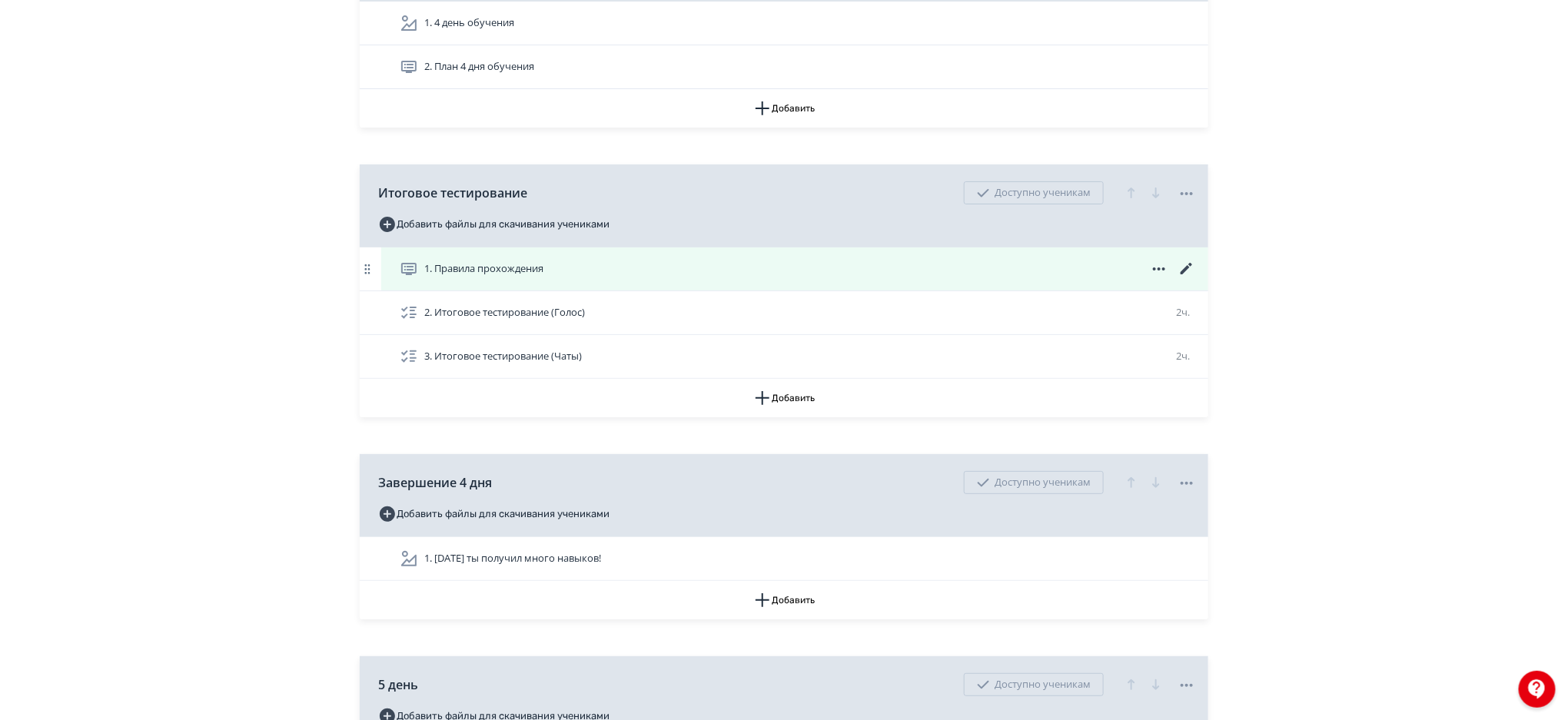
click at [1186, 269] on icon at bounding box center [1185, 268] width 12 height 12
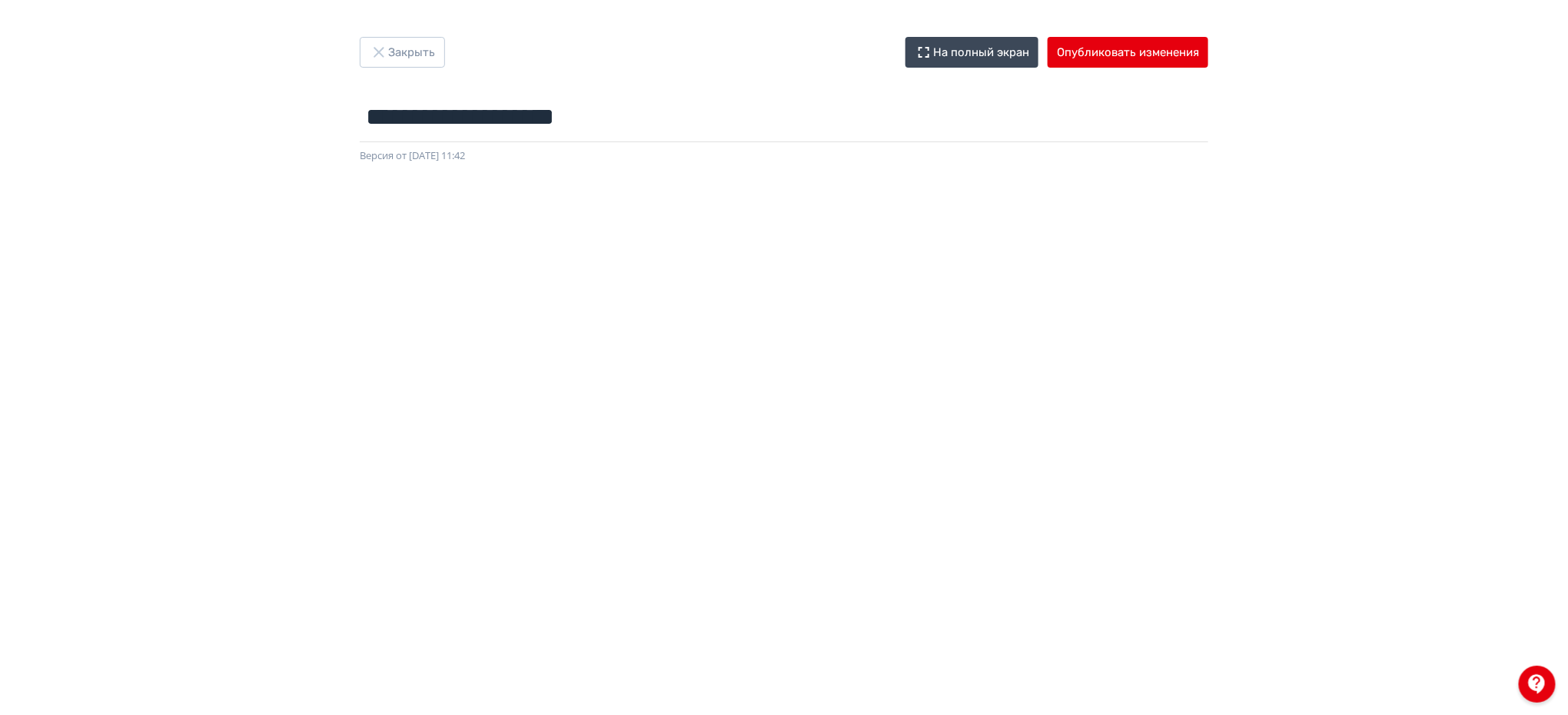
click at [1559, 114] on div "**********" at bounding box center [784, 357] width 1568 height 641
click at [1096, 53] on button "Опубликовать изменения" at bounding box center [1128, 52] width 160 height 31
click at [432, 45] on button "Закрыть" at bounding box center [402, 52] width 85 height 31
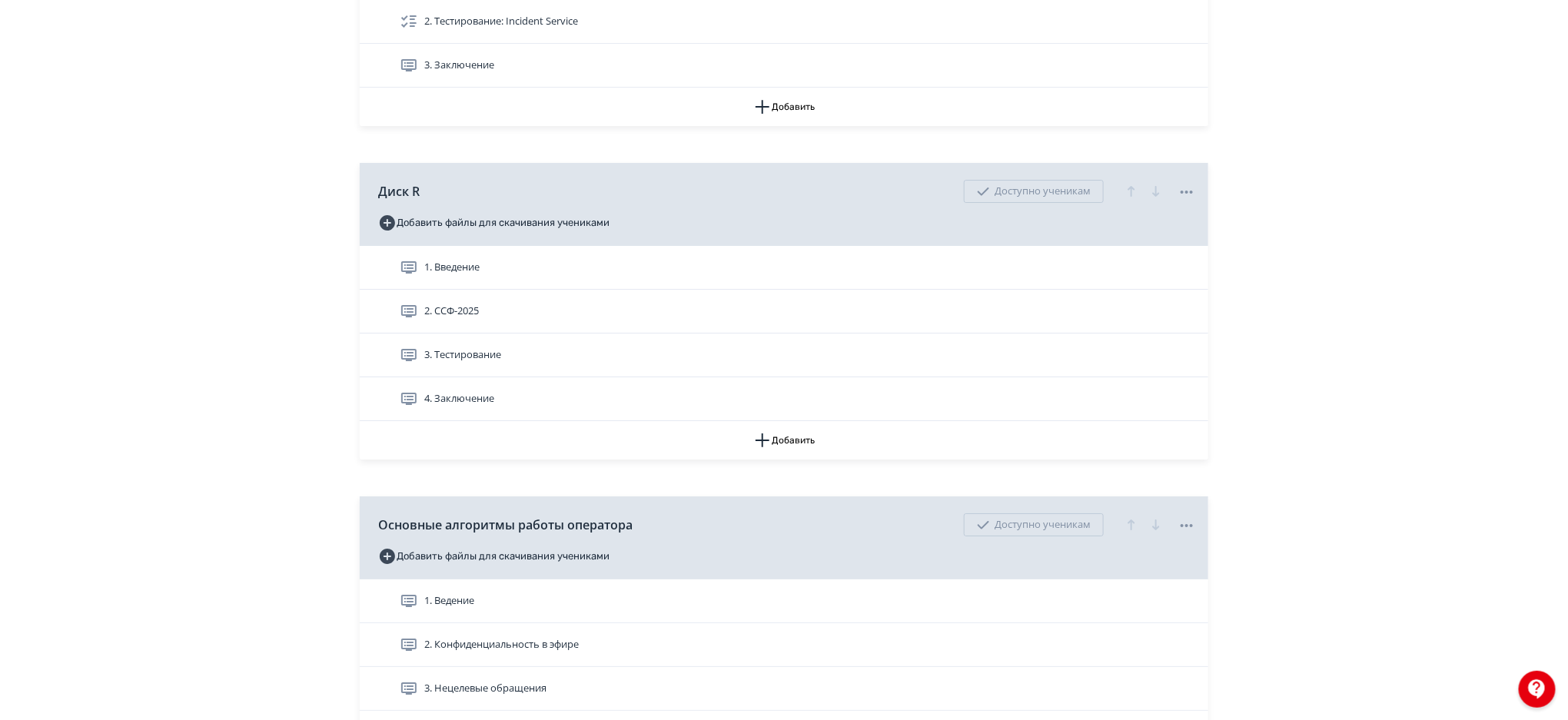
scroll to position [2616, 0]
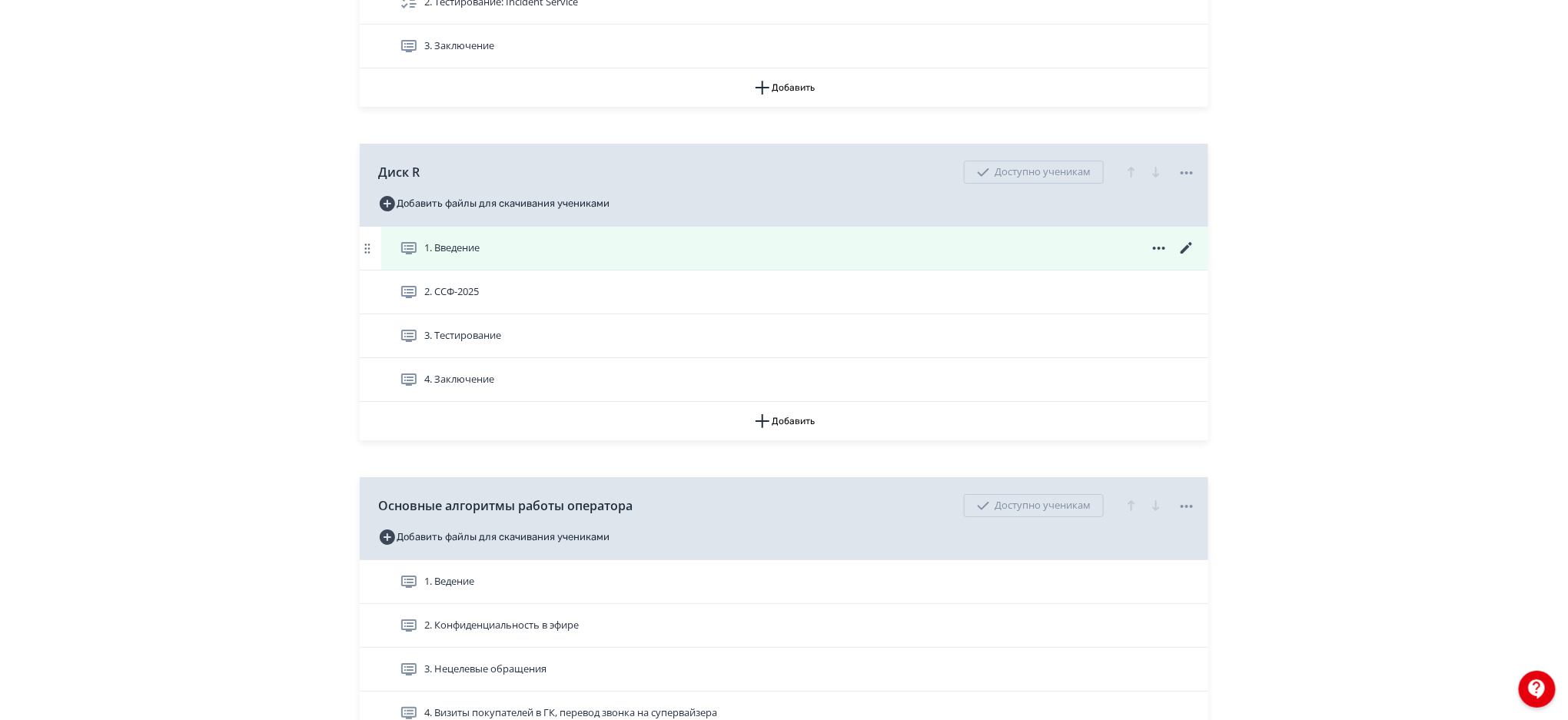
click at [832, 251] on div "1. Введение" at bounding box center [797, 248] width 796 height 19
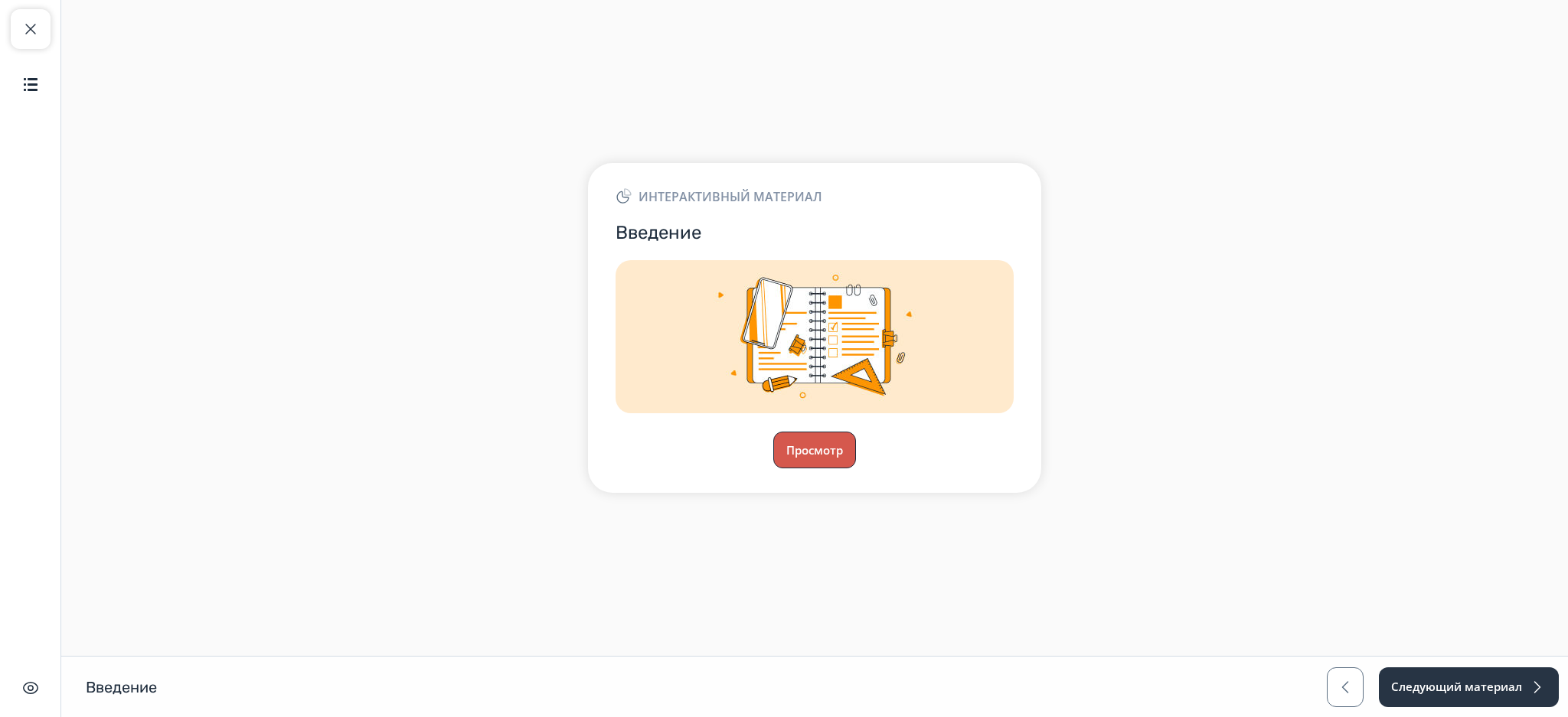
click at [810, 445] on button "Просмотр" at bounding box center [814, 449] width 82 height 36
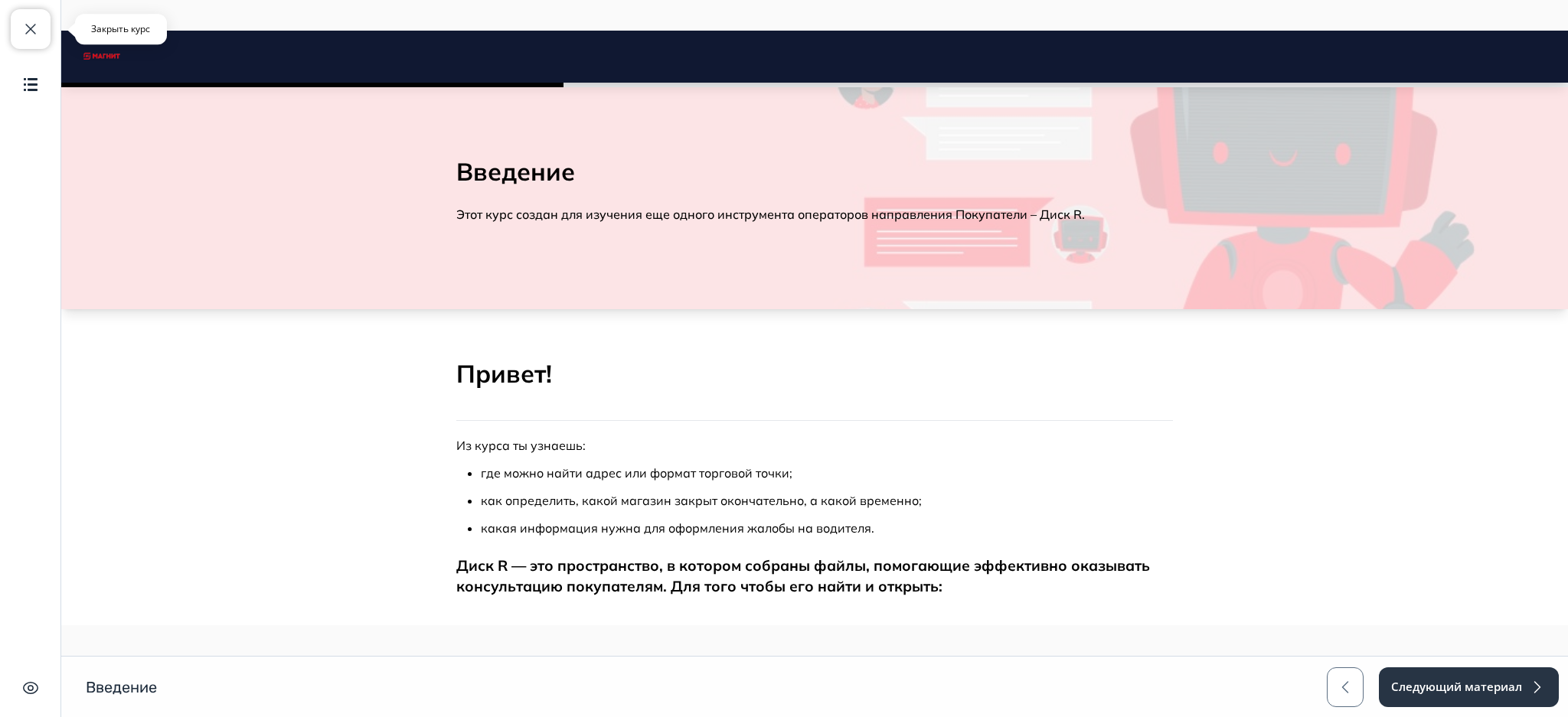
click at [33, 19] on span "button" at bounding box center [30, 28] width 19 height 19
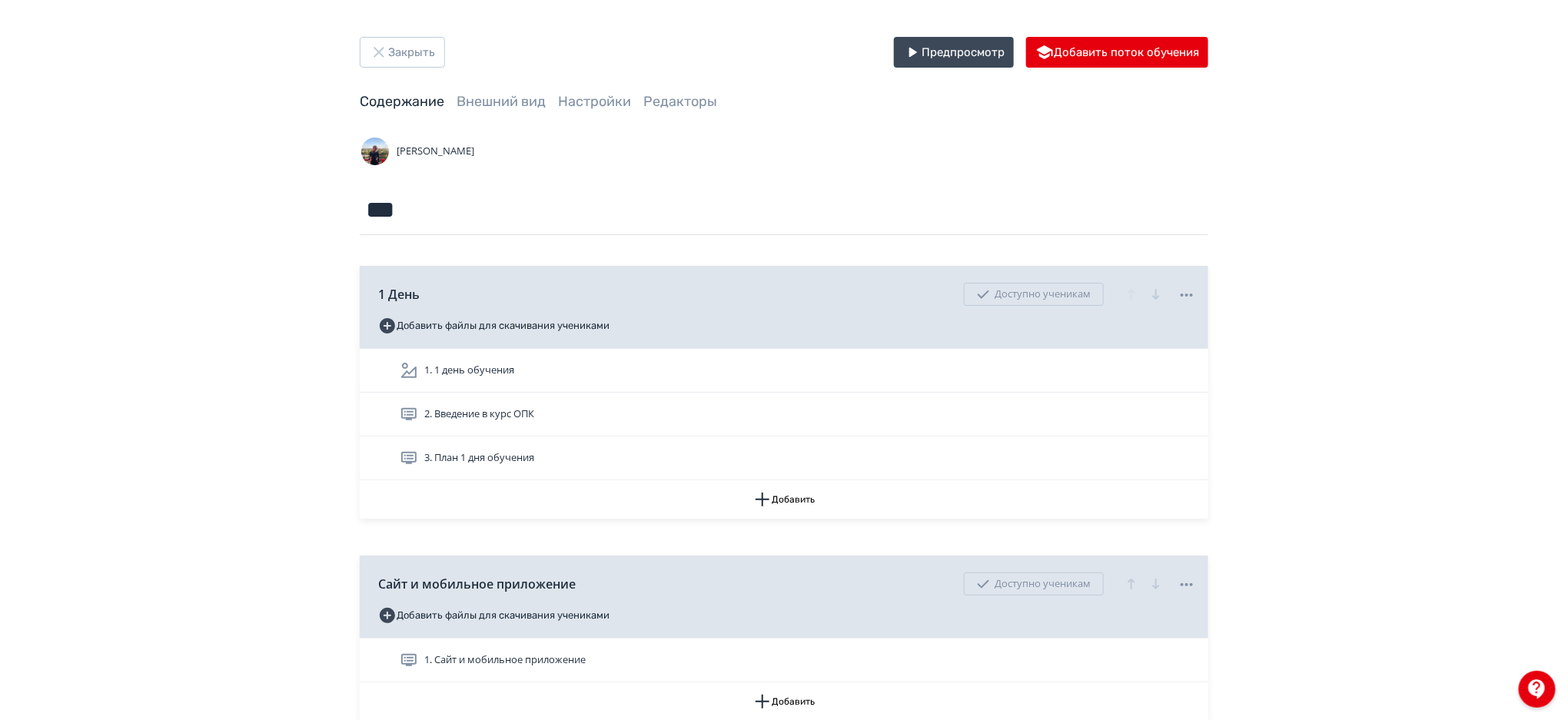
scroll to position [2762, 0]
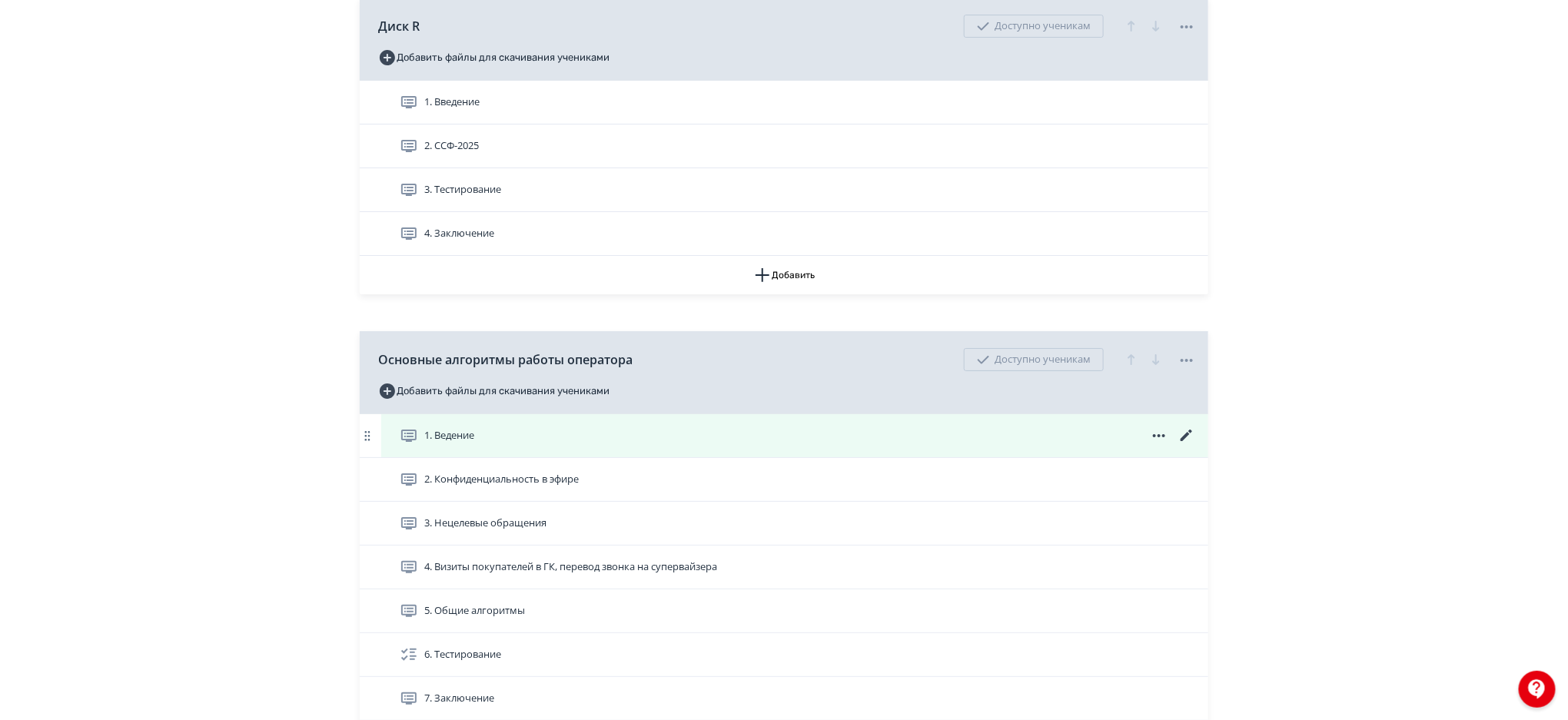
click at [741, 436] on div "1. Ведение" at bounding box center [797, 435] width 796 height 19
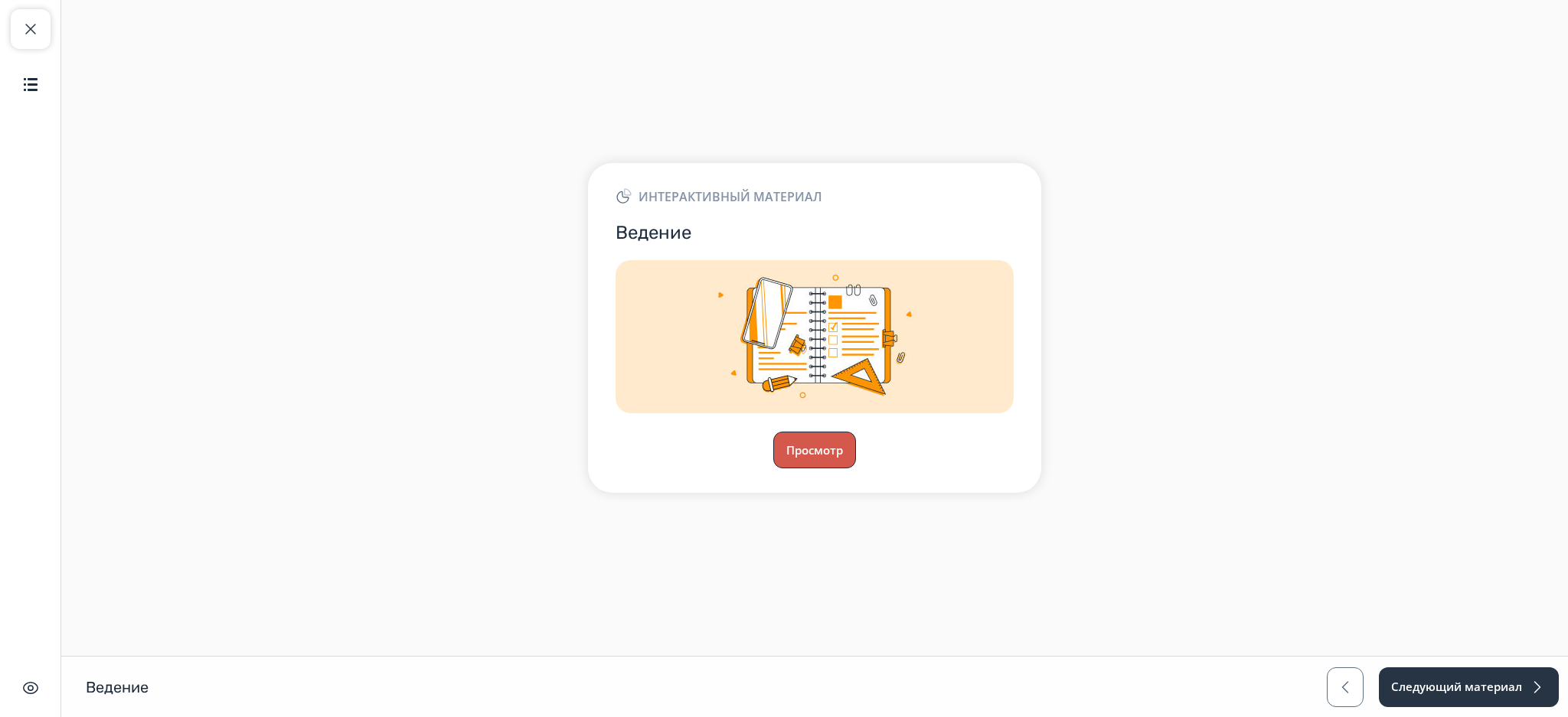
click at [812, 432] on button "Просмотр" at bounding box center [814, 449] width 82 height 36
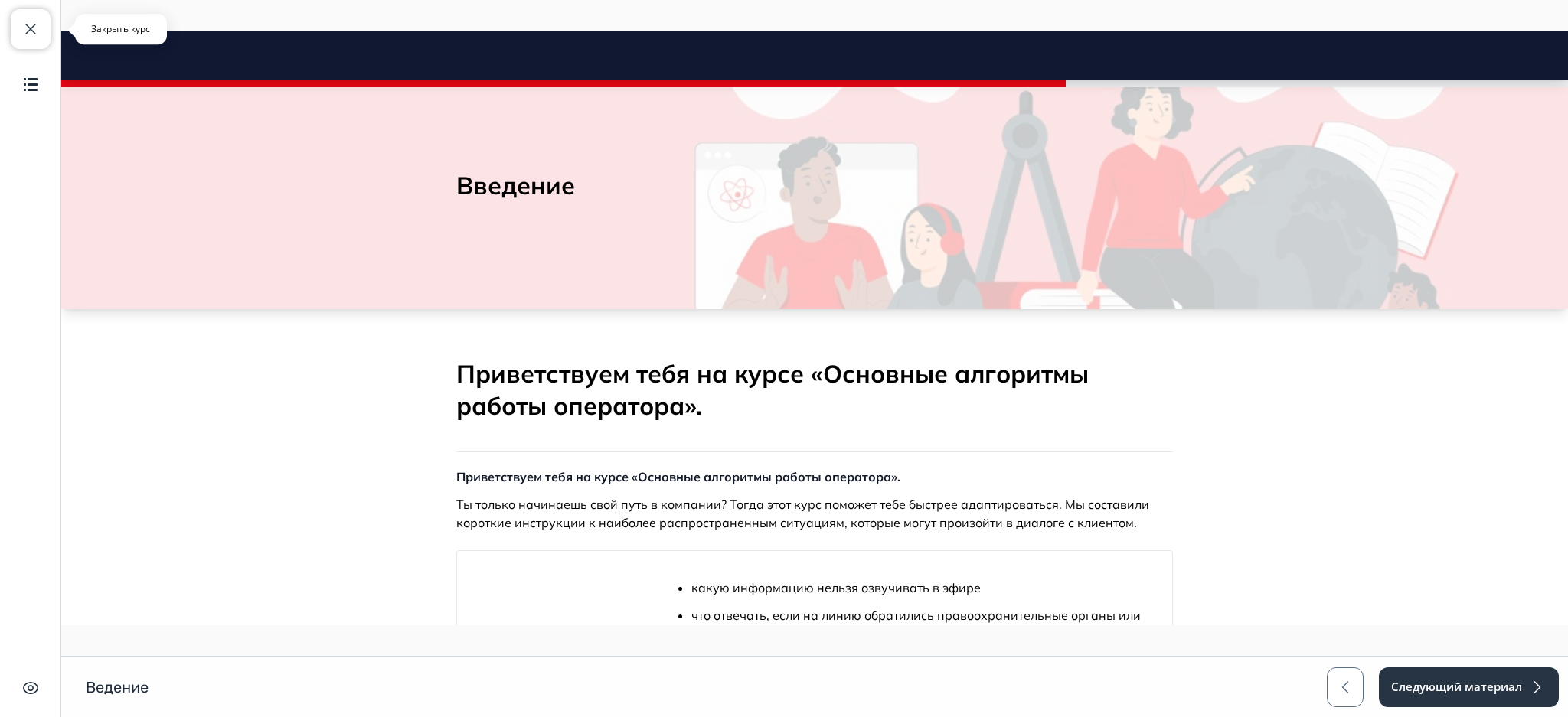
click at [37, 28] on span "button" at bounding box center [30, 28] width 19 height 19
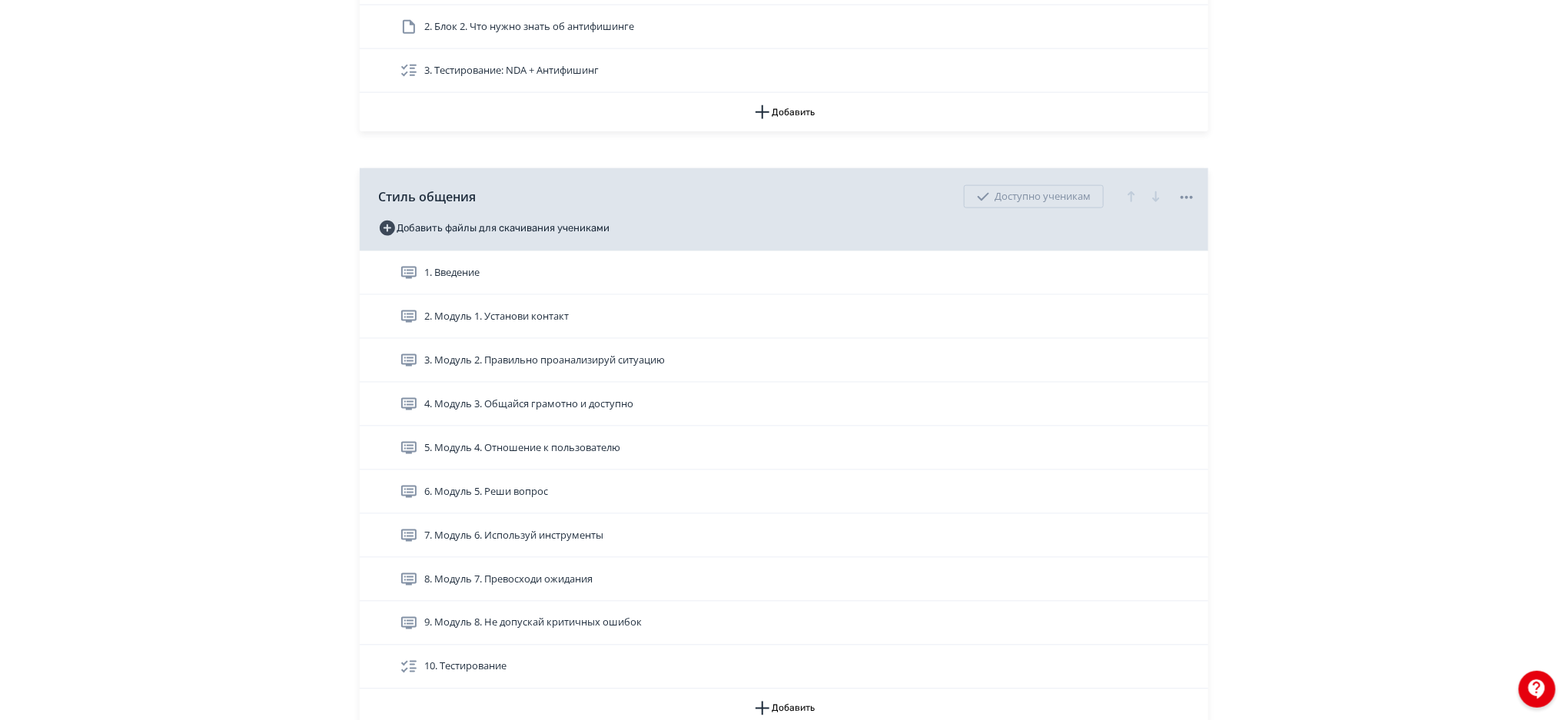
scroll to position [3226, 0]
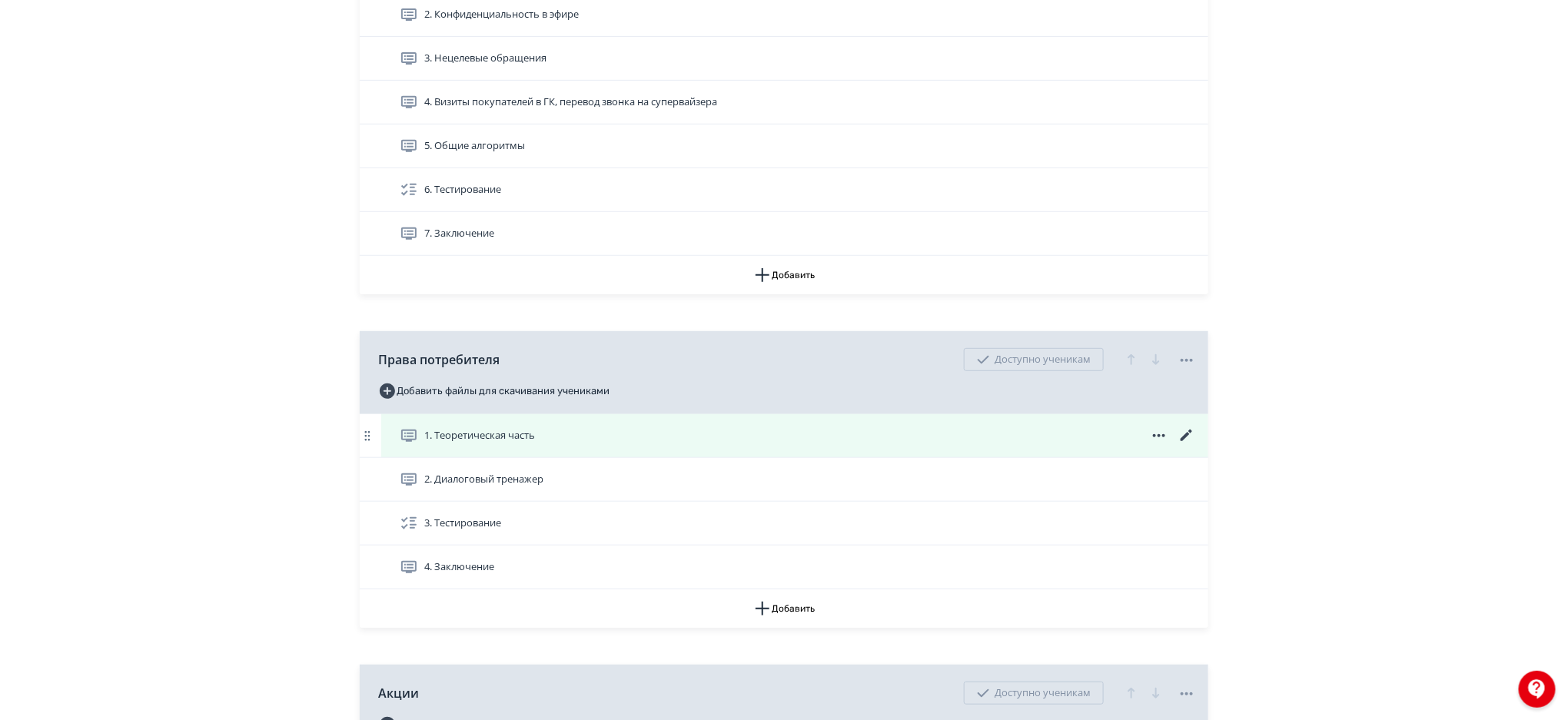
click at [938, 433] on div "1. Теоретическая часть" at bounding box center [797, 435] width 796 height 19
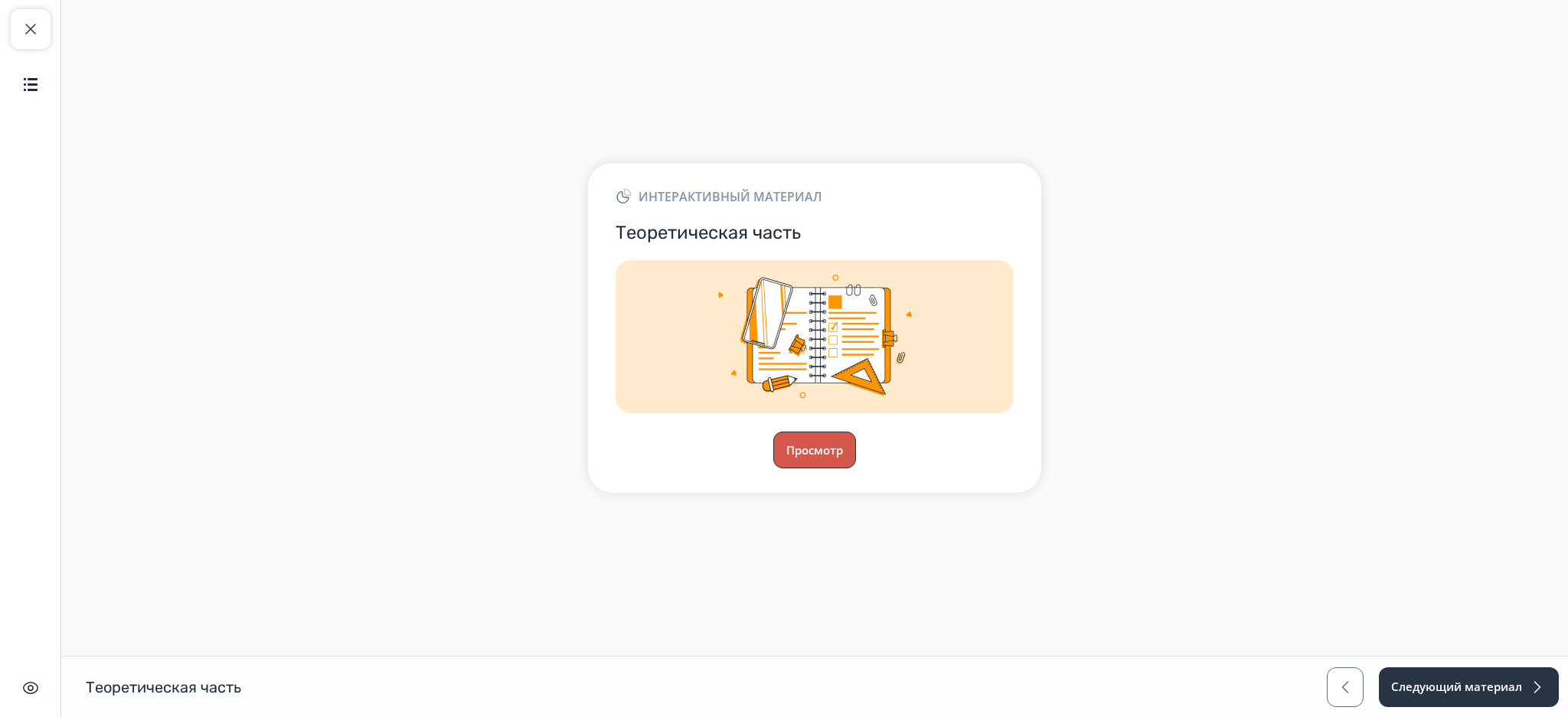
click at [838, 445] on button "Просмотр" at bounding box center [814, 449] width 82 height 36
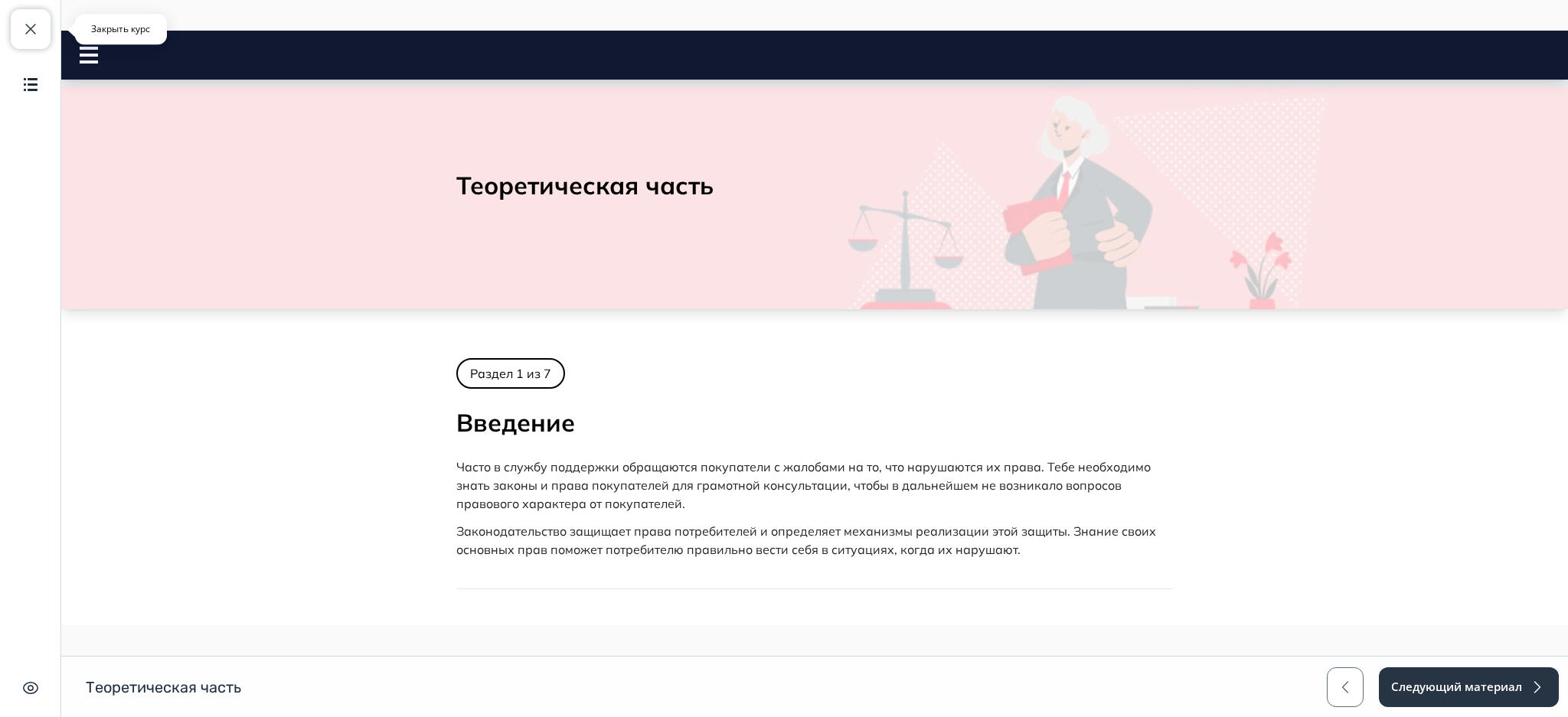
click at [47, 34] on button "Закрыть курс" at bounding box center [30, 28] width 40 height 40
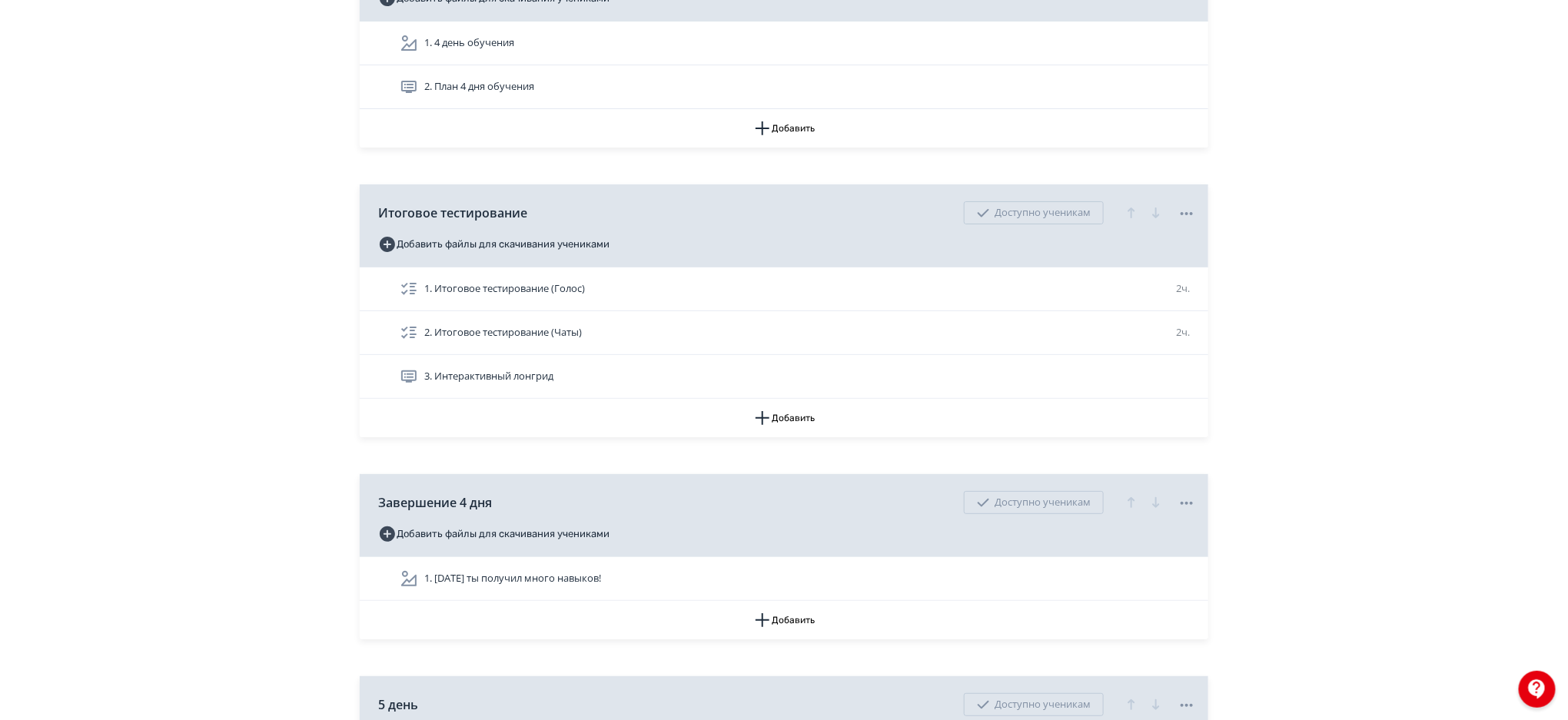
scroll to position [5893, 0]
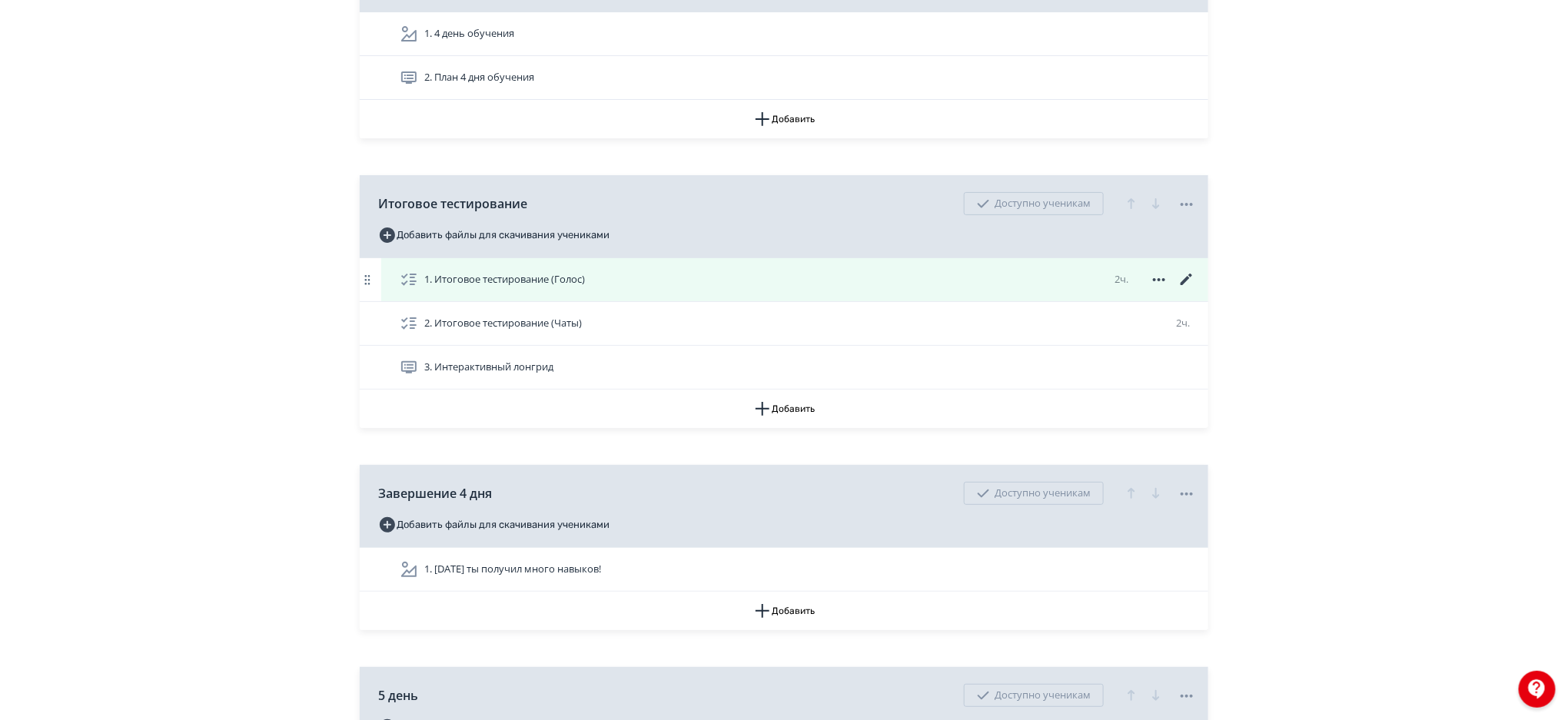
click at [1189, 282] on icon at bounding box center [1186, 279] width 19 height 19
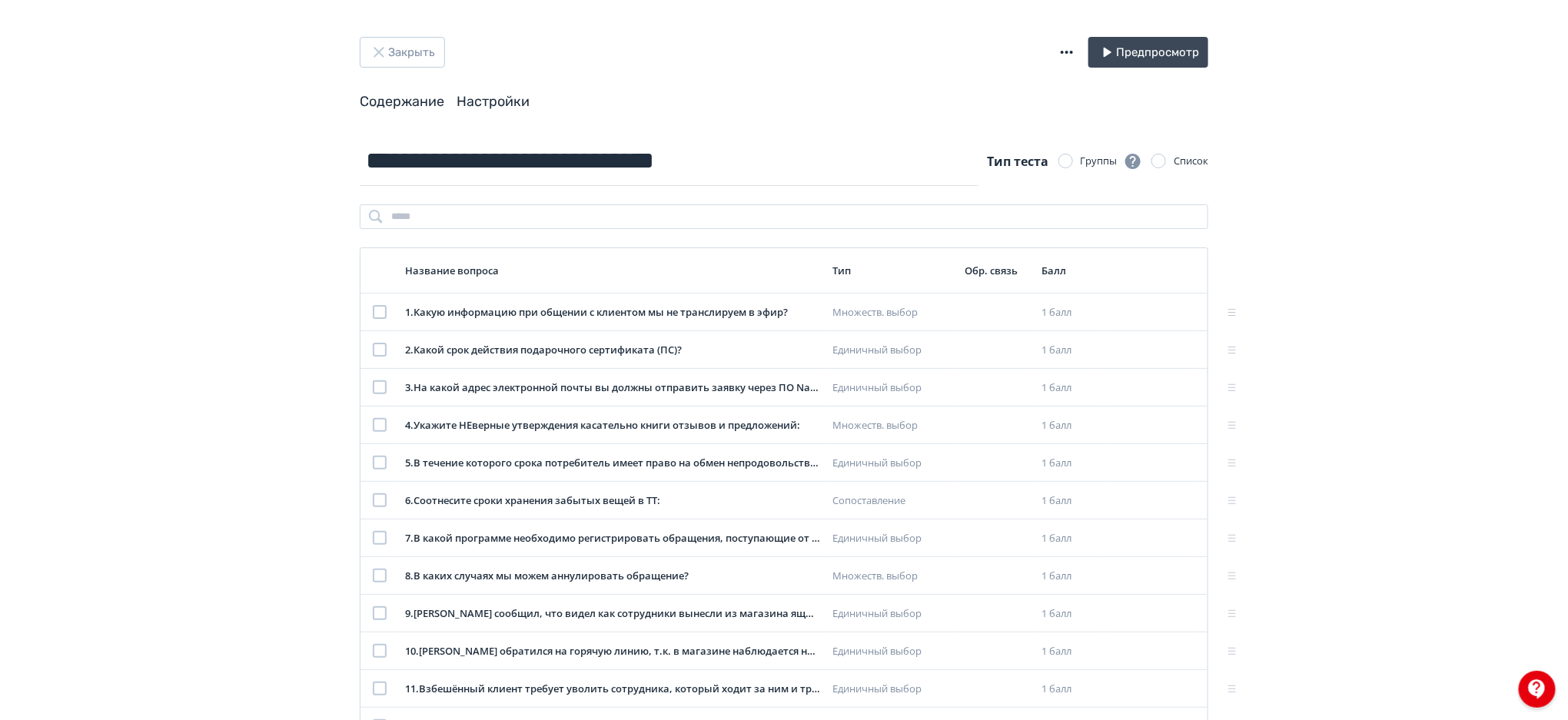
click at [495, 104] on link "Настройки" at bounding box center [493, 101] width 73 height 17
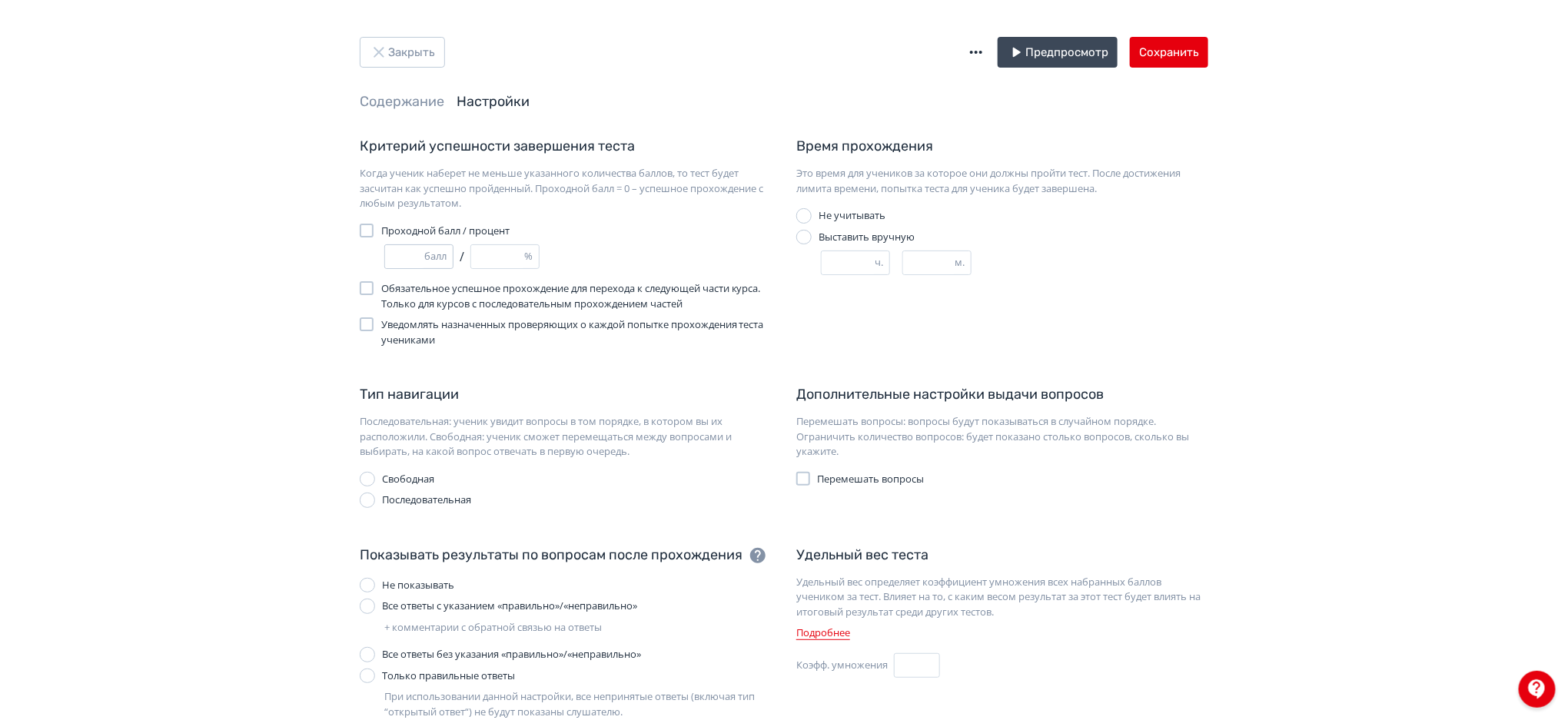
type input "**"
click at [416, 254] on input "**" at bounding box center [405, 256] width 39 height 23
type input "**"
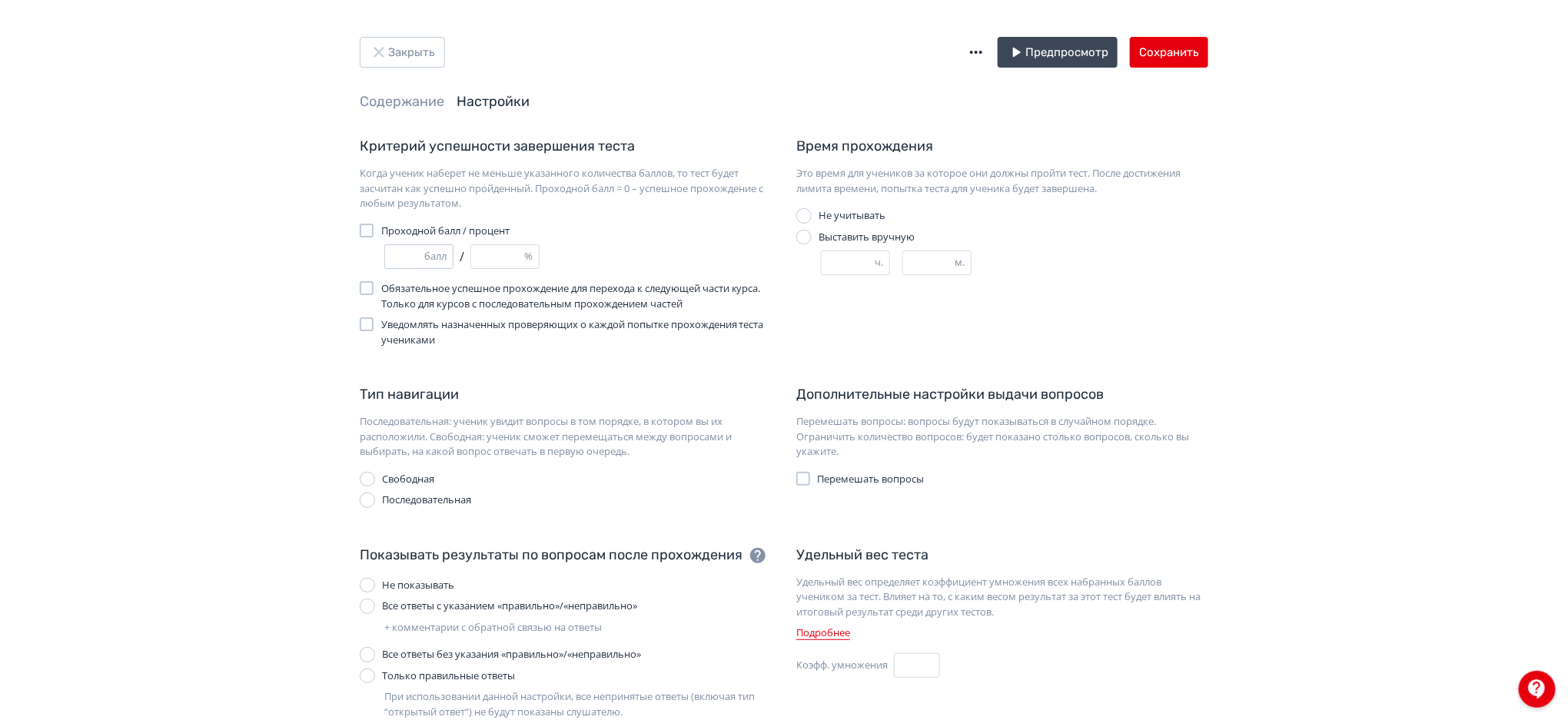
click at [416, 254] on input "**" at bounding box center [405, 256] width 39 height 23
type input "**"
click at [418, 258] on input "**" at bounding box center [405, 256] width 39 height 23
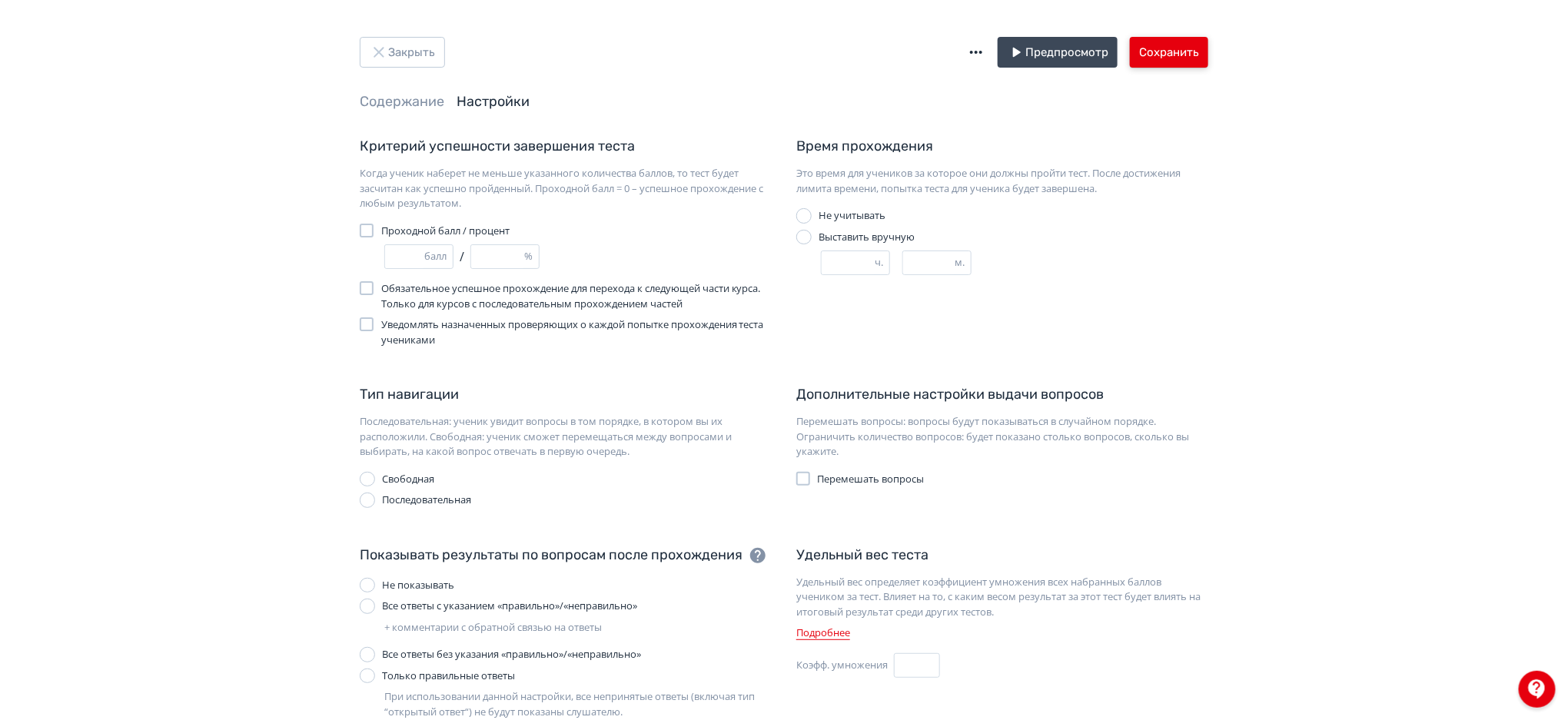
click at [1189, 59] on button "Сохранить" at bounding box center [1168, 52] width 78 height 31
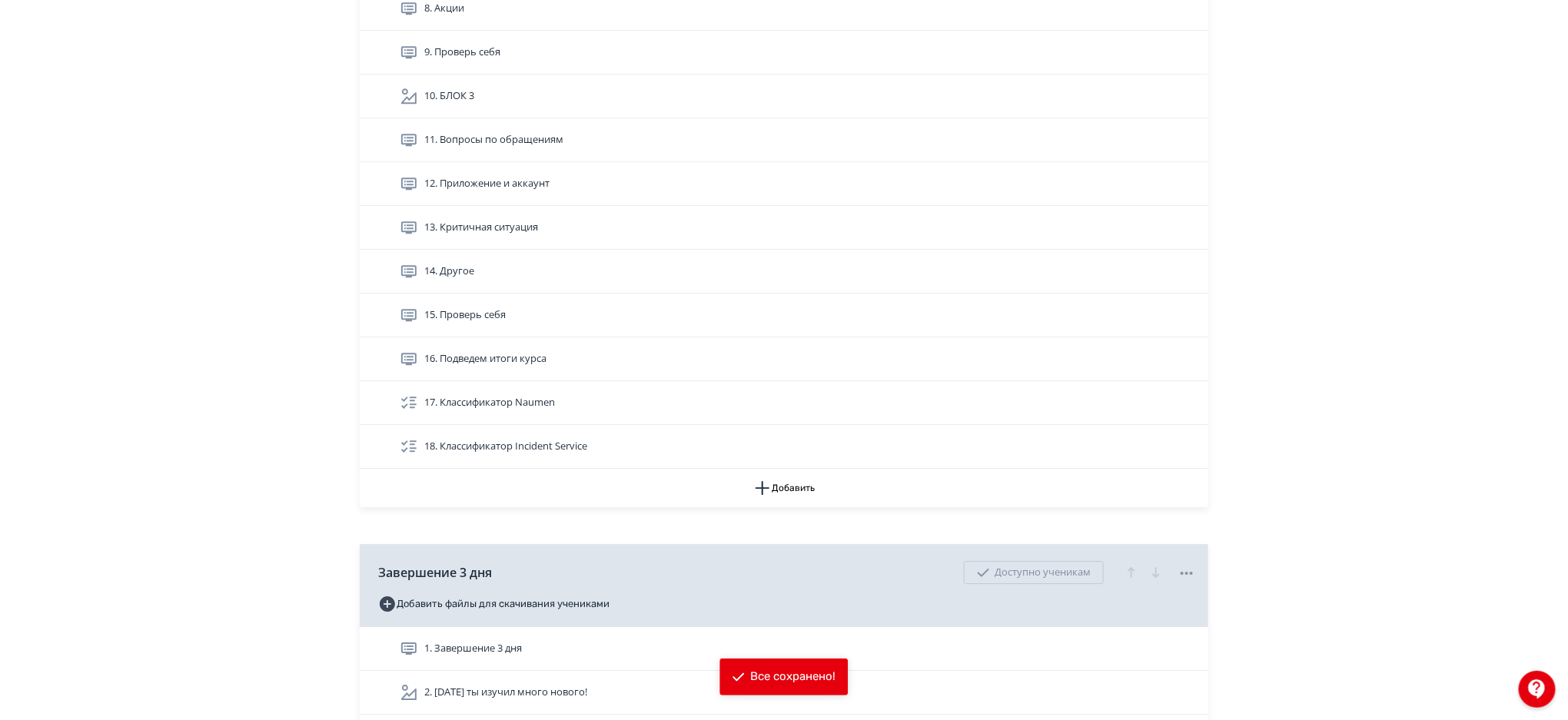
scroll to position [5737, 0]
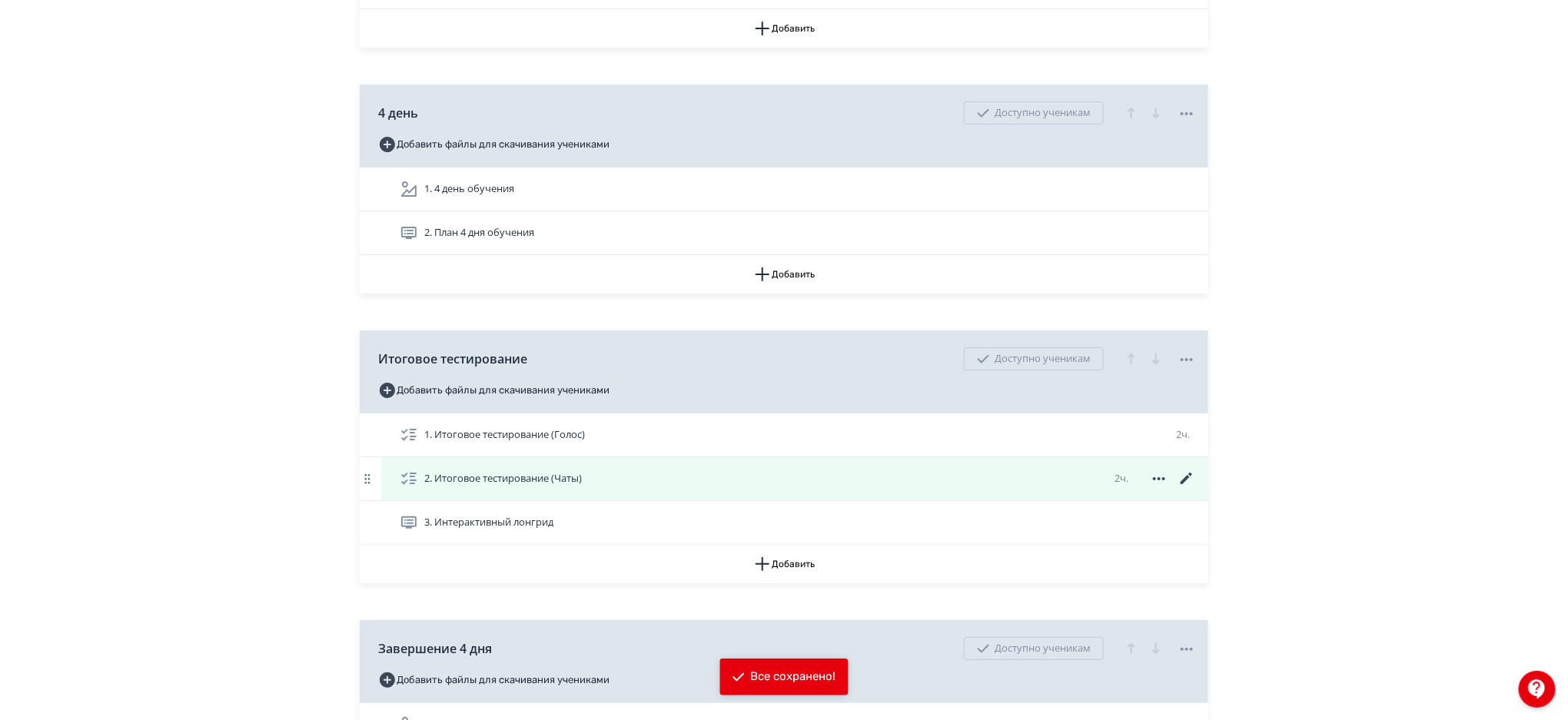
click at [1189, 471] on icon at bounding box center [1186, 479] width 19 height 19
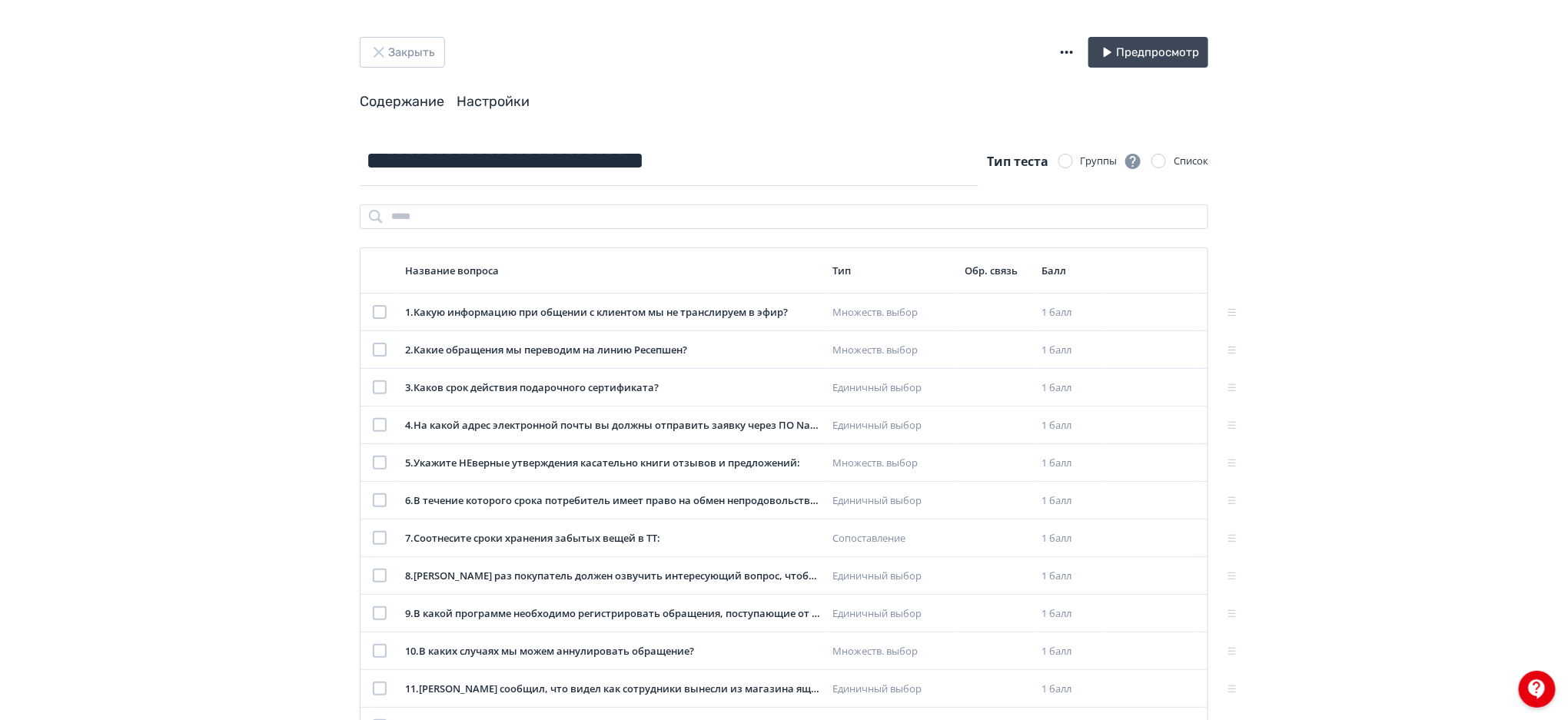
click at [499, 97] on link "Настройки" at bounding box center [493, 101] width 73 height 17
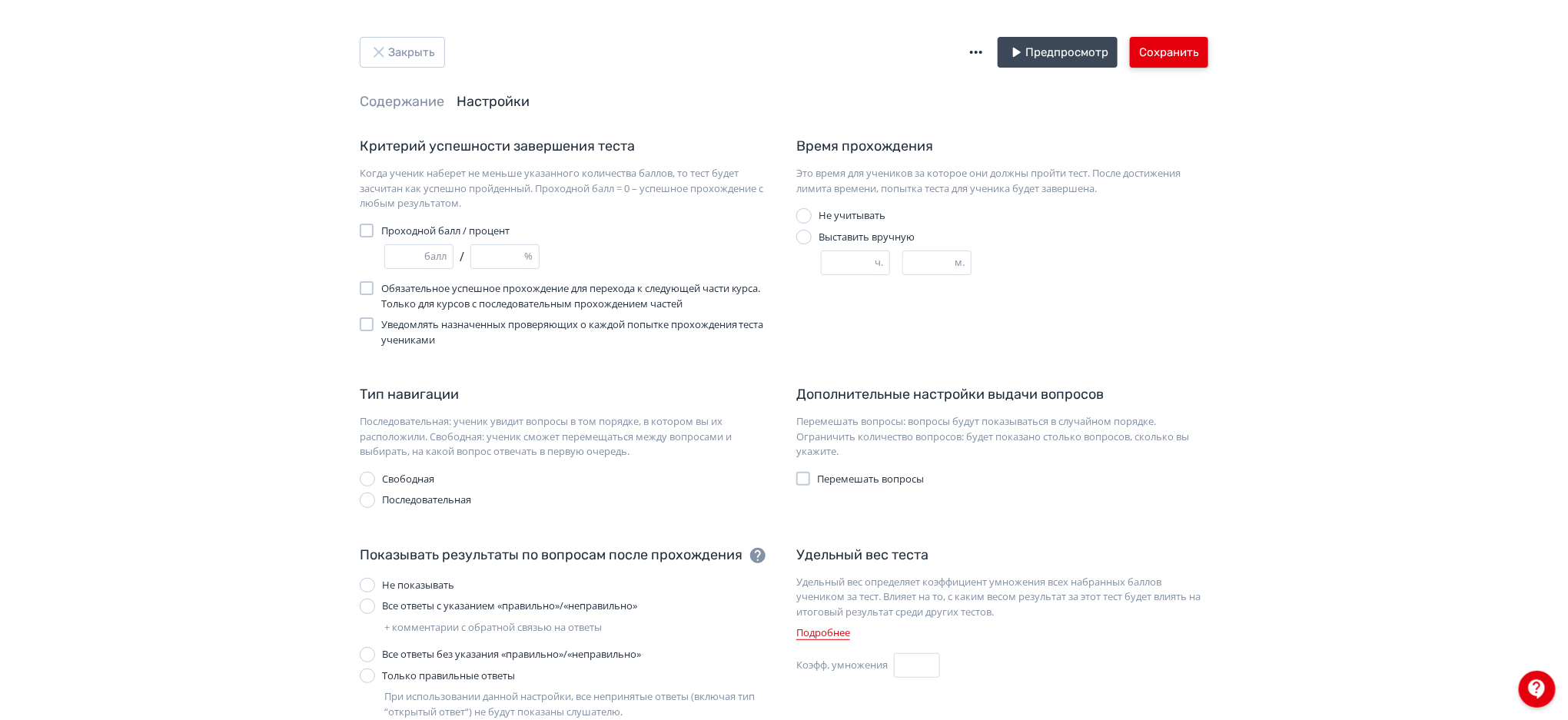
click at [1175, 63] on button "Сохранить" at bounding box center [1168, 52] width 78 height 31
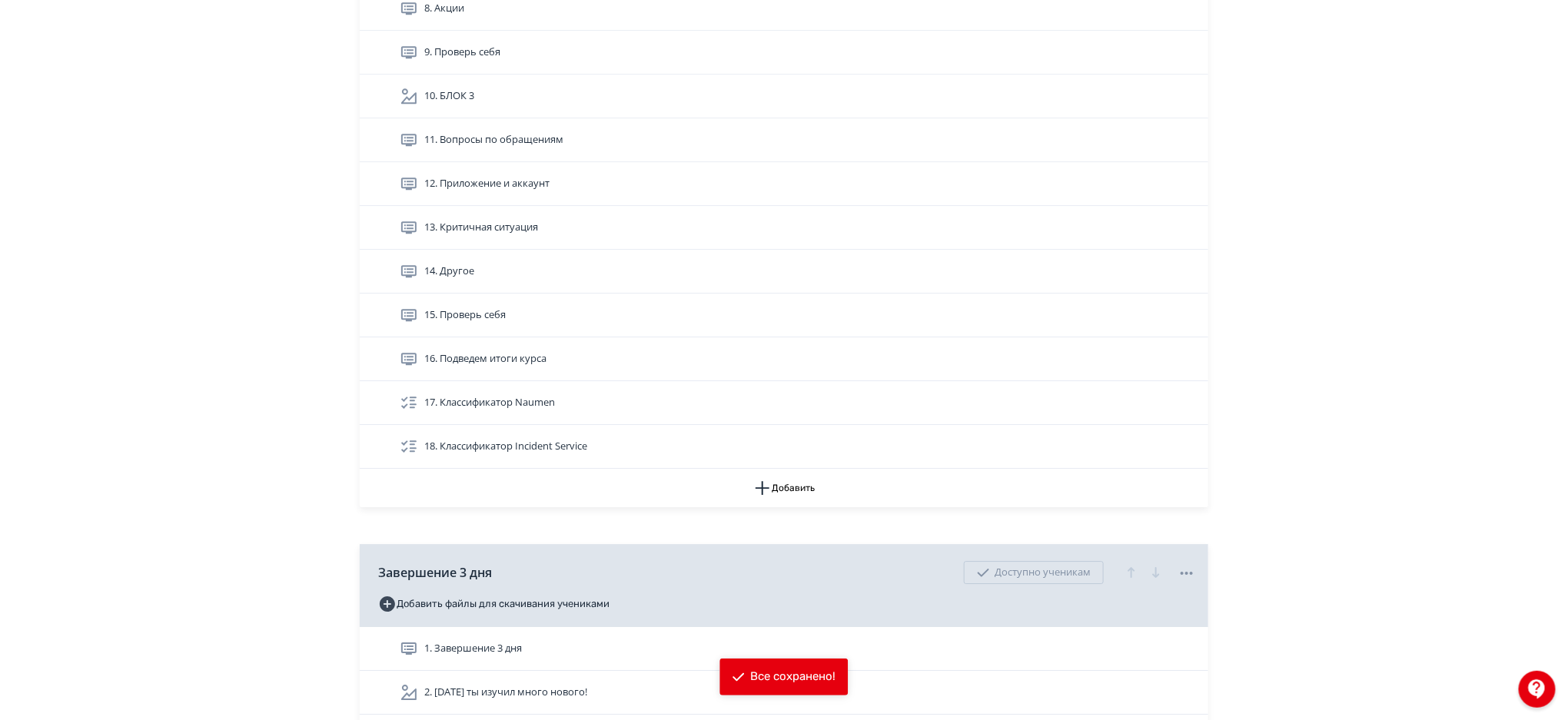
scroll to position [5737, 0]
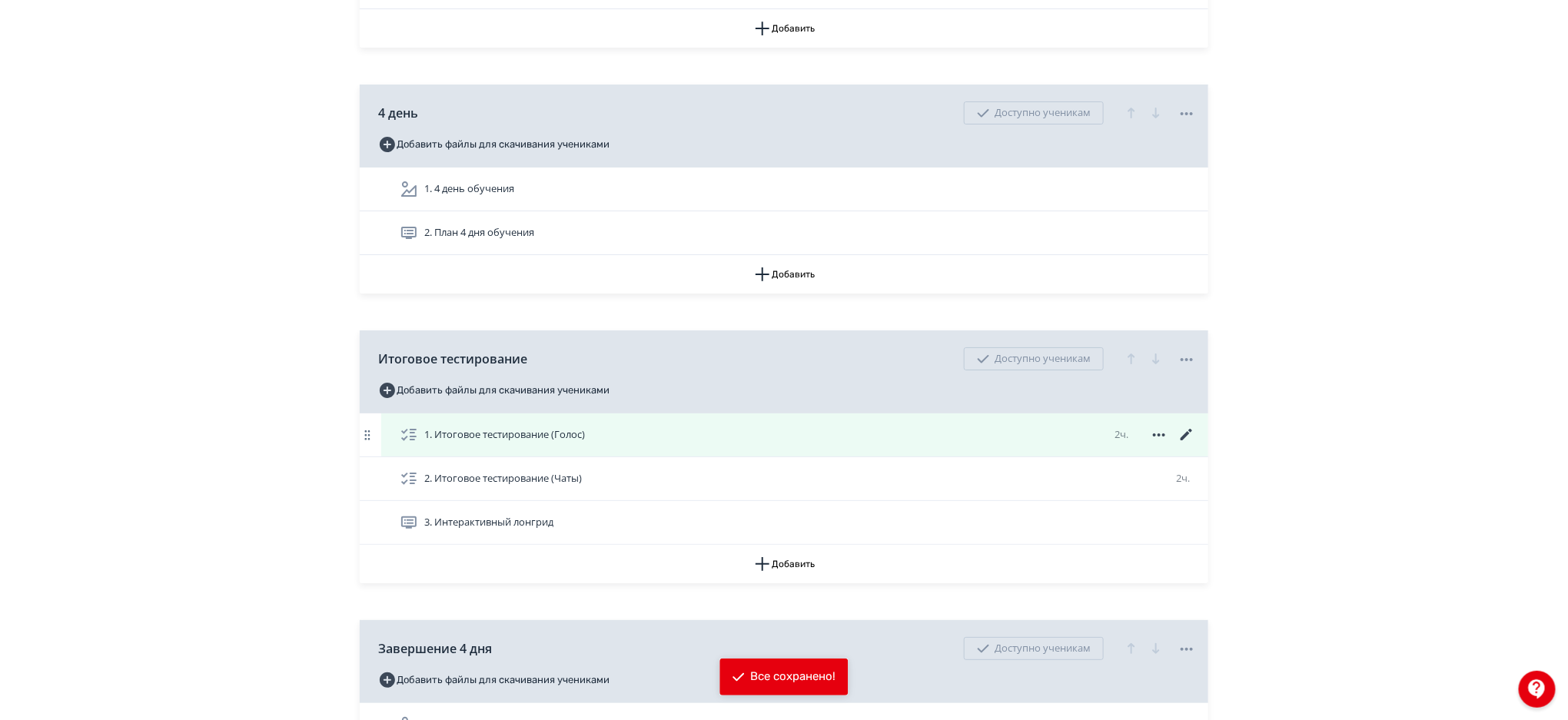
click at [1184, 437] on icon at bounding box center [1185, 434] width 12 height 12
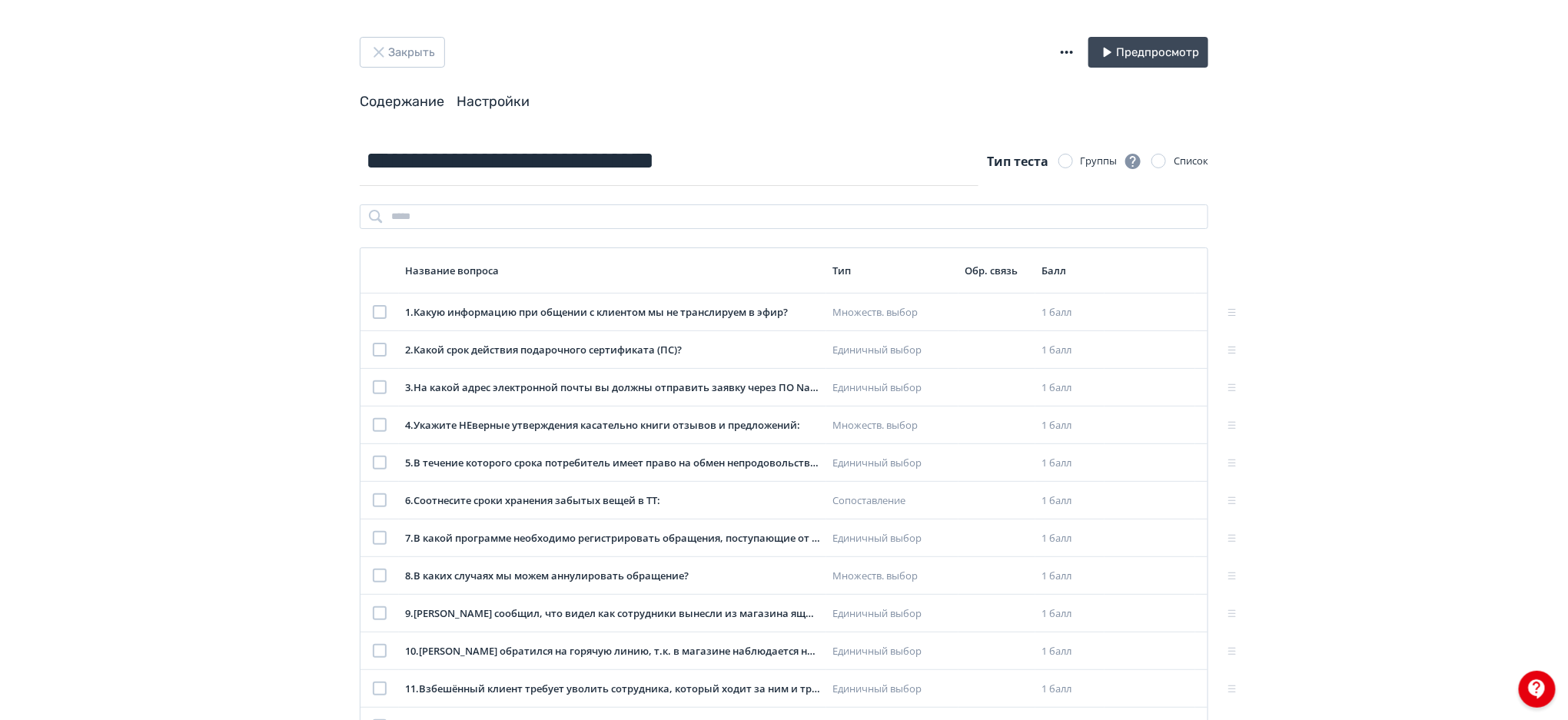
click at [517, 106] on link "Настройки" at bounding box center [493, 101] width 73 height 17
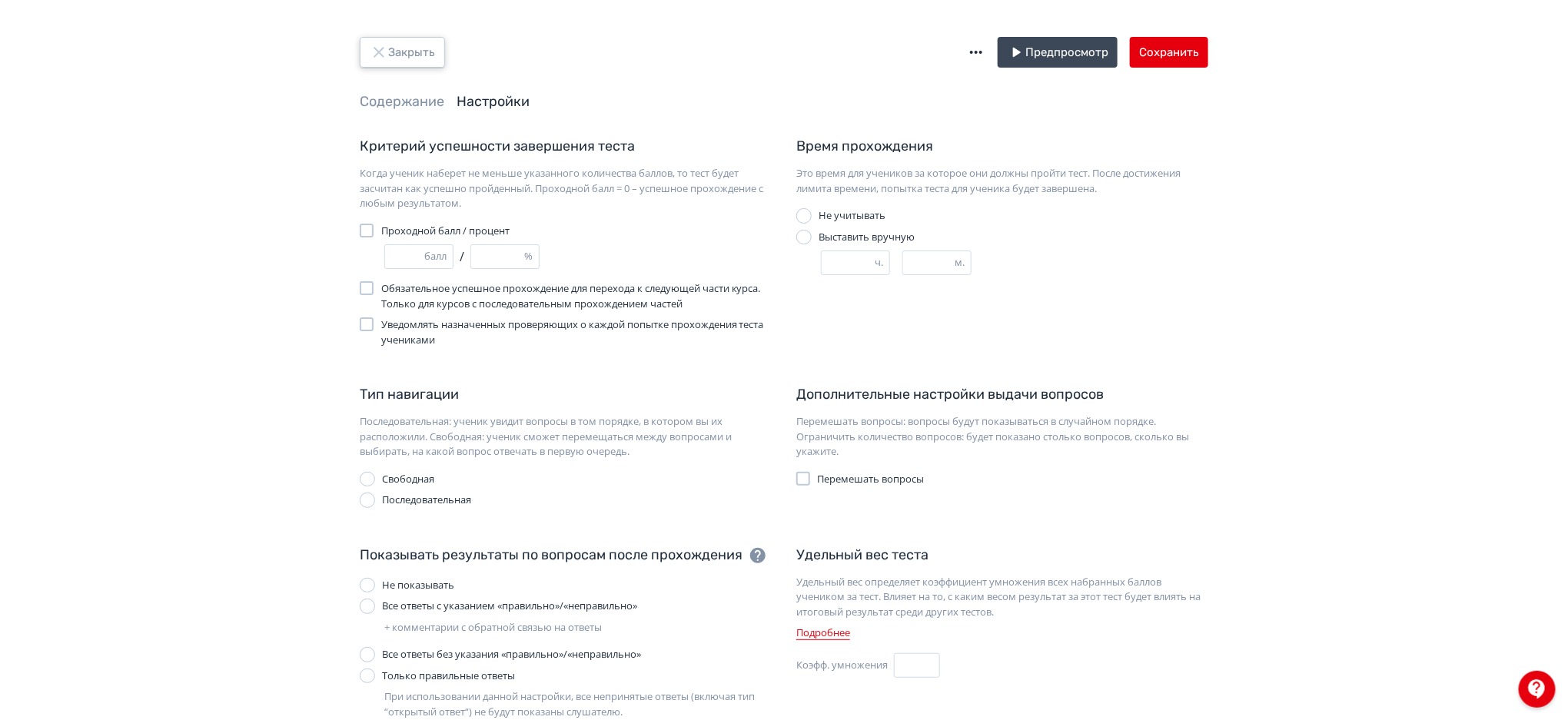
click at [404, 47] on button "Закрыть" at bounding box center [402, 52] width 85 height 31
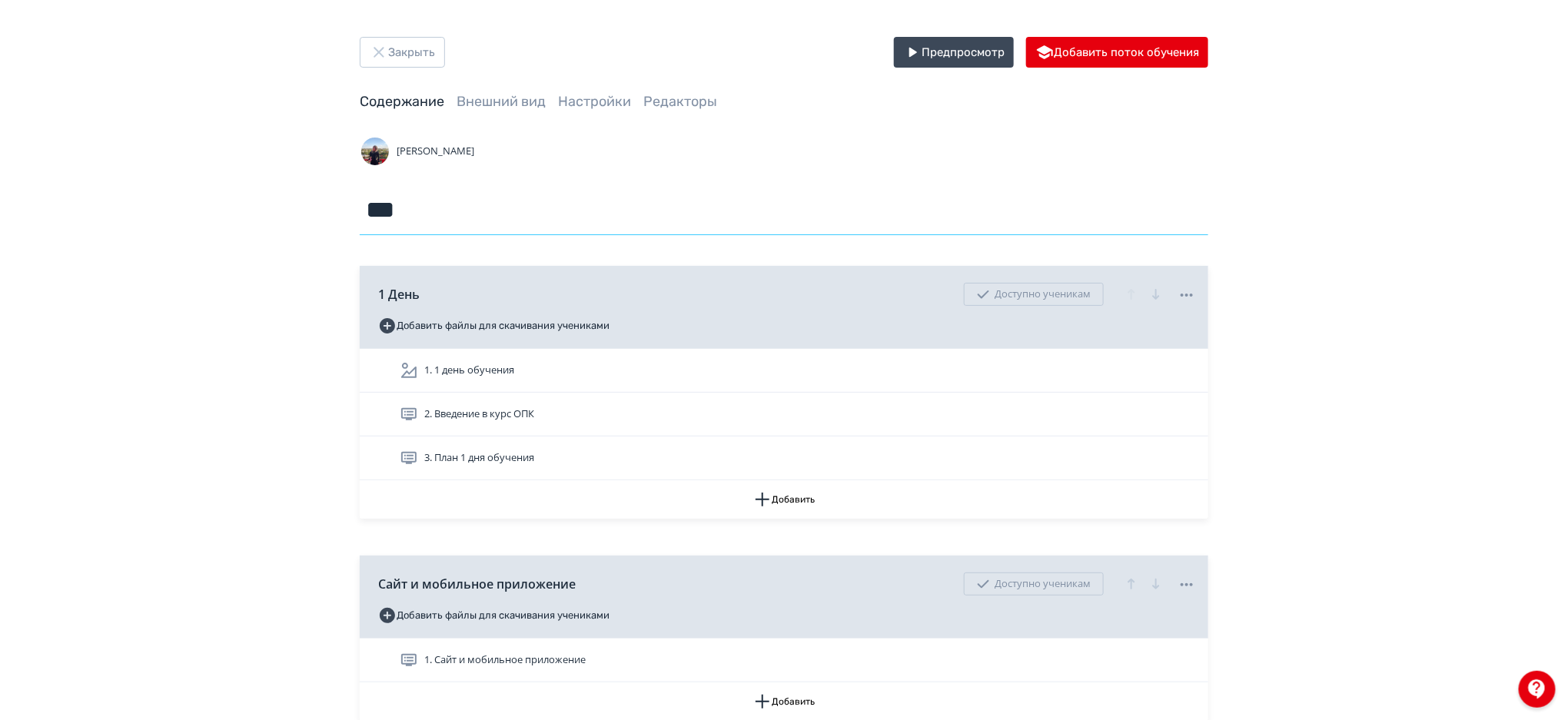
drag, startPoint x: 432, startPoint y: 222, endPoint x: 346, endPoint y: 217, distance: 86.1
drag, startPoint x: 620, startPoint y: 222, endPoint x: 747, endPoint y: 220, distance: 127.0
click at [747, 220] on input "**********" at bounding box center [783, 210] width 848 height 50
drag, startPoint x: 926, startPoint y: 215, endPoint x: 766, endPoint y: 216, distance: 160.0
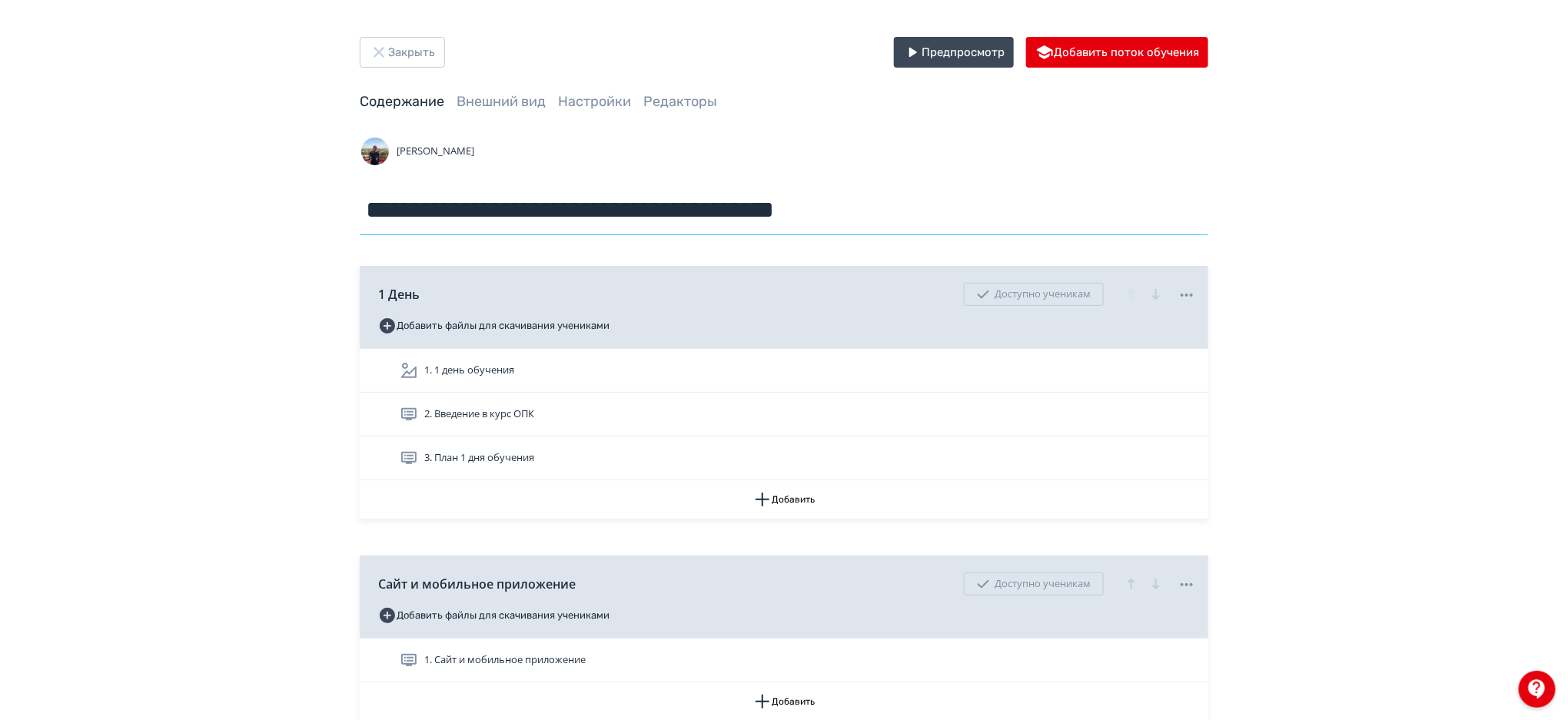
click at [766, 216] on input "**********" at bounding box center [783, 210] width 848 height 50
drag, startPoint x: 624, startPoint y: 213, endPoint x: 757, endPoint y: 212, distance: 133.0
click at [757, 212] on input "**********" at bounding box center [783, 210] width 848 height 50
drag, startPoint x: 934, startPoint y: 217, endPoint x: 757, endPoint y: 222, distance: 177.1
click at [757, 222] on input "**********" at bounding box center [783, 210] width 848 height 50
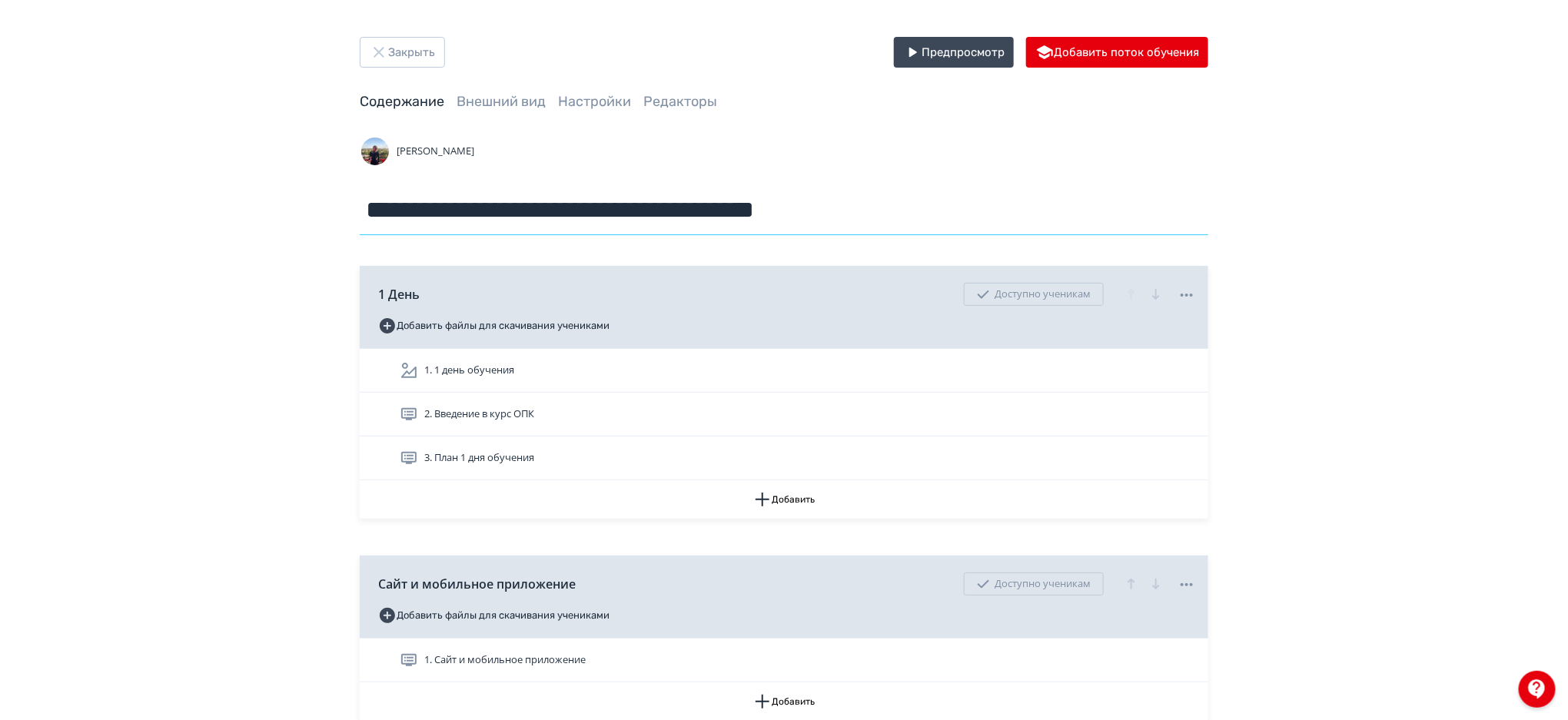
type input "**********"
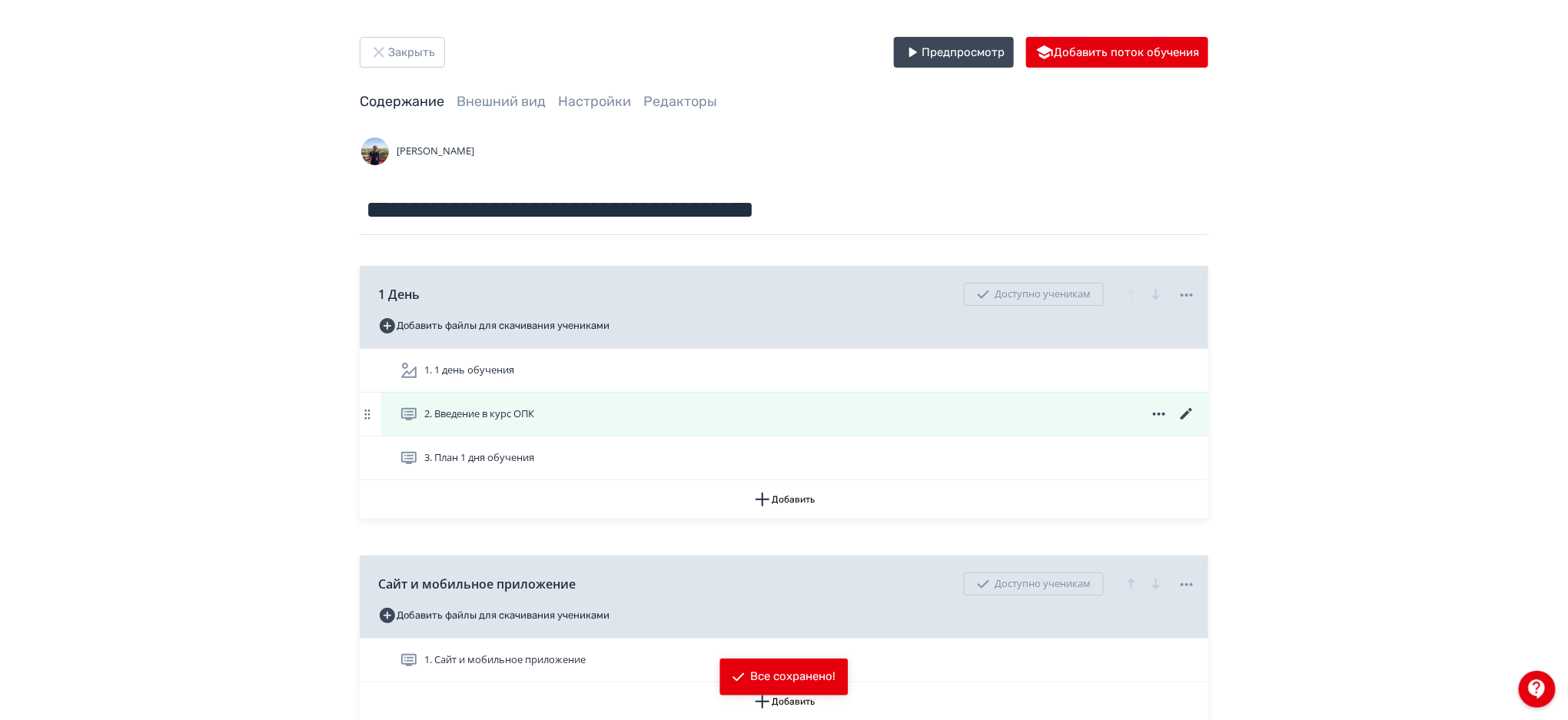
click at [1185, 409] on icon at bounding box center [1186, 414] width 19 height 19
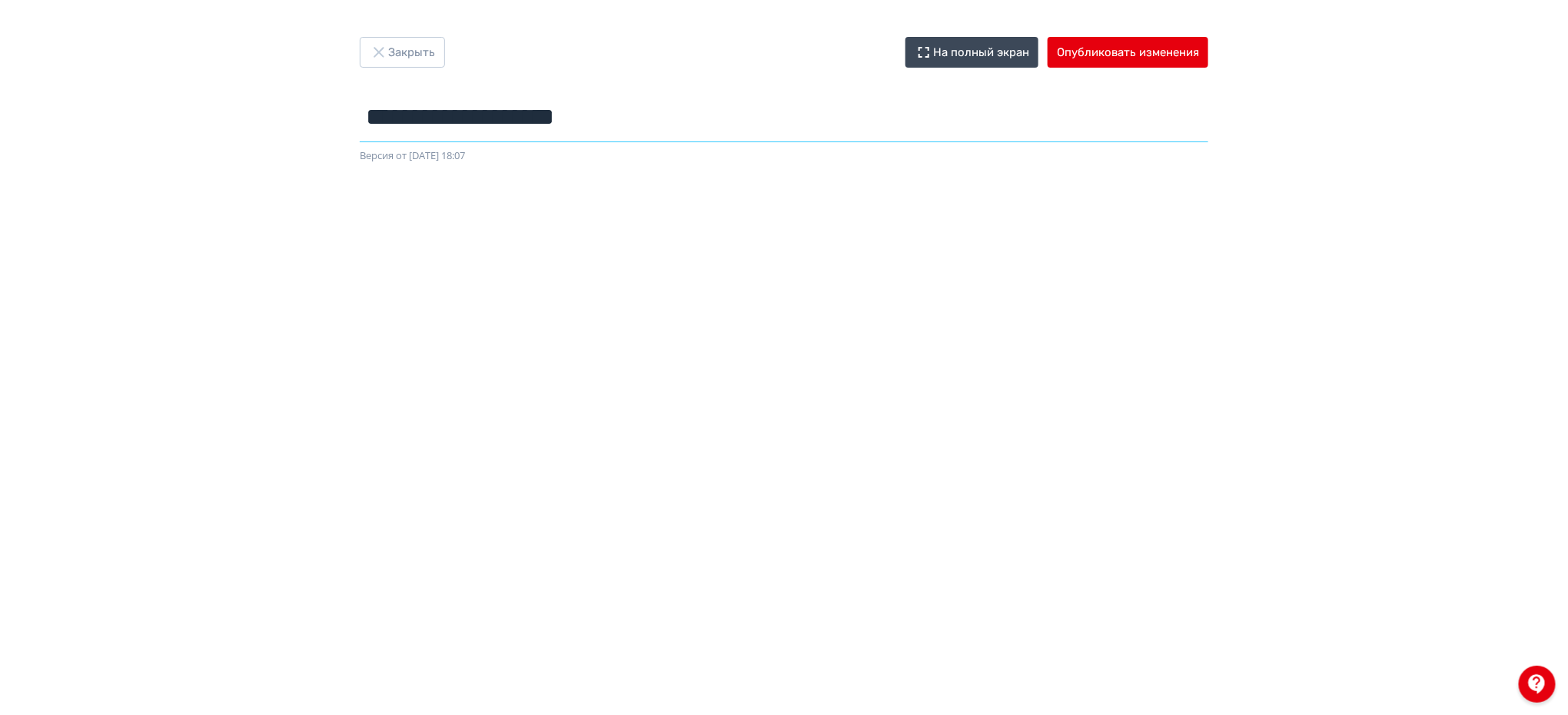
drag, startPoint x: 633, startPoint y: 116, endPoint x: 577, endPoint y: 110, distance: 56.3
click at [577, 110] on input "**********" at bounding box center [783, 118] width 848 height 50
type input "**********"
click at [1084, 37] on button "Опубликовать изменения" at bounding box center [1128, 52] width 160 height 31
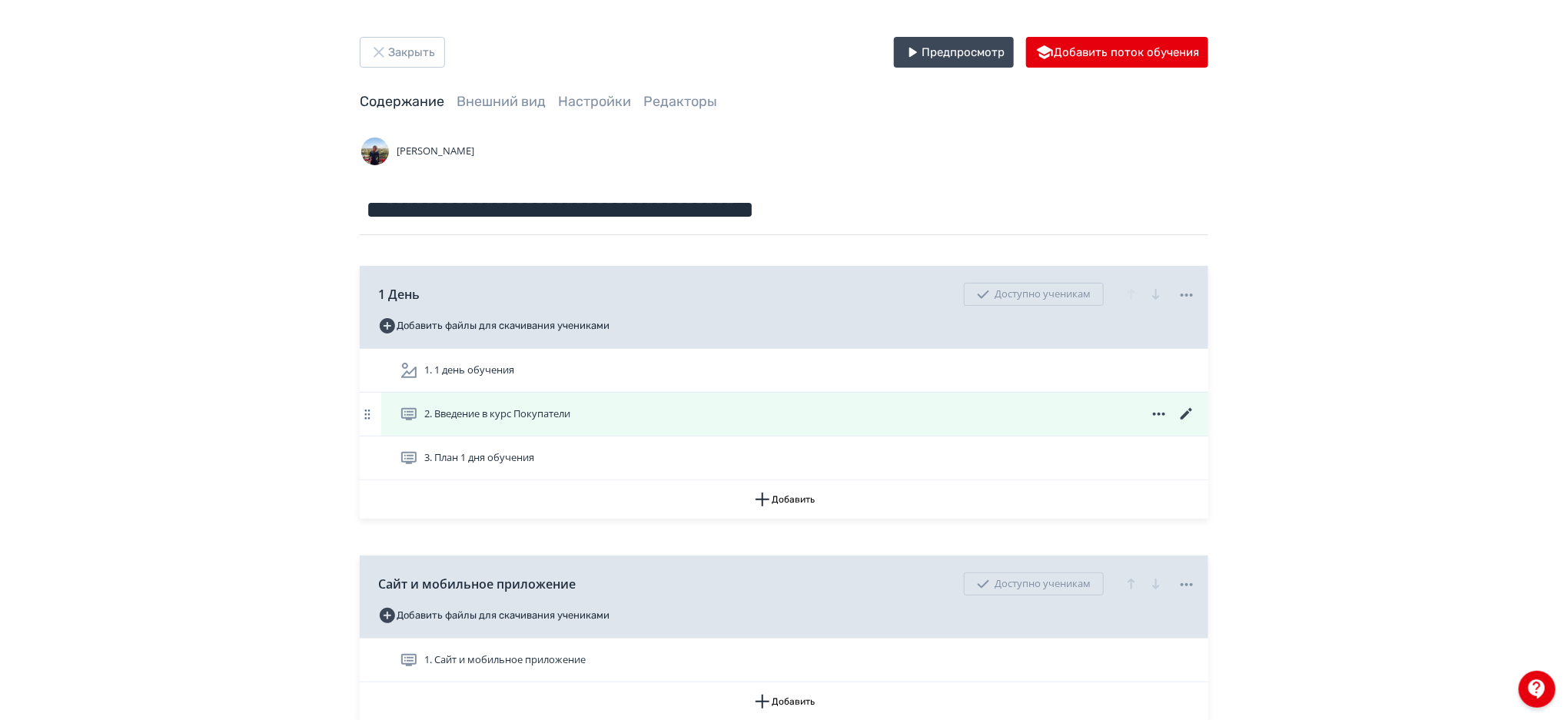
click at [1185, 410] on icon at bounding box center [1186, 414] width 19 height 19
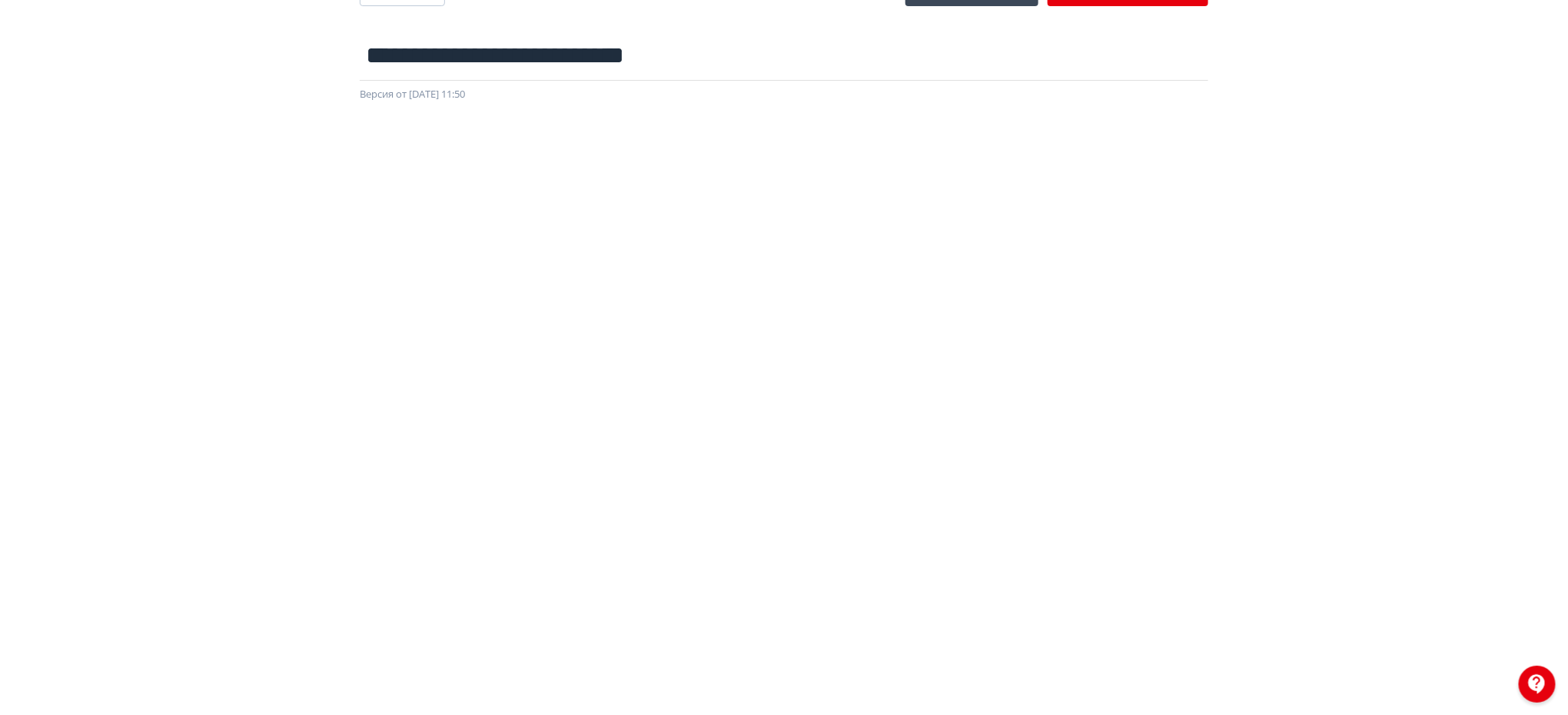
scroll to position [5, 0]
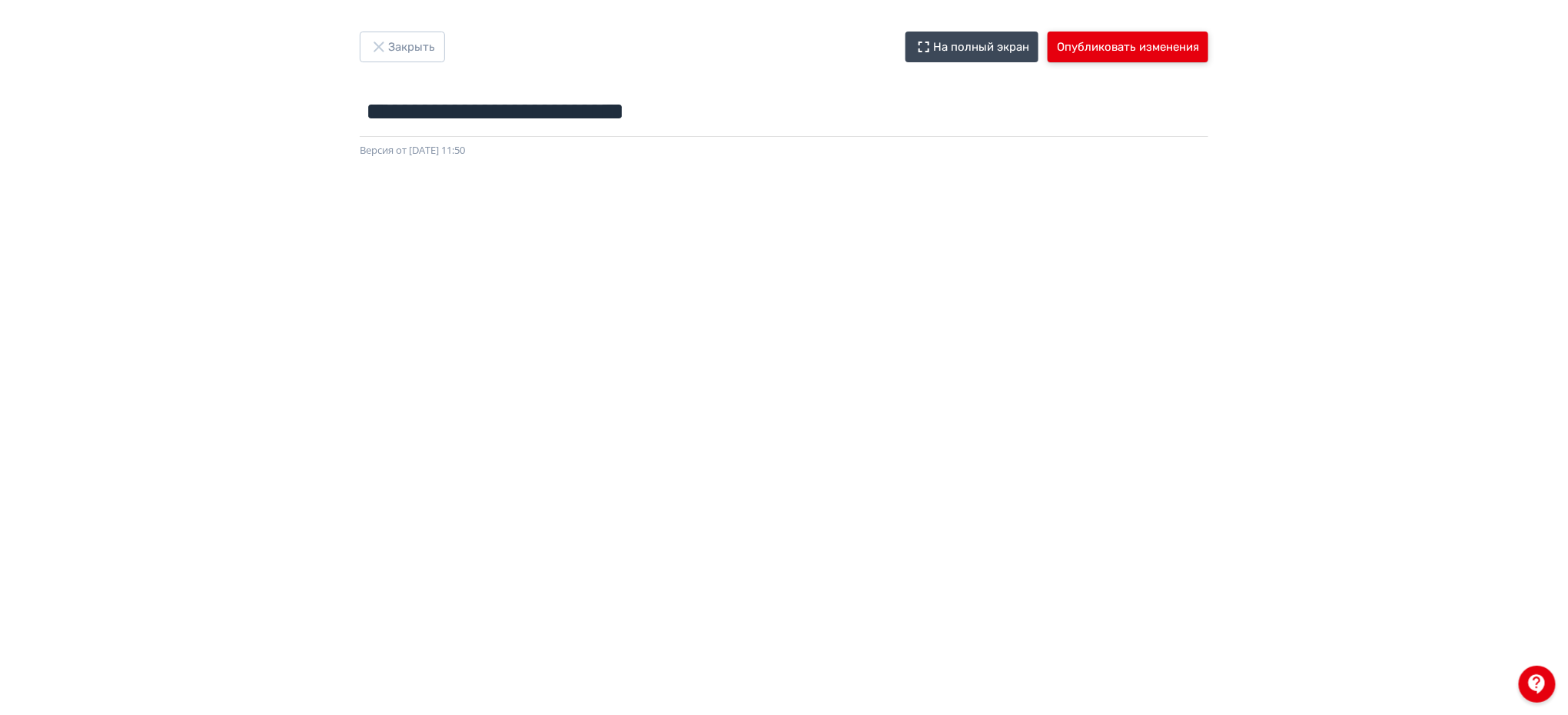
click at [1162, 42] on button "Опубликовать изменения" at bounding box center [1128, 46] width 160 height 31
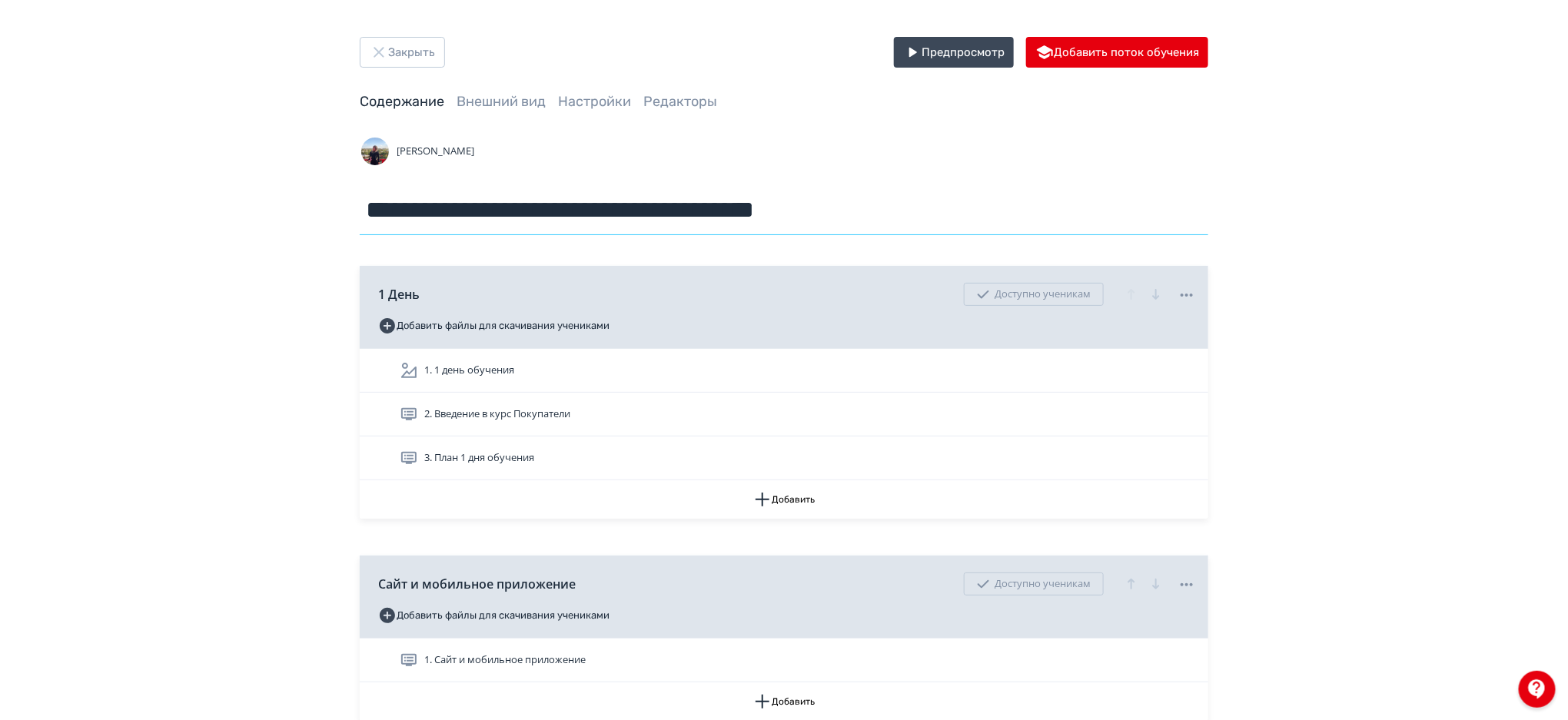
click at [588, 226] on input "**********" at bounding box center [783, 210] width 848 height 50
